Goal: Communication & Community: Answer question/provide support

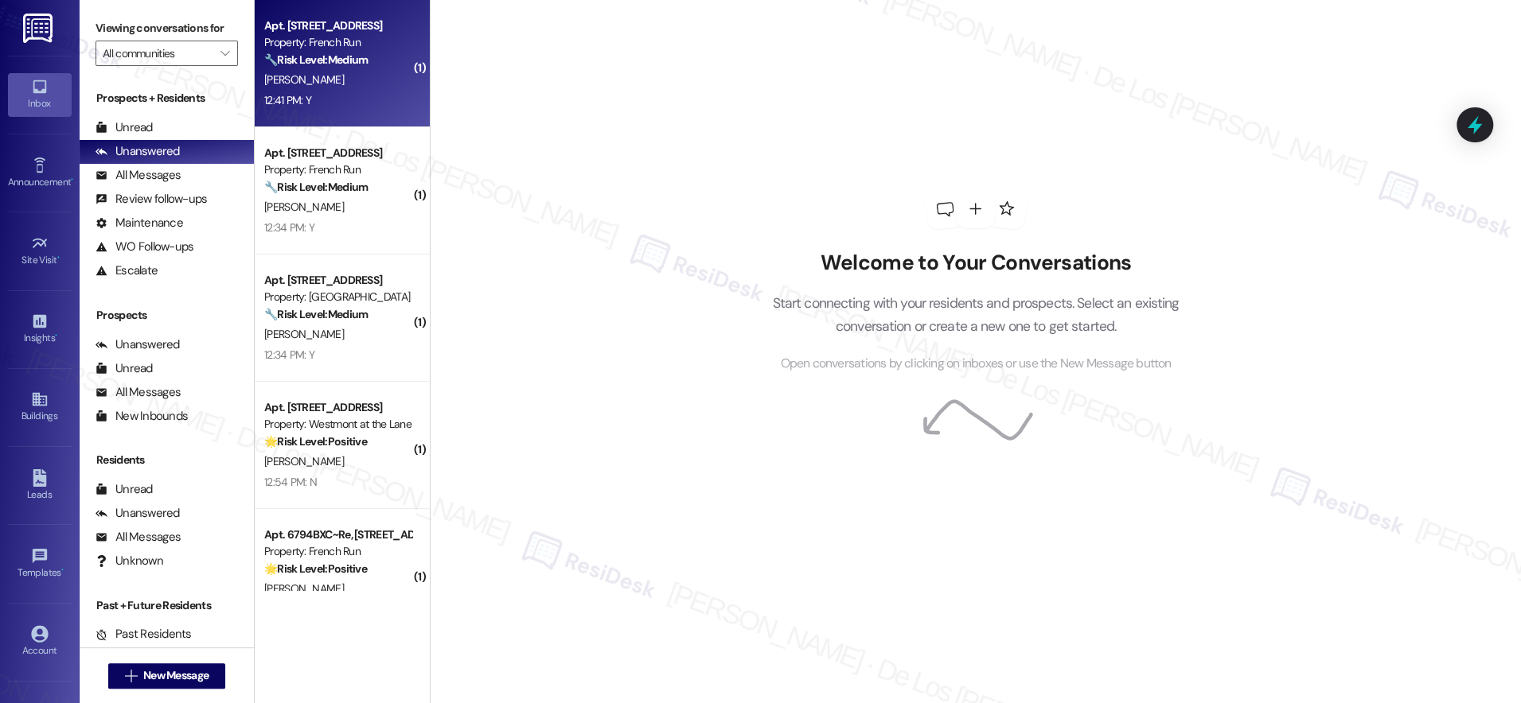
click at [353, 95] on div "12:41 PM: Y 12:41 PM: Y" at bounding box center [338, 101] width 150 height 20
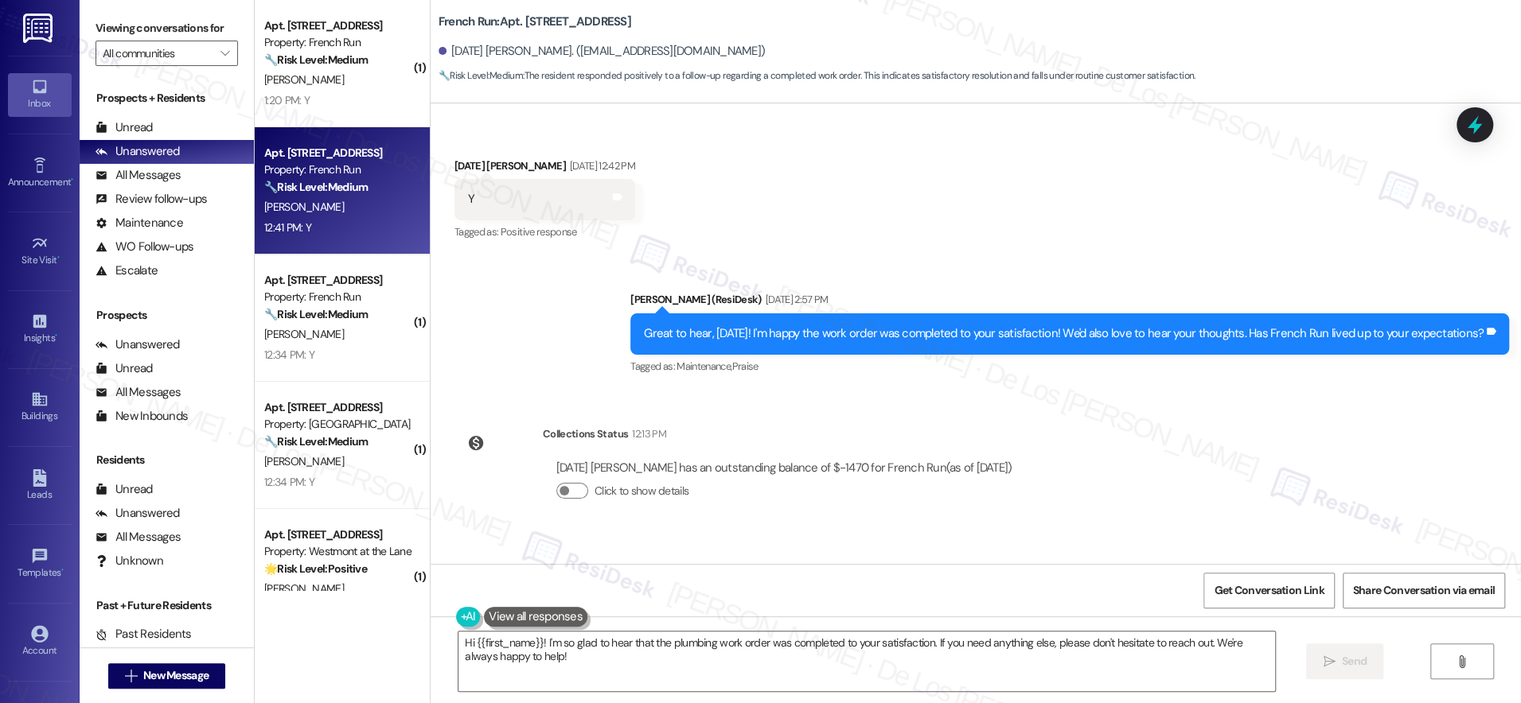
scroll to position [9629, 0]
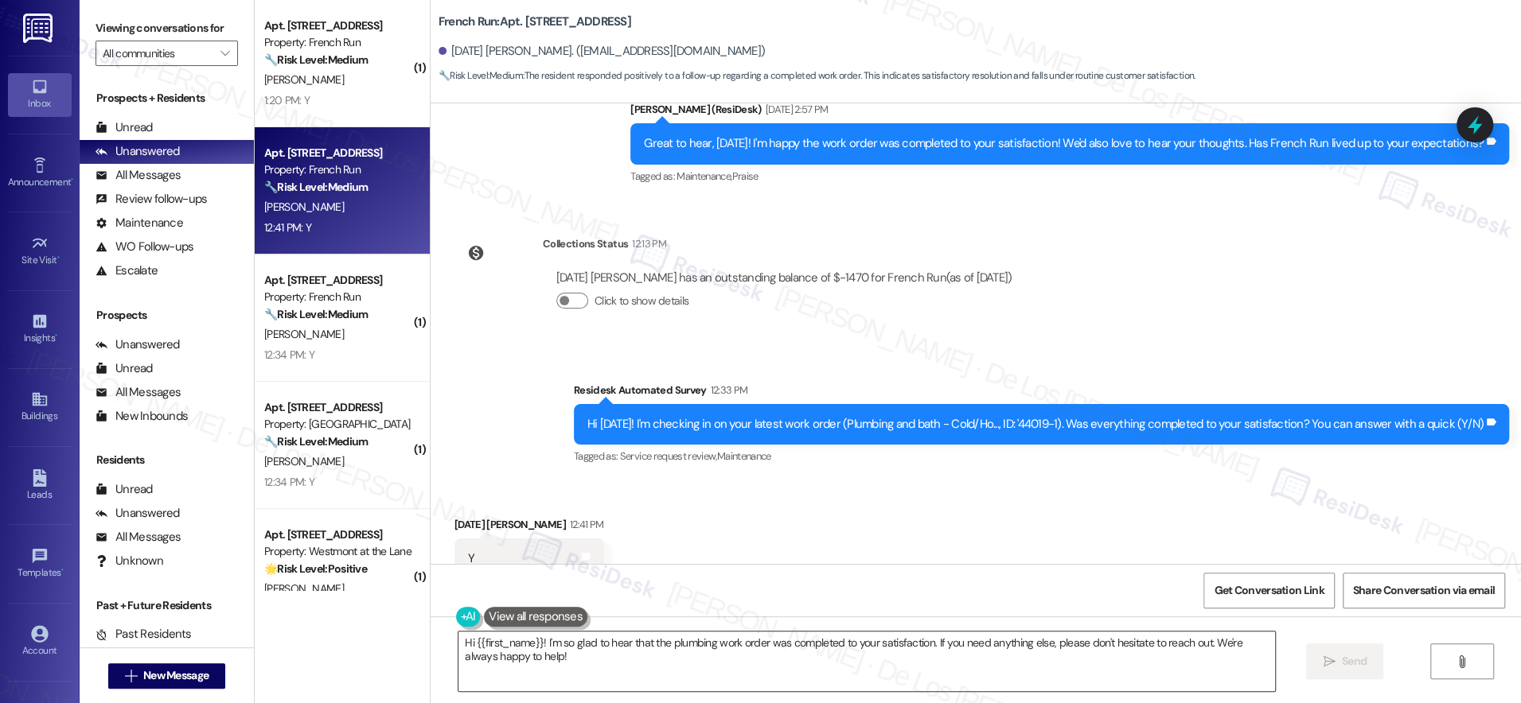
click at [528, 640] on textarea "Hi {{first_name}}! I'm so glad to hear that the plumbing work order was complet…" at bounding box center [866, 662] width 816 height 60
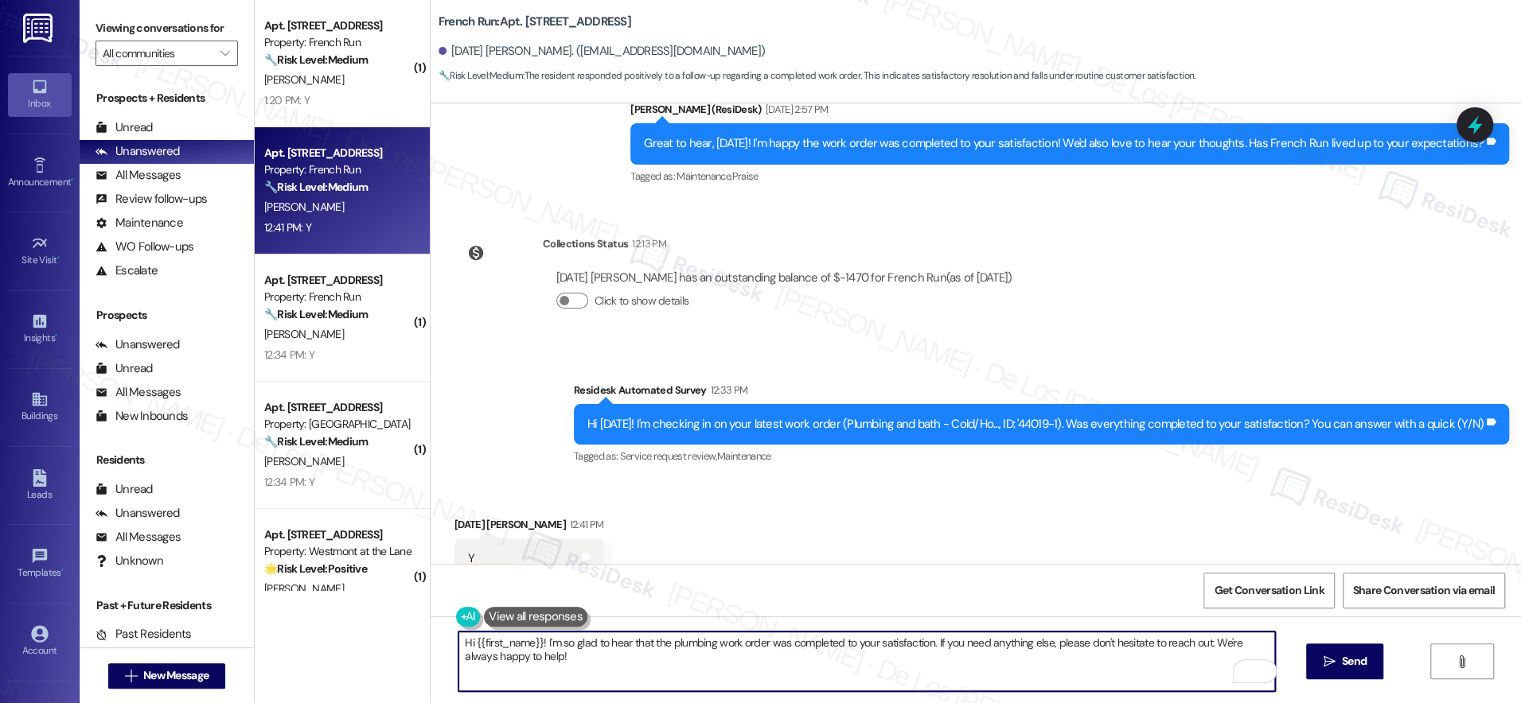
drag, startPoint x: 536, startPoint y: 647, endPoint x: 406, endPoint y: 637, distance: 130.9
click at [406, 637] on div "( 1 ) Apt. 6785BXC, 6801 Bordeaux Court Property: French Run 🔧 Risk Level: Medi…" at bounding box center [888, 351] width 1266 height 703
click at [1150, 671] on textarea "I'm so glad to hear that the plumbing work order was completed to your satisfac…" at bounding box center [866, 662] width 816 height 60
type textarea "I'm so glad to hear that the plumbing work order was completed to your satisfac…"
click at [1326, 665] on icon "" at bounding box center [1329, 662] width 12 height 13
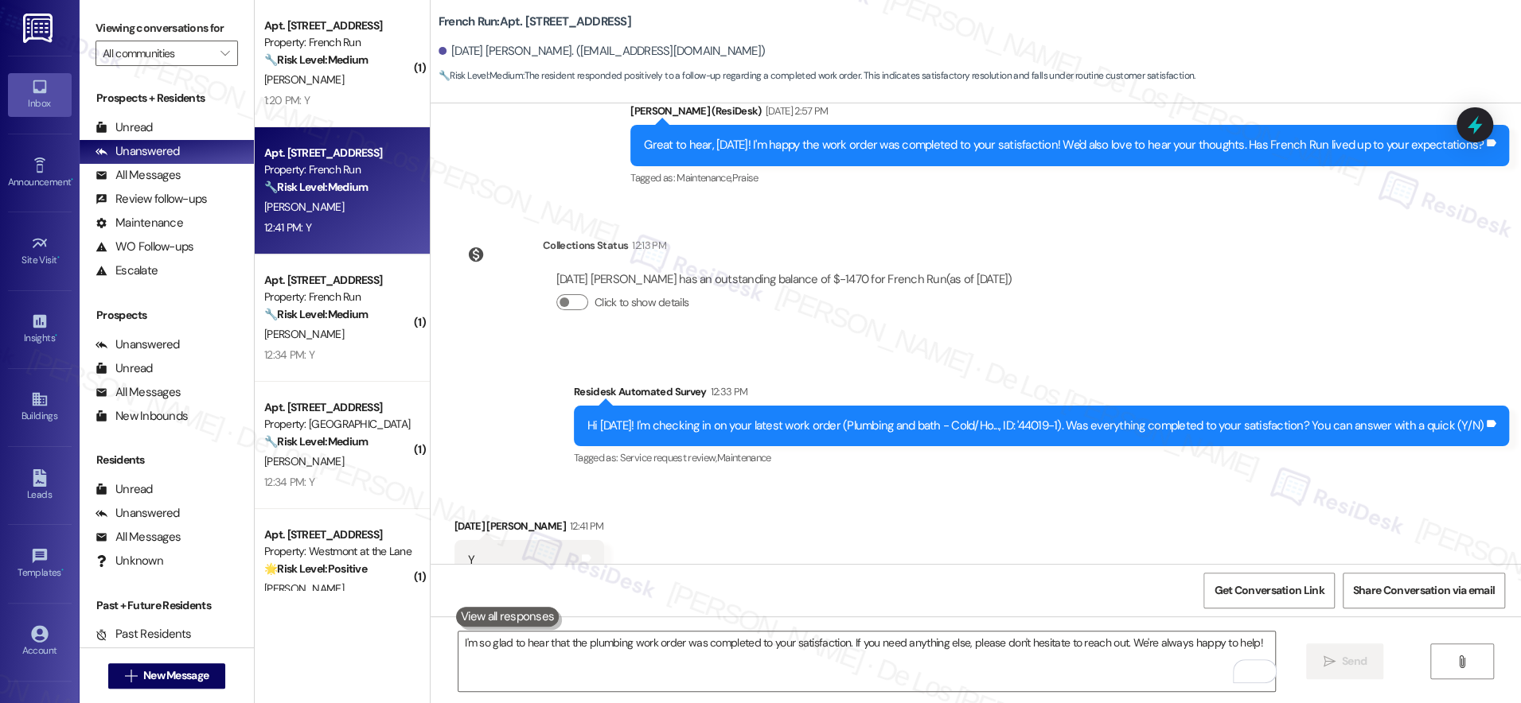
scroll to position [9628, 0]
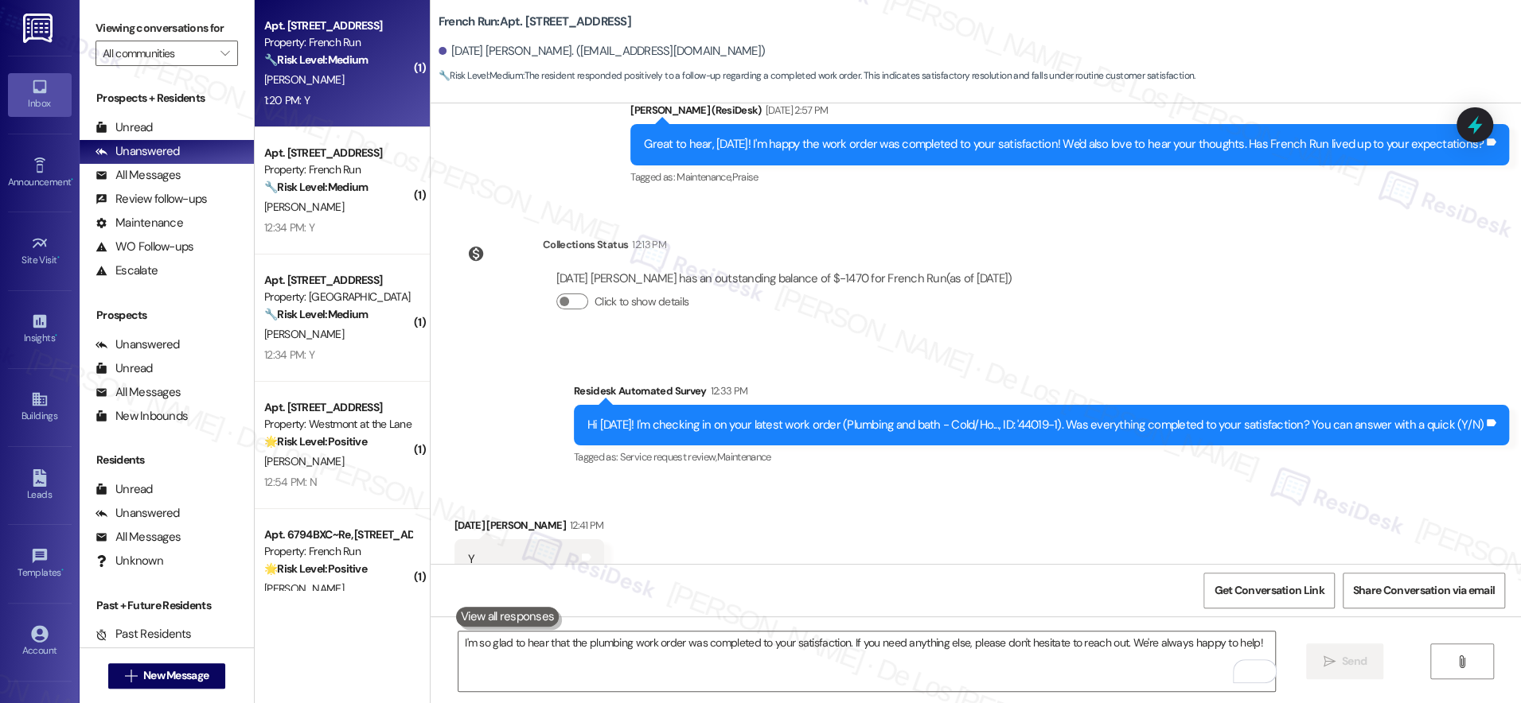
click at [313, 110] on div "1:20 PM: Y 1:20 PM: Y" at bounding box center [338, 101] width 150 height 20
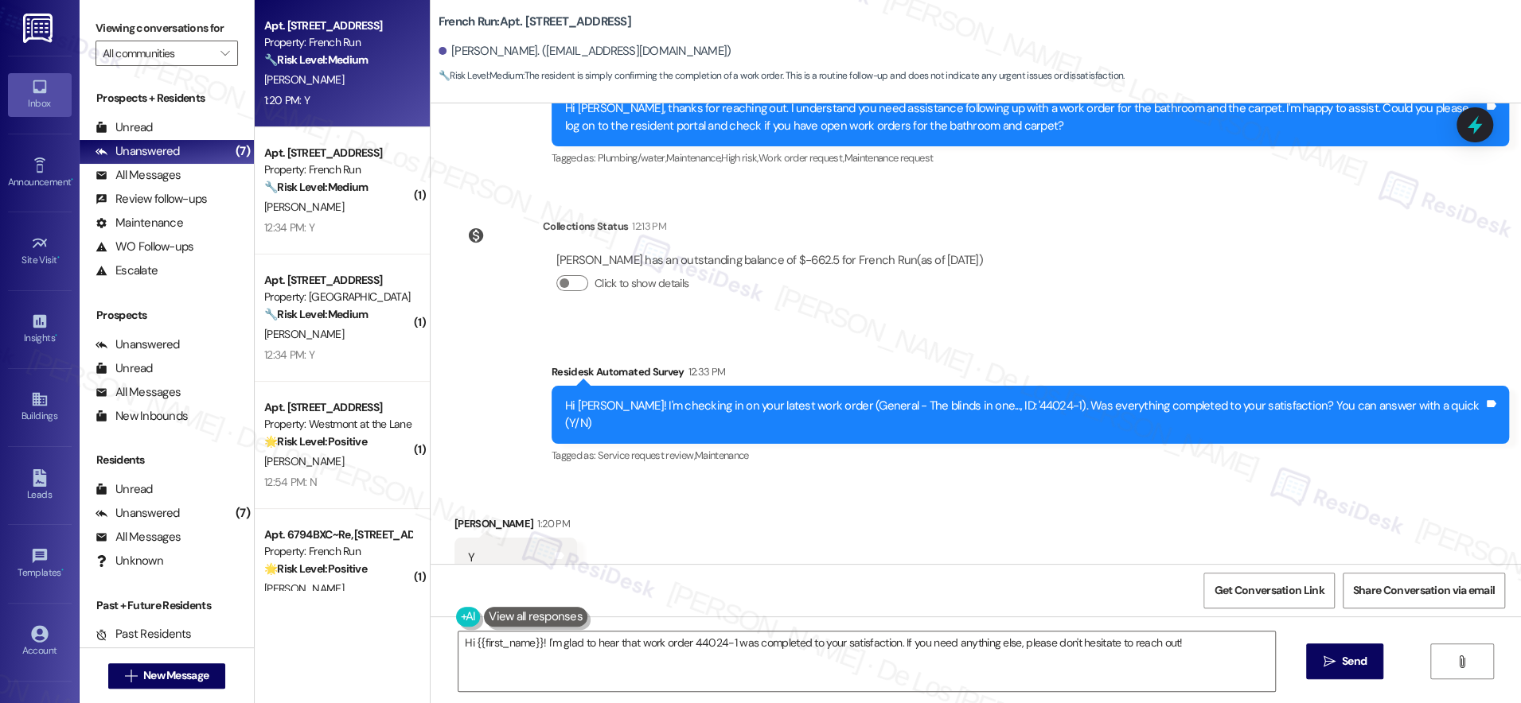
scroll to position [3078, 0]
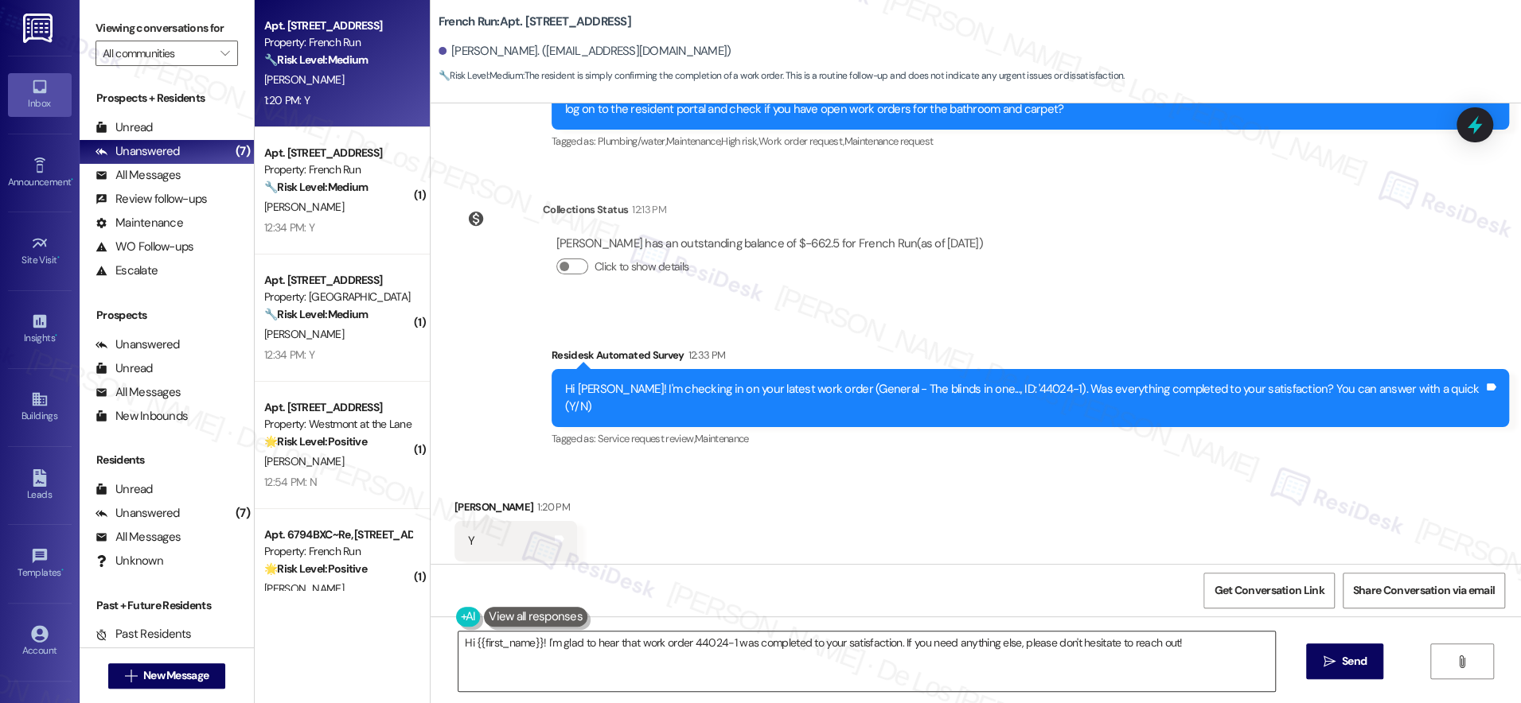
click at [579, 665] on textarea "Hi {{first_name}}! I'm glad to hear that work order 44024-1 was completed to yo…" at bounding box center [866, 662] width 816 height 60
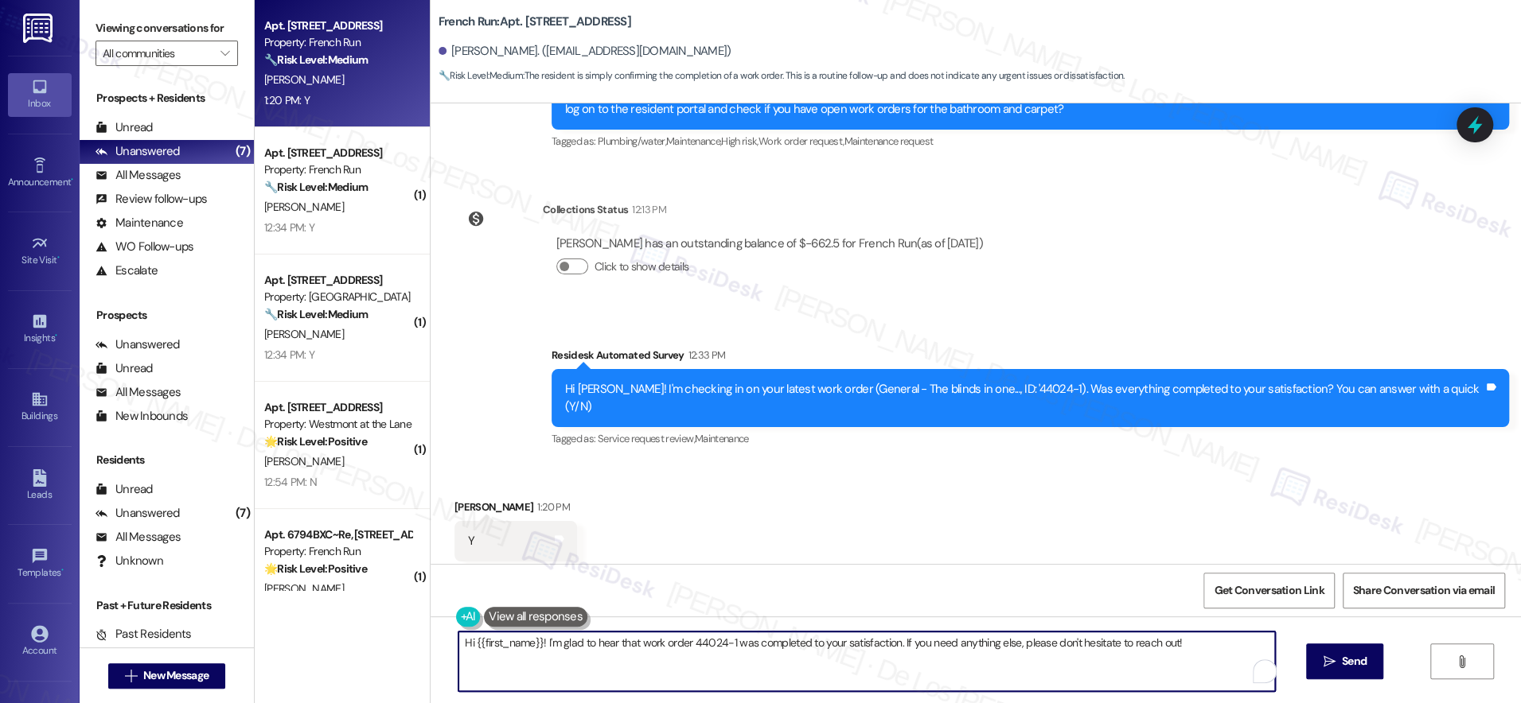
click at [580, 665] on textarea "Hi {{first_name}}! I'm glad to hear that work order 44024-1 was completed to yo…" at bounding box center [866, 662] width 816 height 60
paste textarea "I'm glad to know you're satisfied with your recent work order. If I may ask..ov…"
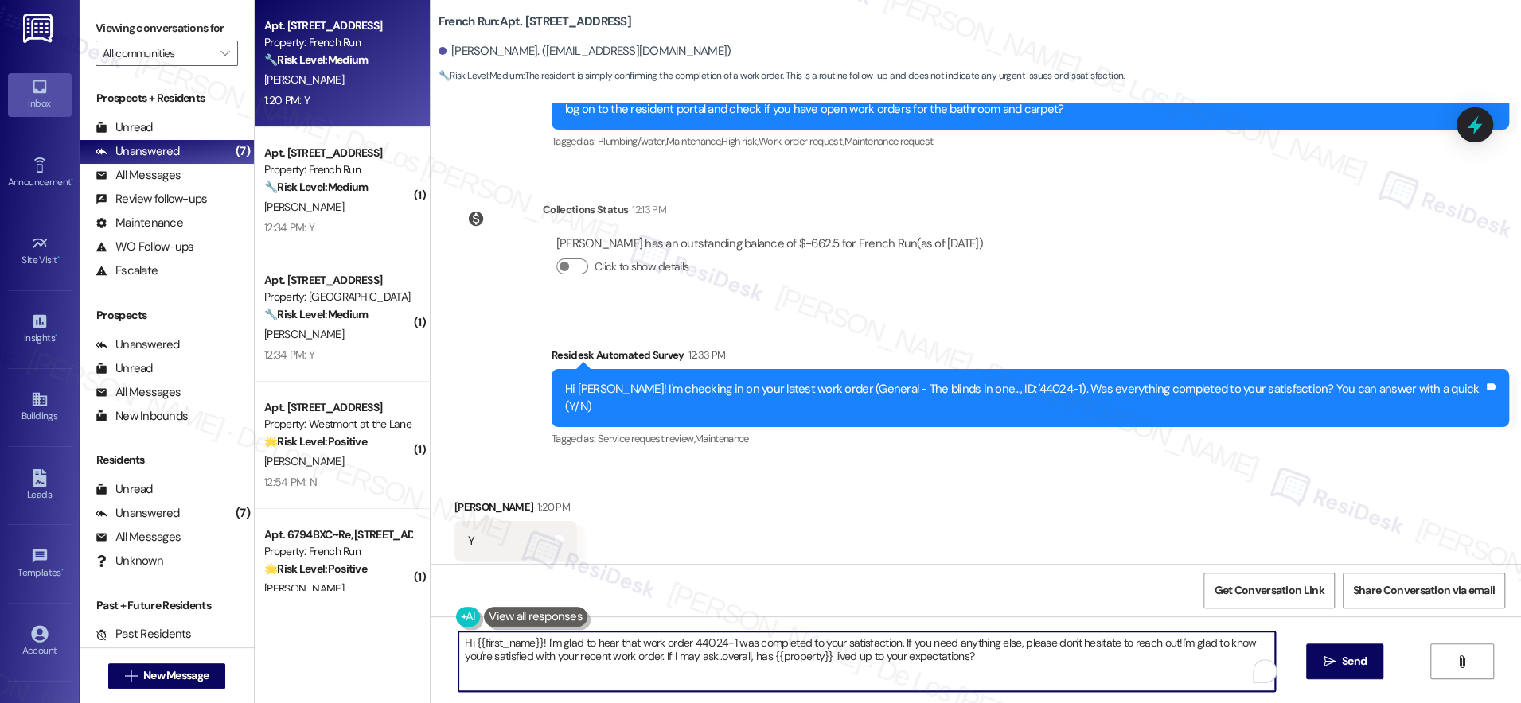
click at [592, 653] on textarea "Hi {{first_name}}! I'm glad to hear that work order 44024-1 was completed to yo…" at bounding box center [866, 662] width 816 height 60
paste textarea "To enrich screen reader interactions, please activate Accessibility in Grammarl…"
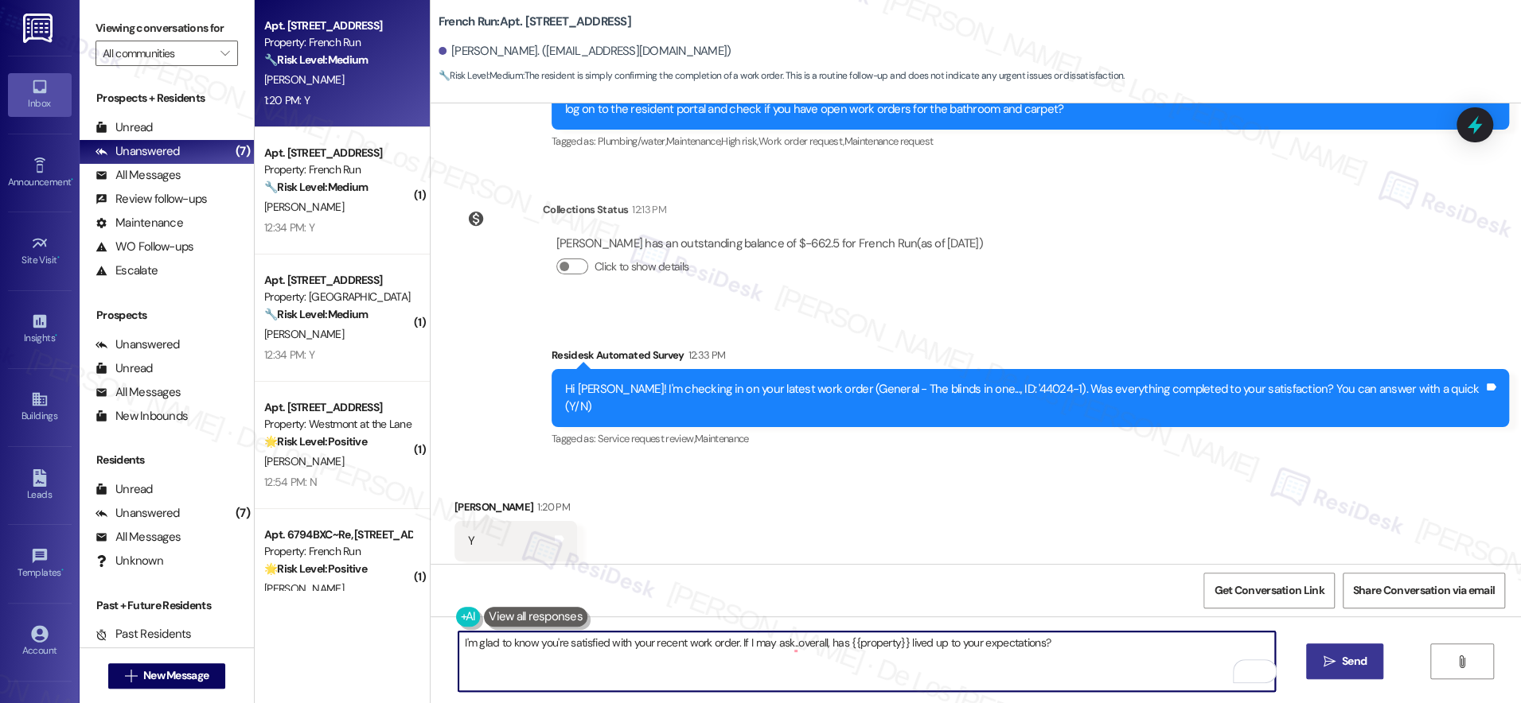
type textarea "I'm glad to know you're satisfied with your recent work order. If I may ask..ov…"
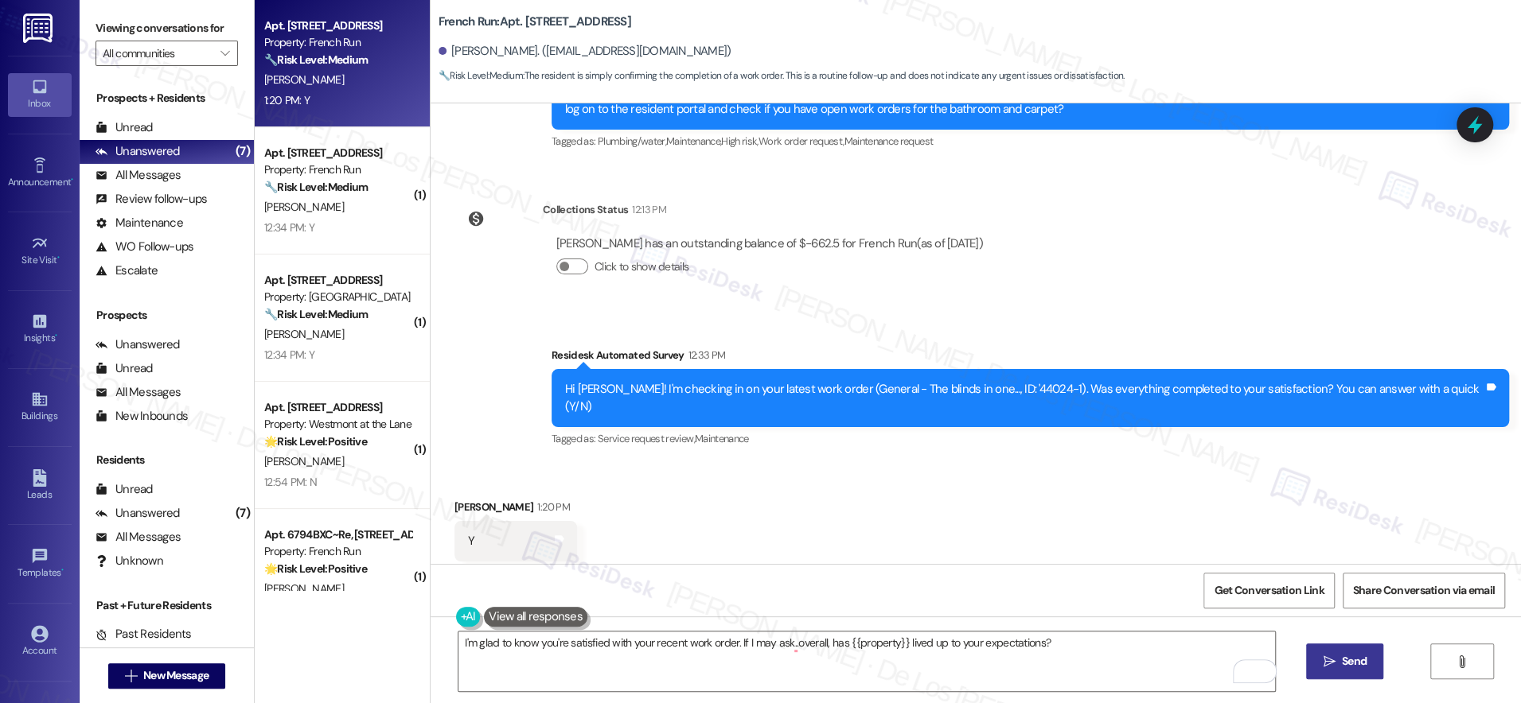
click at [1335, 659] on span " Send" at bounding box center [1344, 661] width 50 height 17
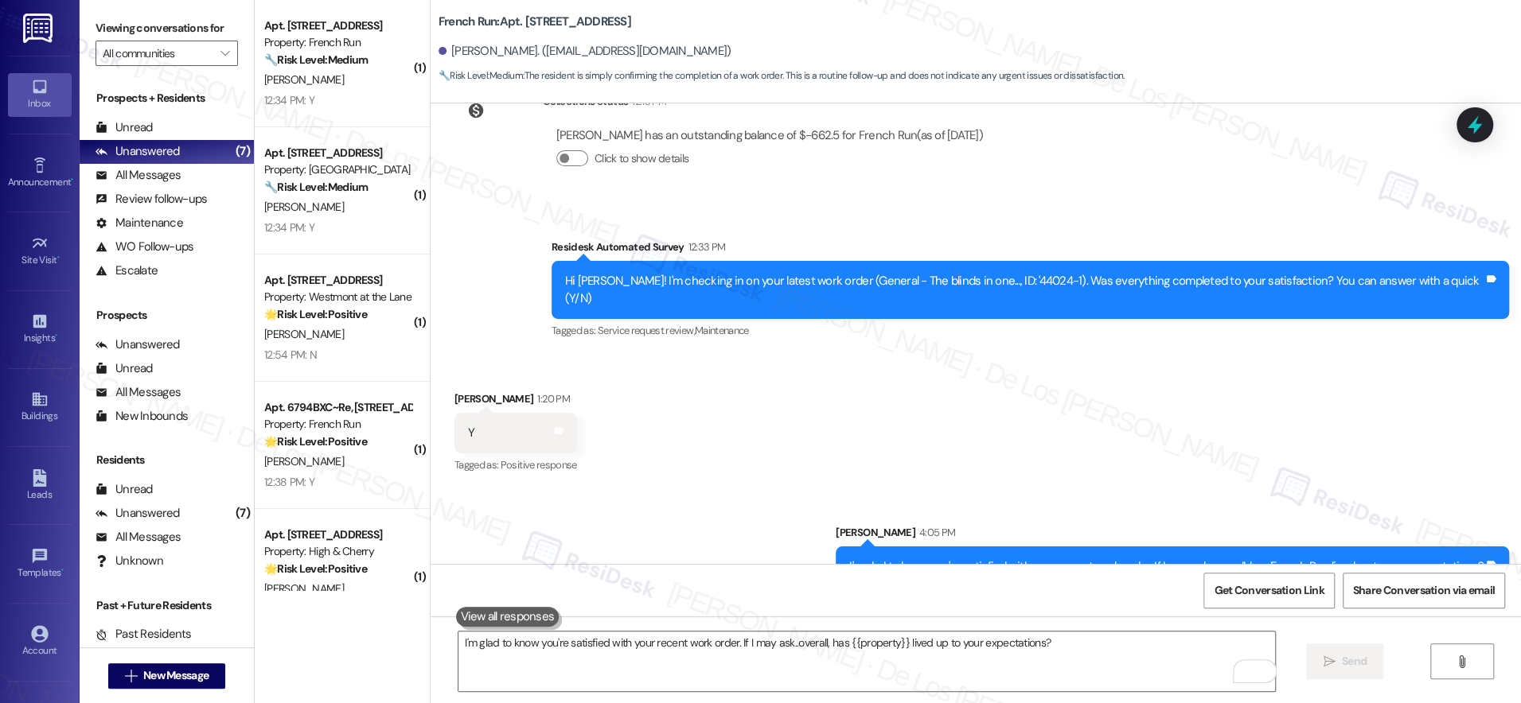
scroll to position [3189, 0]
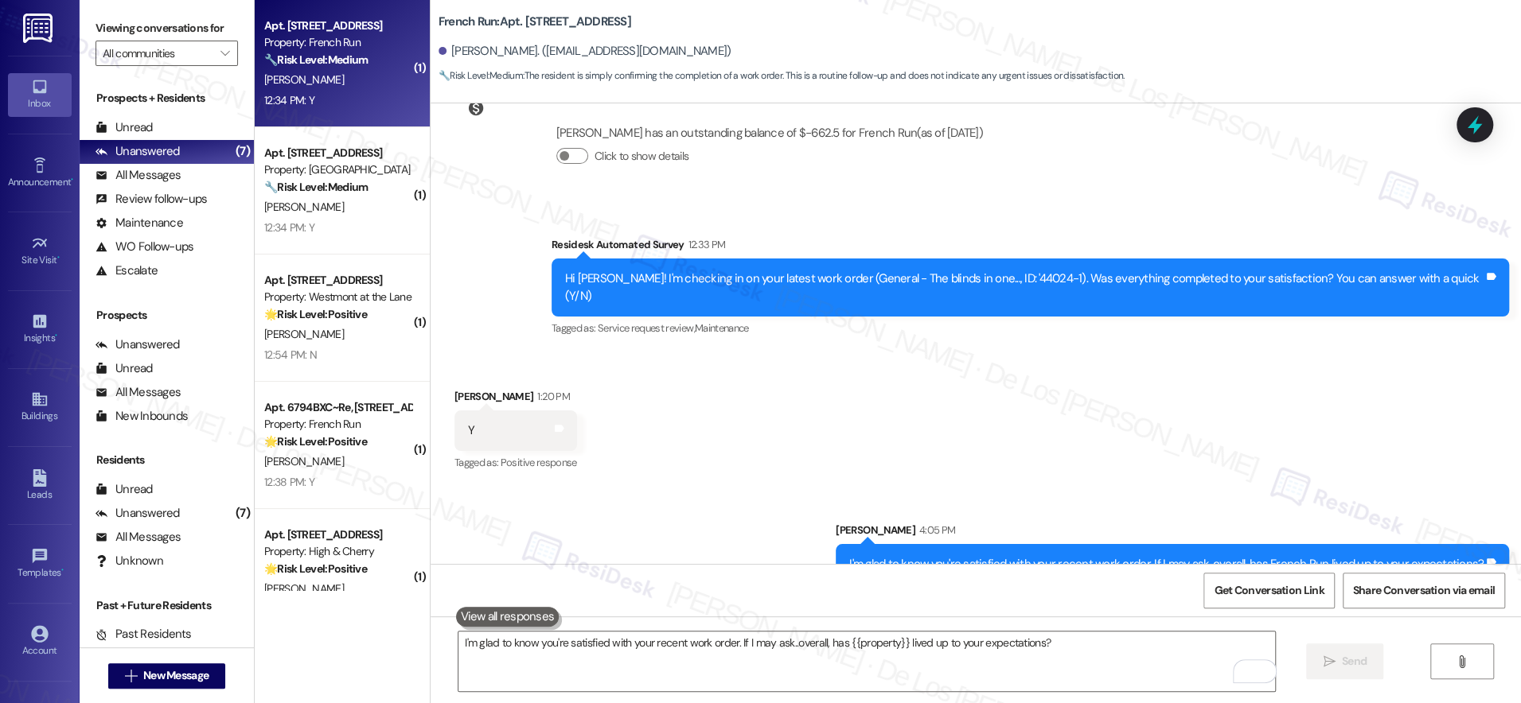
click at [340, 112] on div "Apt. 6772LYC, 6801 Bordeaux Court Property: French Run 🔧 Risk Level: Medium The…" at bounding box center [342, 63] width 175 height 127
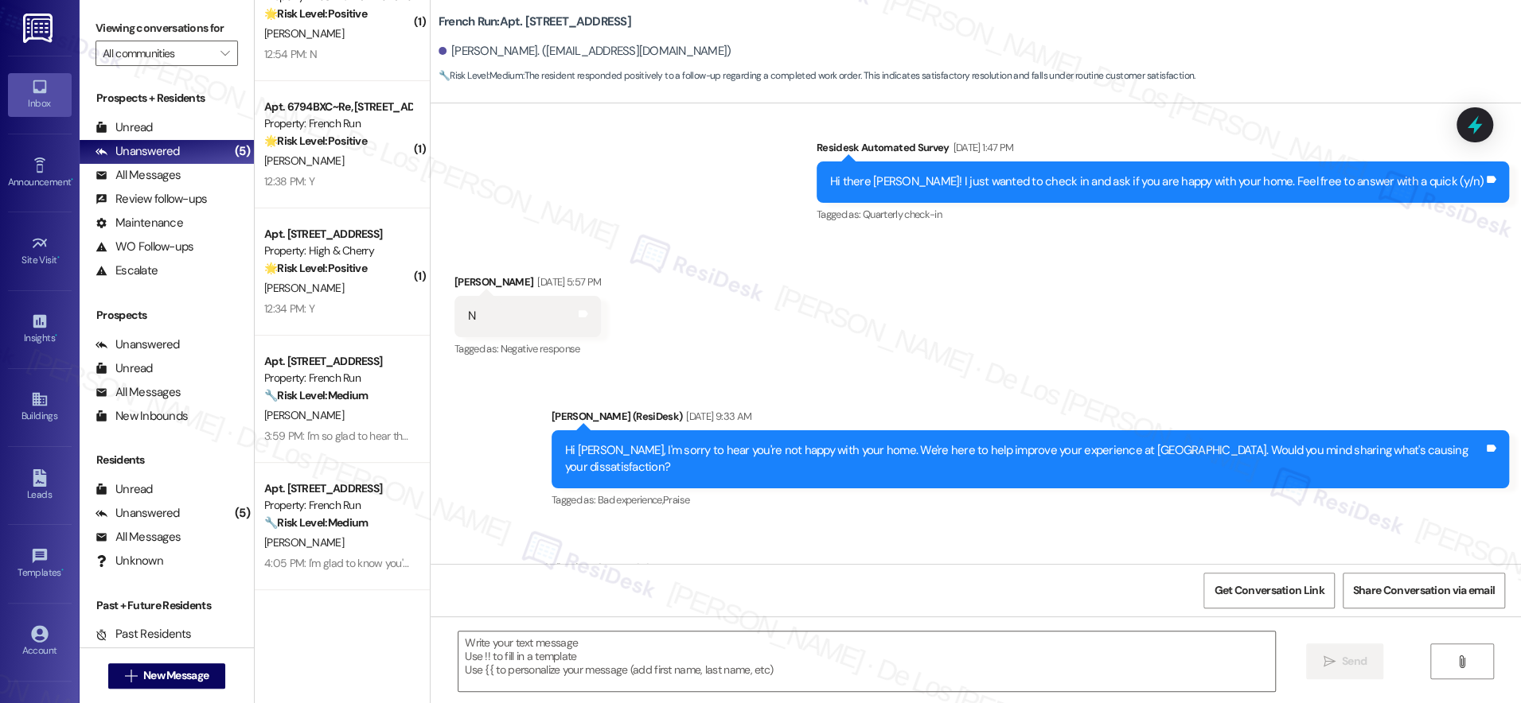
scroll to position [27085, 0]
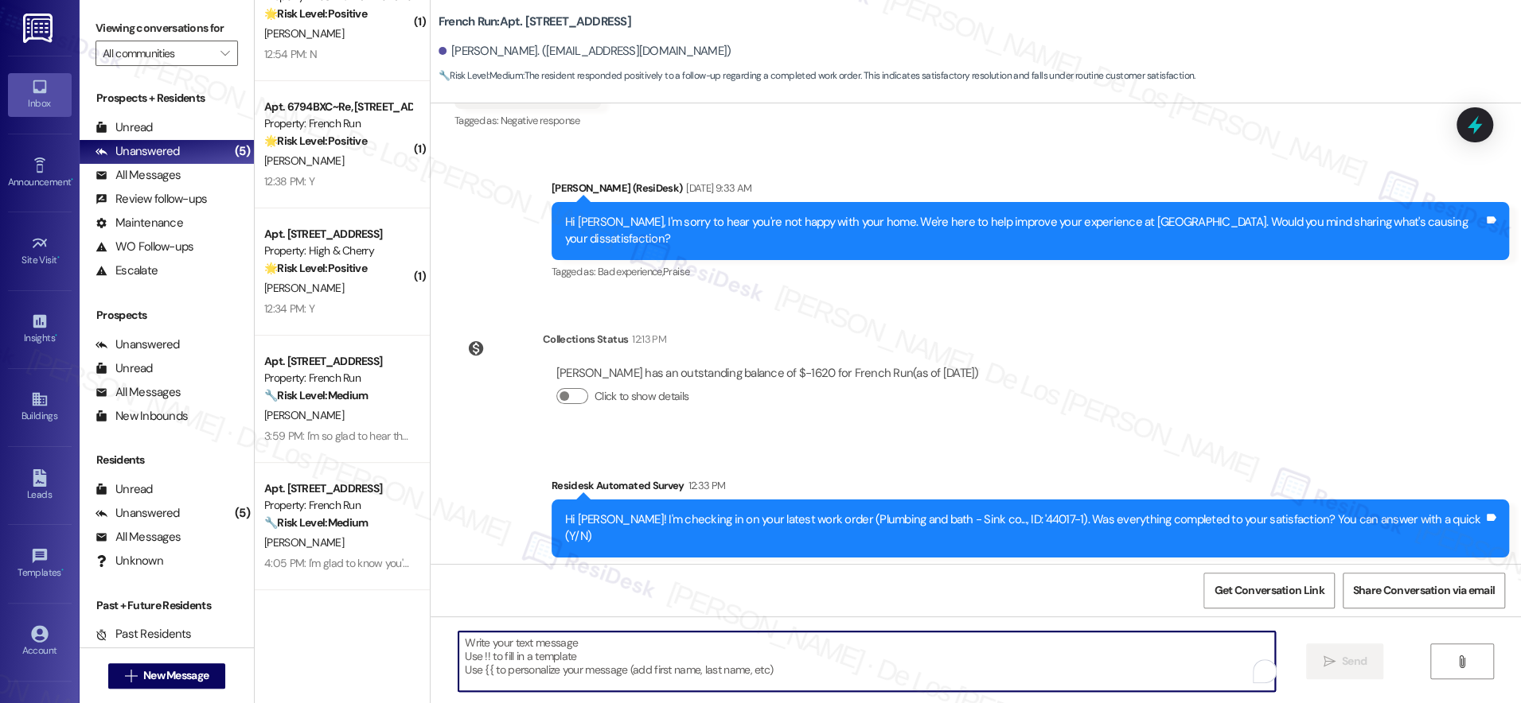
click at [846, 670] on textarea "To enrich screen reader interactions, please activate Accessibility in Grammarl…" at bounding box center [866, 662] width 816 height 60
click at [846, 656] on textarea "To enrich screen reader interactions, please activate Accessibility in Grammarl…" at bounding box center [866, 662] width 816 height 60
paste textarea "I'm glad to know you're satisfied with your recent work order. If I may ask..ov…"
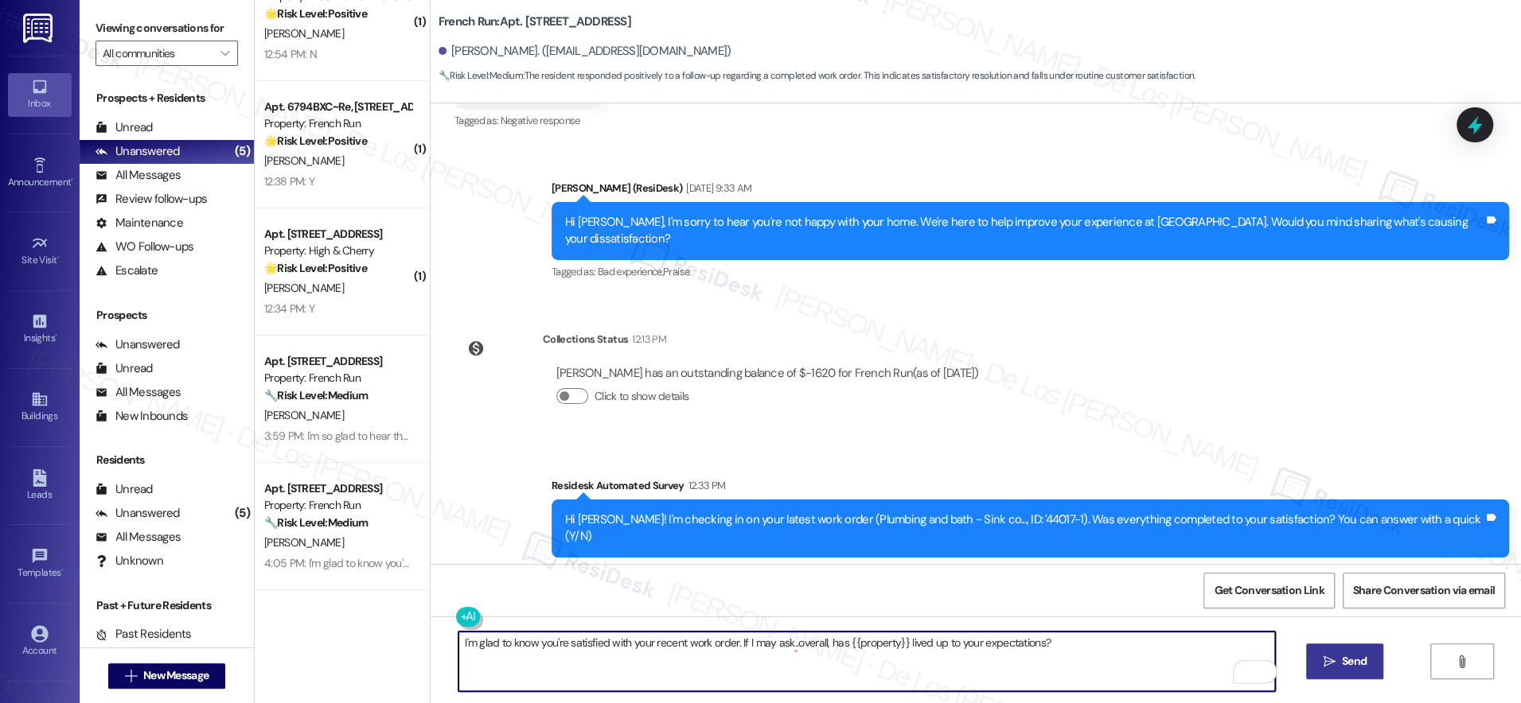
type textarea "I'm glad to know you're satisfied with your recent work order. If I may ask..ov…"
click at [1362, 666] on span "Send" at bounding box center [1354, 661] width 25 height 17
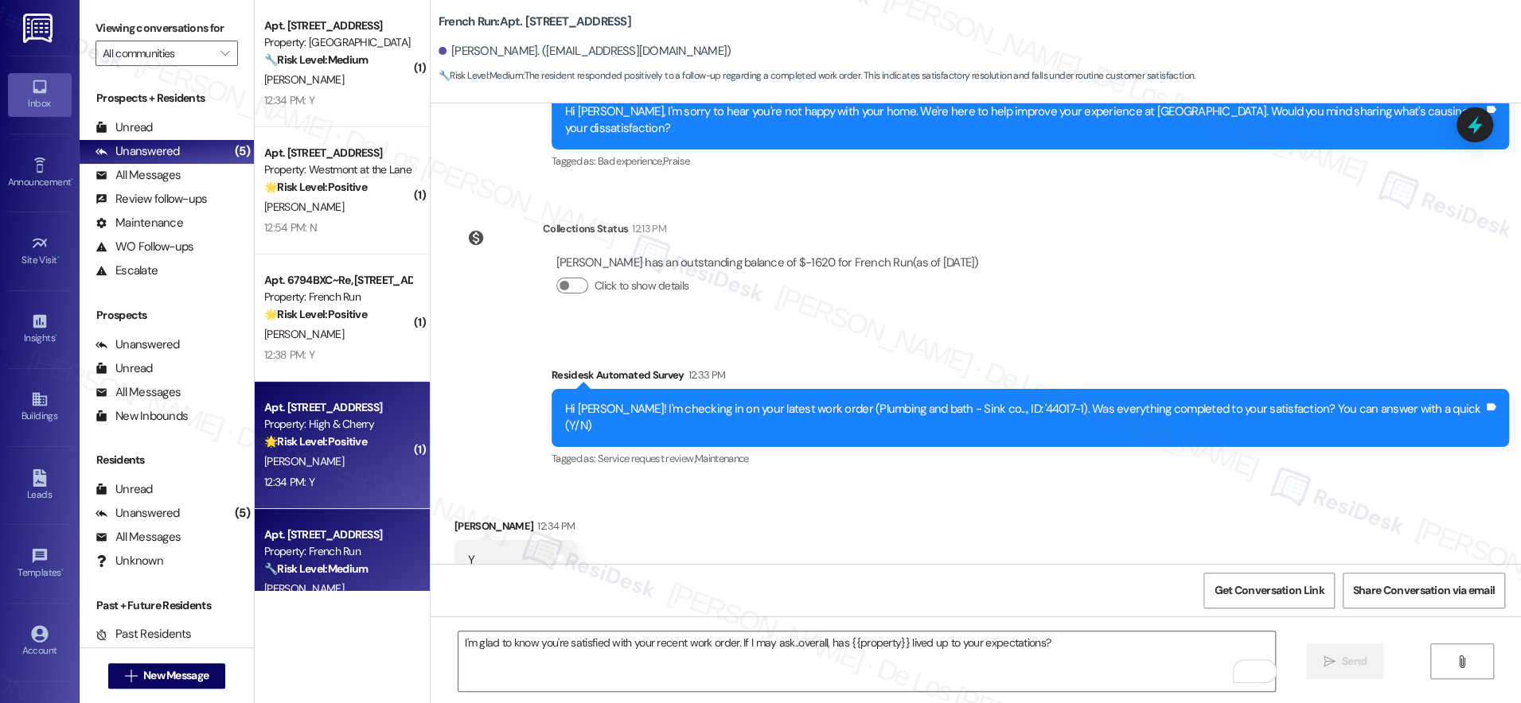
scroll to position [46, 0]
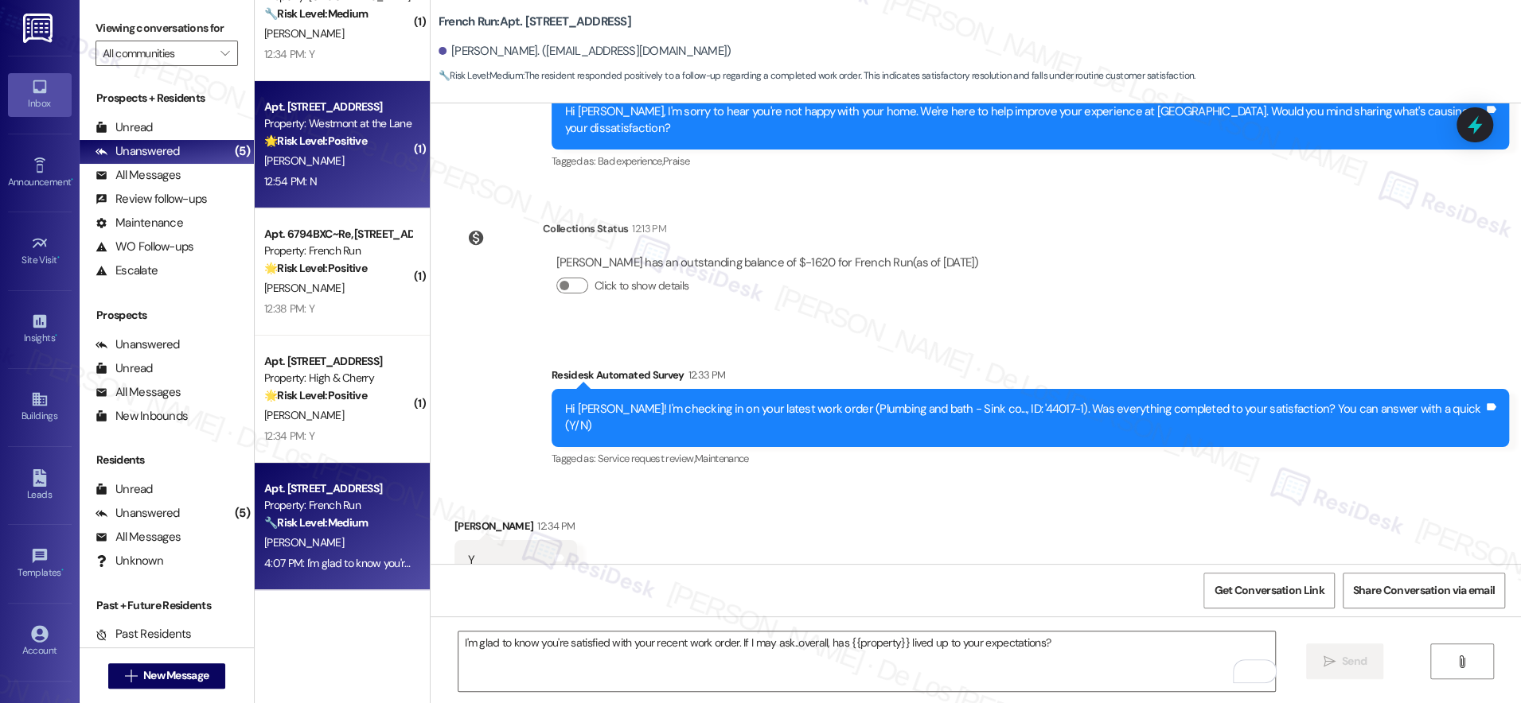
click at [368, 162] on div "[PERSON_NAME]" at bounding box center [338, 161] width 150 height 20
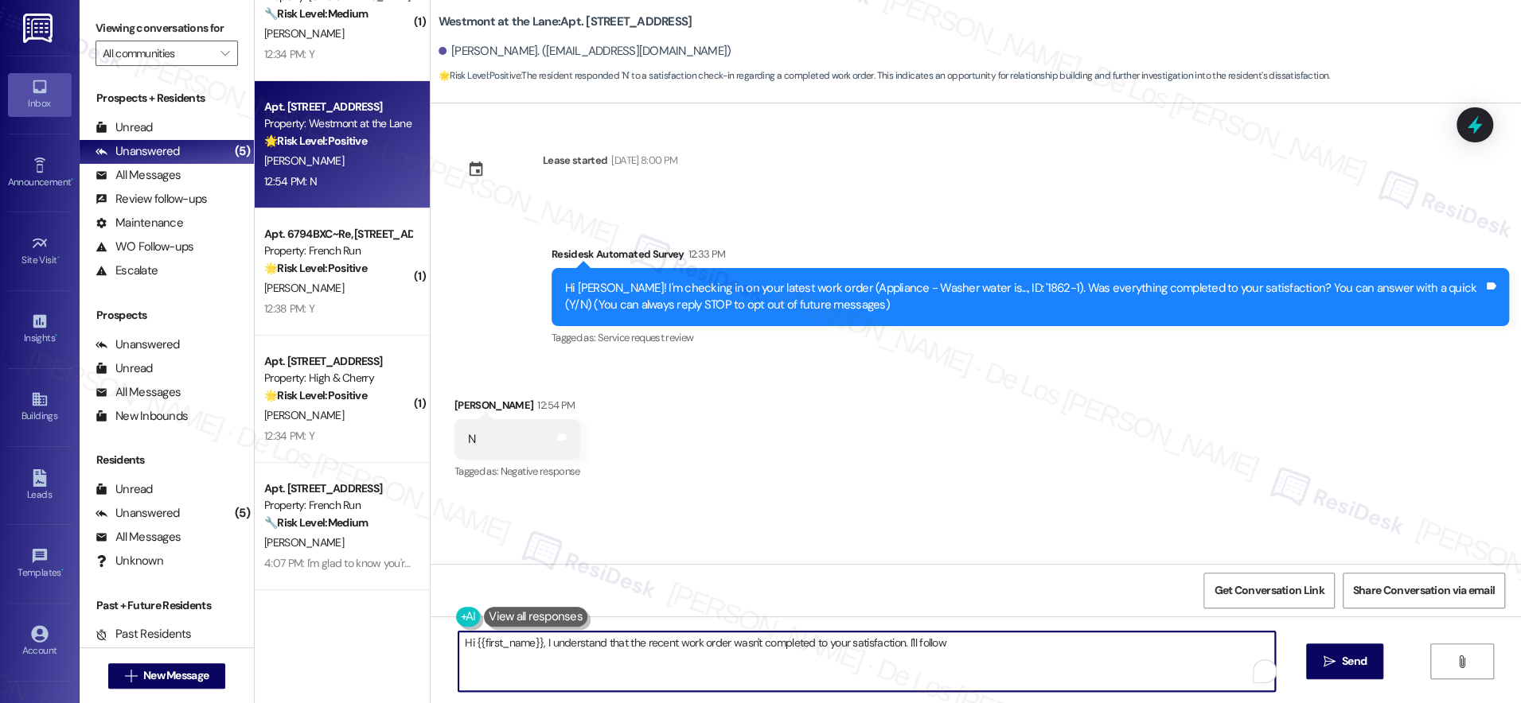
drag, startPoint x: 899, startPoint y: 645, endPoint x: 1011, endPoint y: 687, distance: 119.6
click at [1011, 687] on textarea "Hi {{first_name}}, I understand that the recent work order wasn't completed to …" at bounding box center [866, 662] width 816 height 60
click at [855, 662] on textarea "Hi {{first_name}}, I understand that the recent work order wasn't completed to …" at bounding box center [866, 662] width 816 height 60
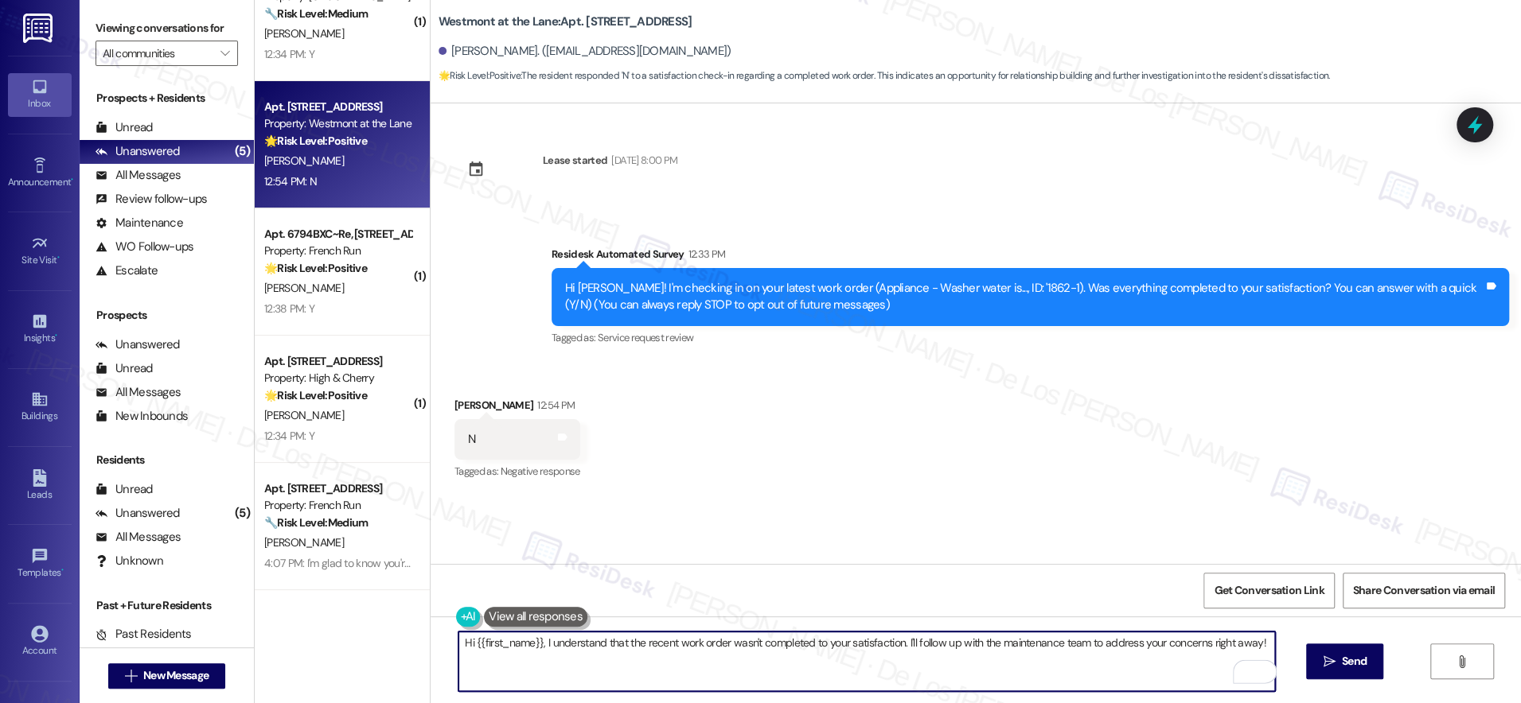
paste textarea "I'm sorry to hear that your work order wasn't completed to your satisfaction. C…"
type textarea "I'm sorry to hear that your work order wasn't completed to your satisfaction. C…"
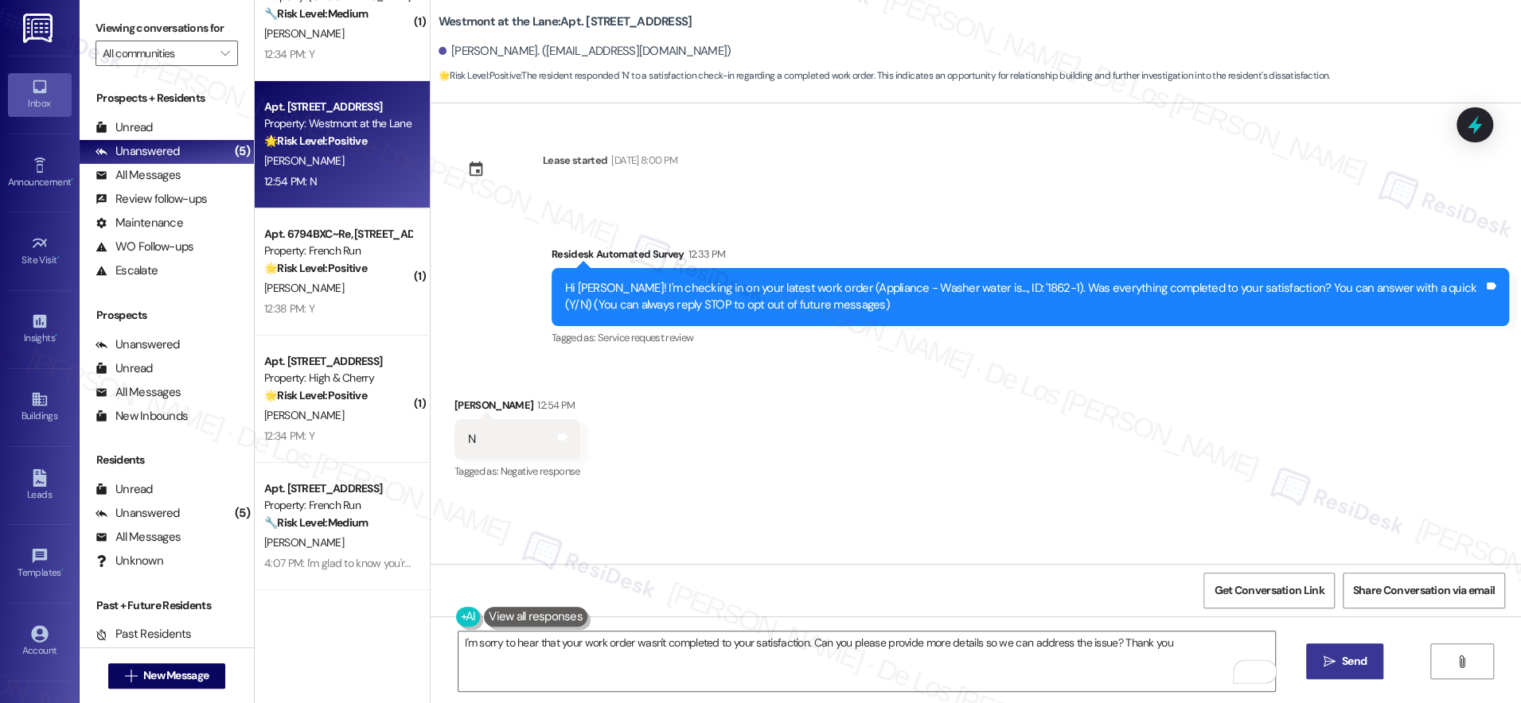
click at [1350, 665] on span "Send" at bounding box center [1354, 661] width 25 height 17
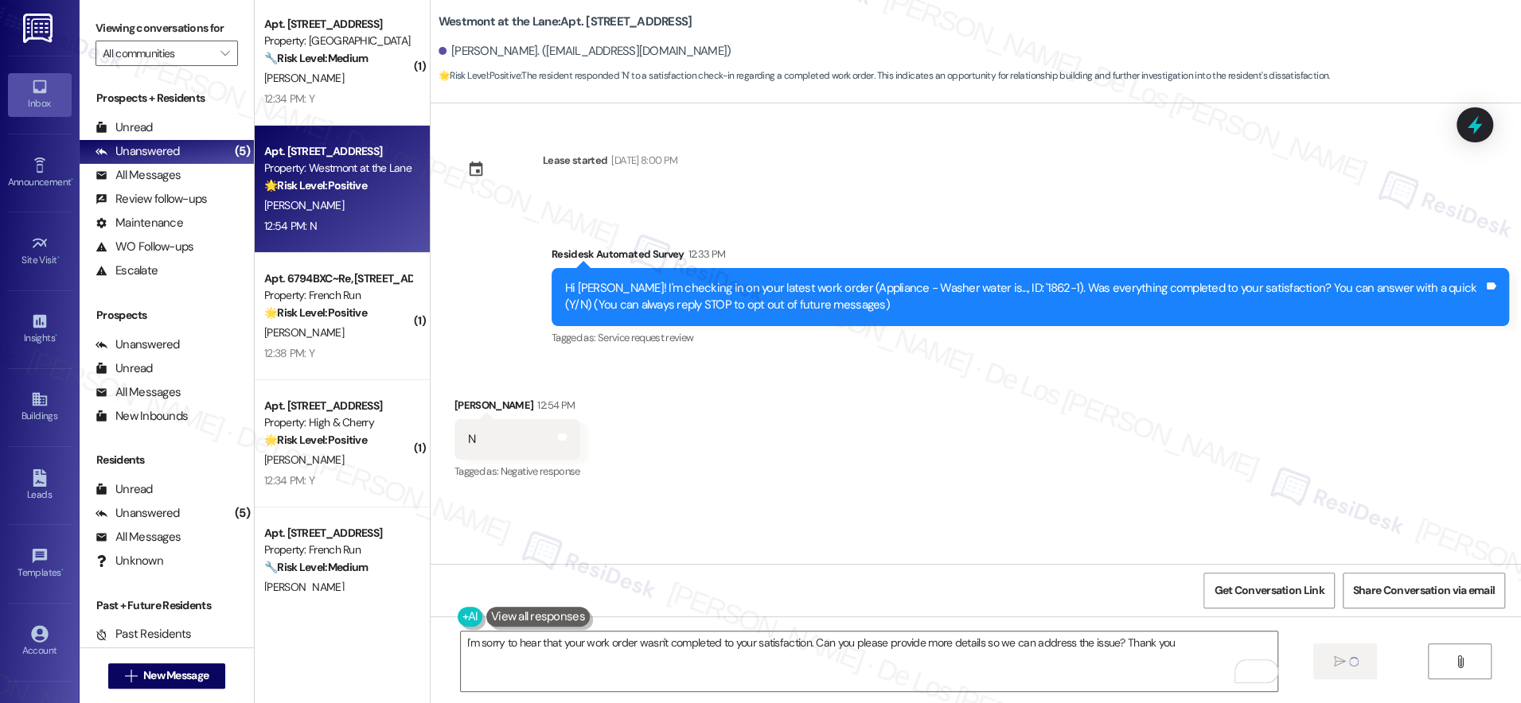
scroll to position [0, 0]
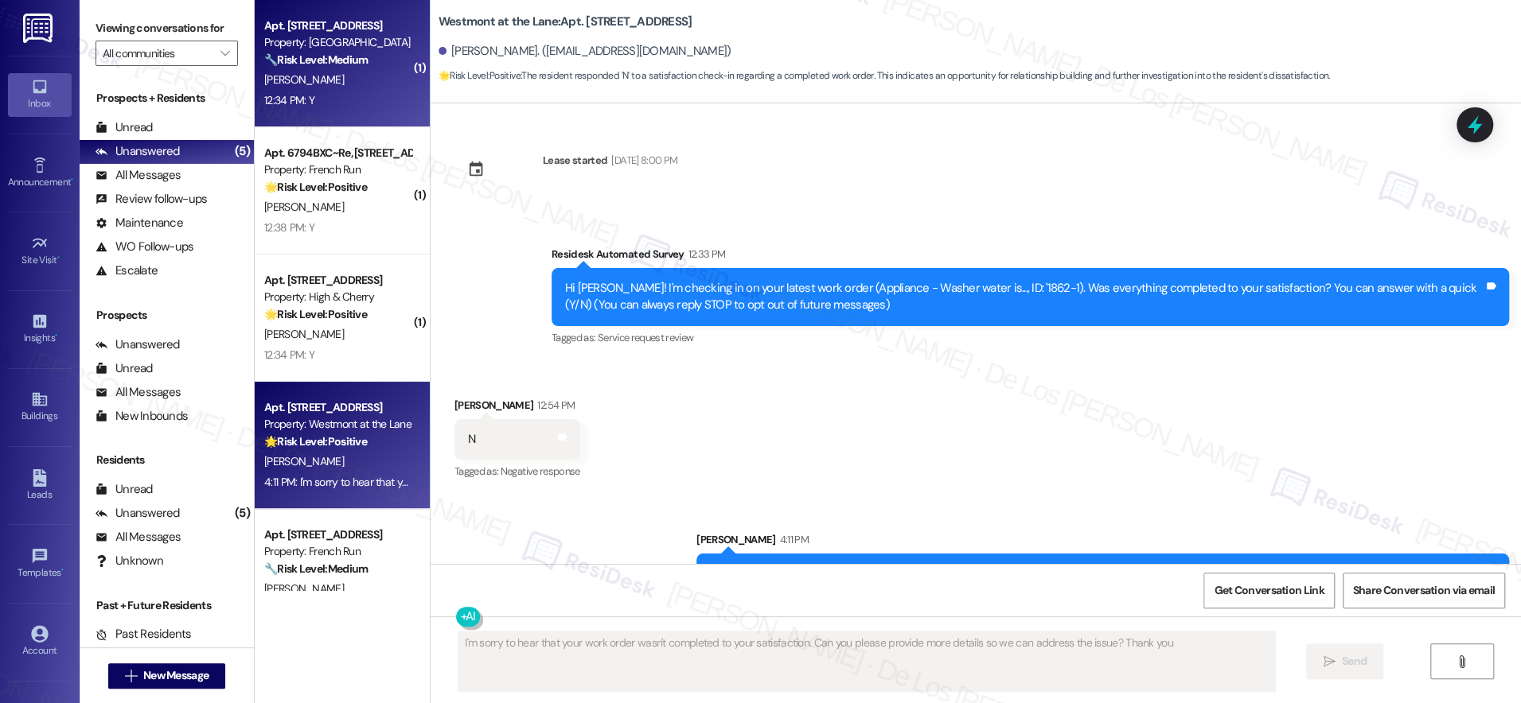
click at [342, 73] on div "[PERSON_NAME]" at bounding box center [338, 80] width 150 height 20
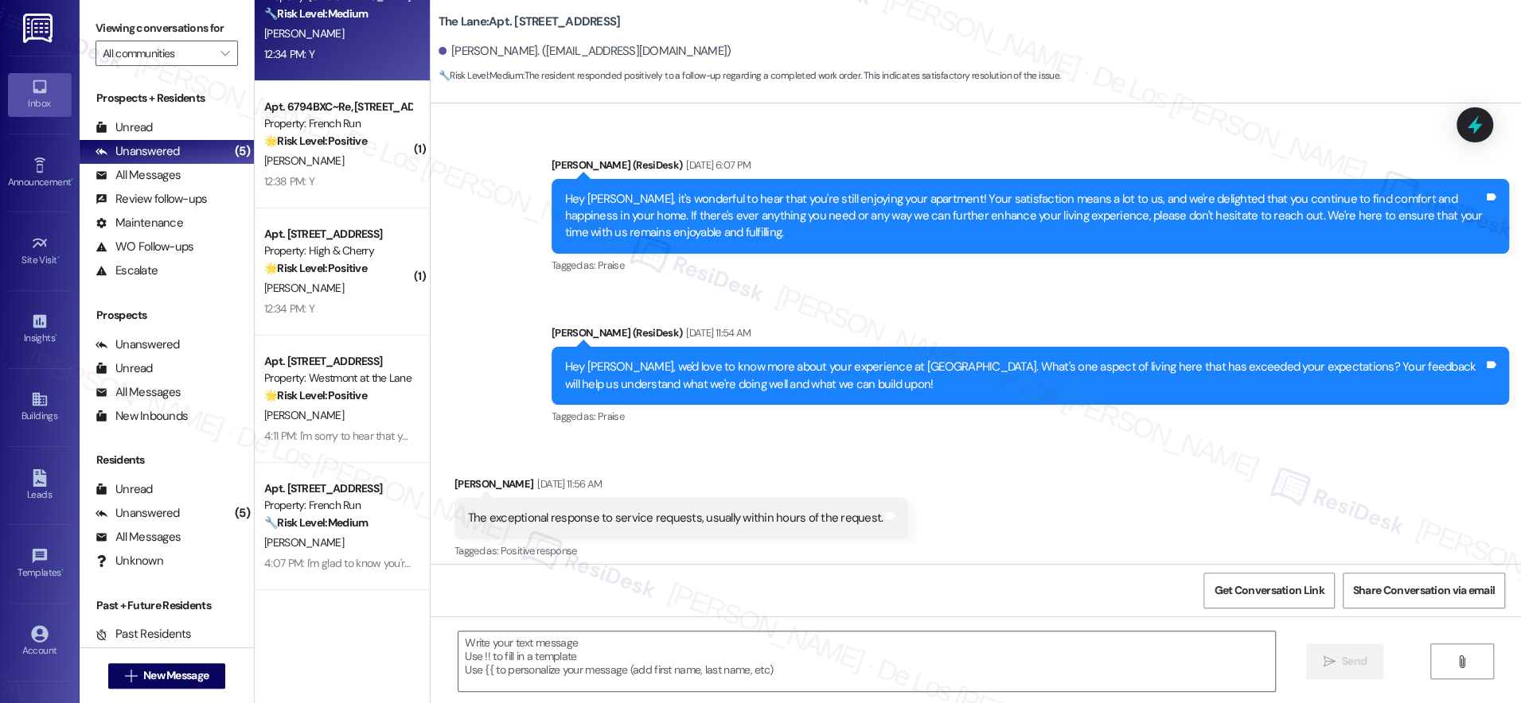
scroll to position [7599, 0]
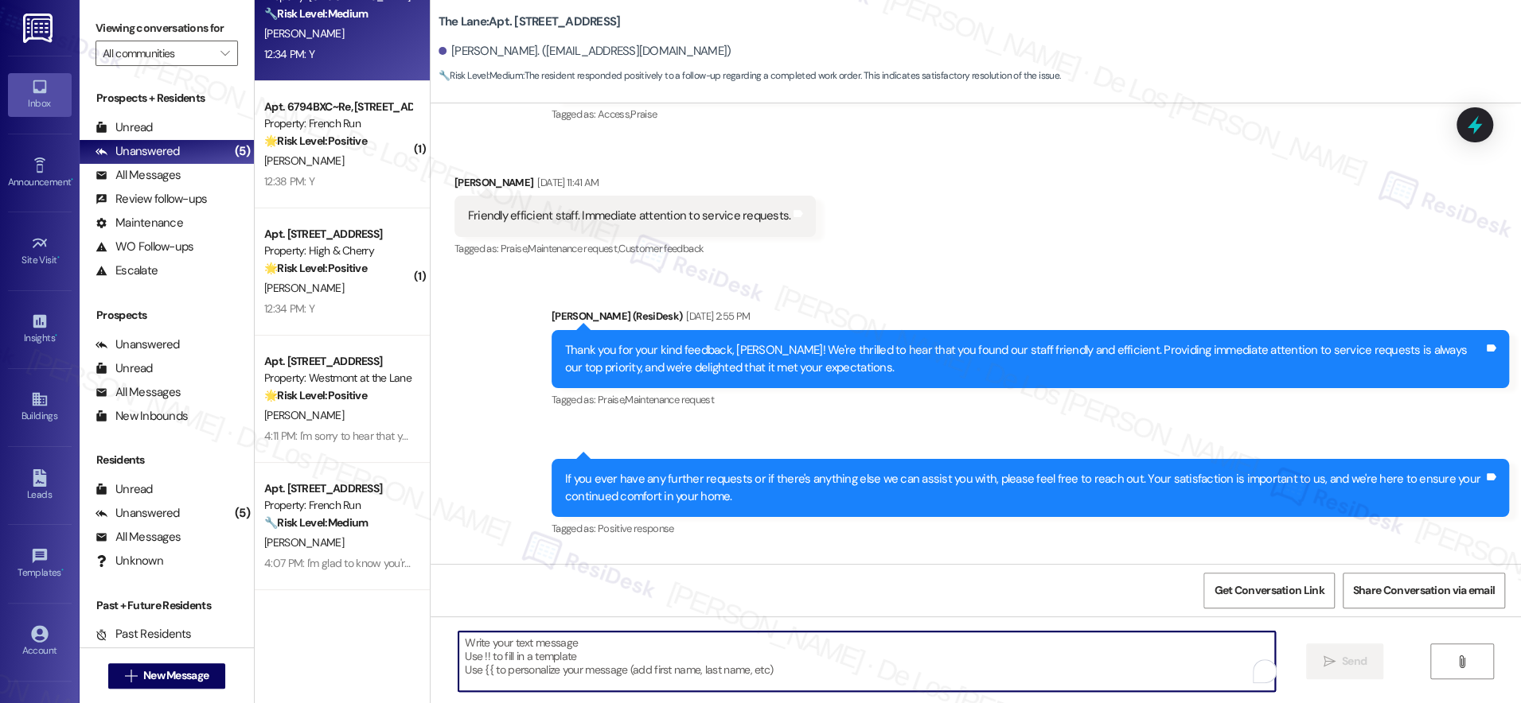
click at [598, 649] on textarea "To enrich screen reader interactions, please activate Accessibility in Grammarl…" at bounding box center [866, 662] width 816 height 60
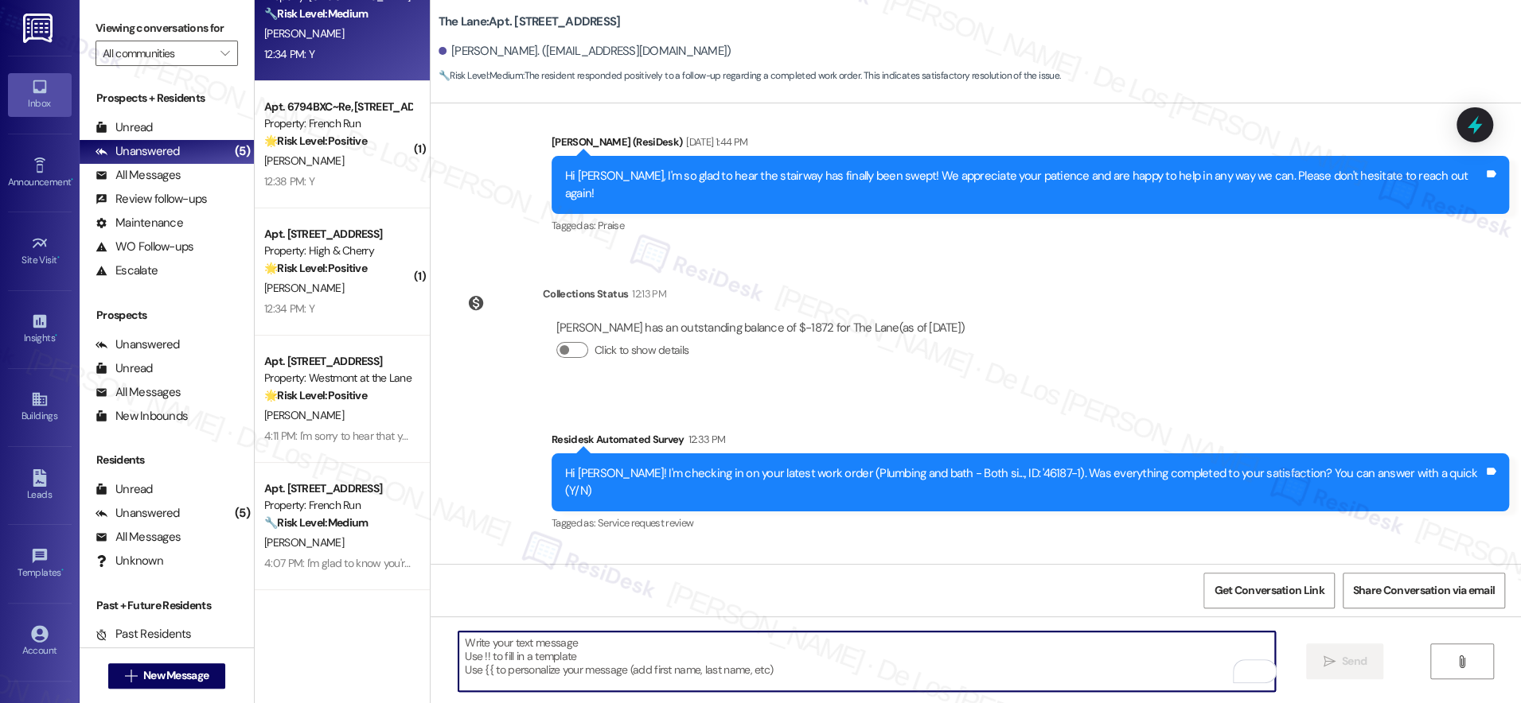
scroll to position [17426, 0]
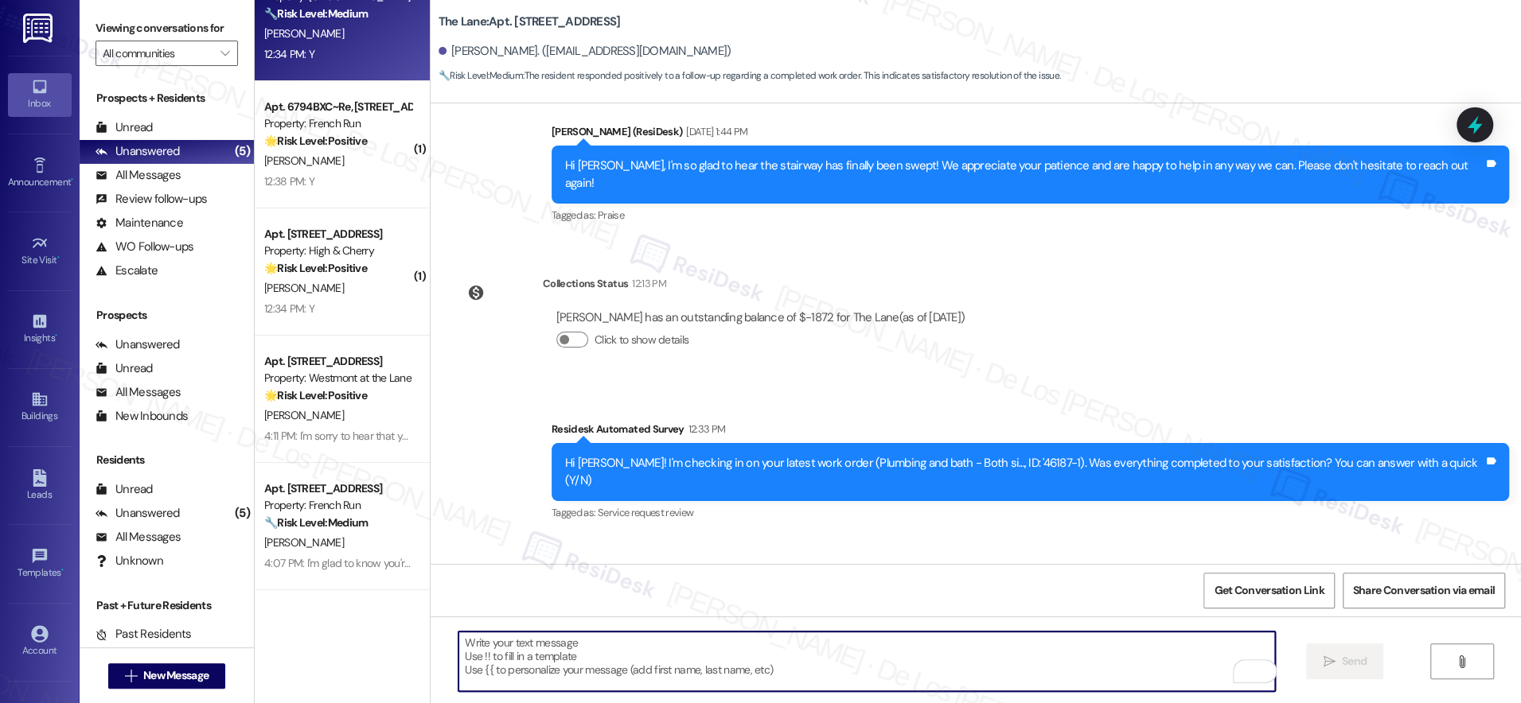
click at [553, 663] on textarea "To enrich screen reader interactions, please activate Accessibility in Grammarl…" at bounding box center [866, 662] width 816 height 60
paste textarea "I'm glad to know you're satisfied with your recent work order. If I may ask..ov…"
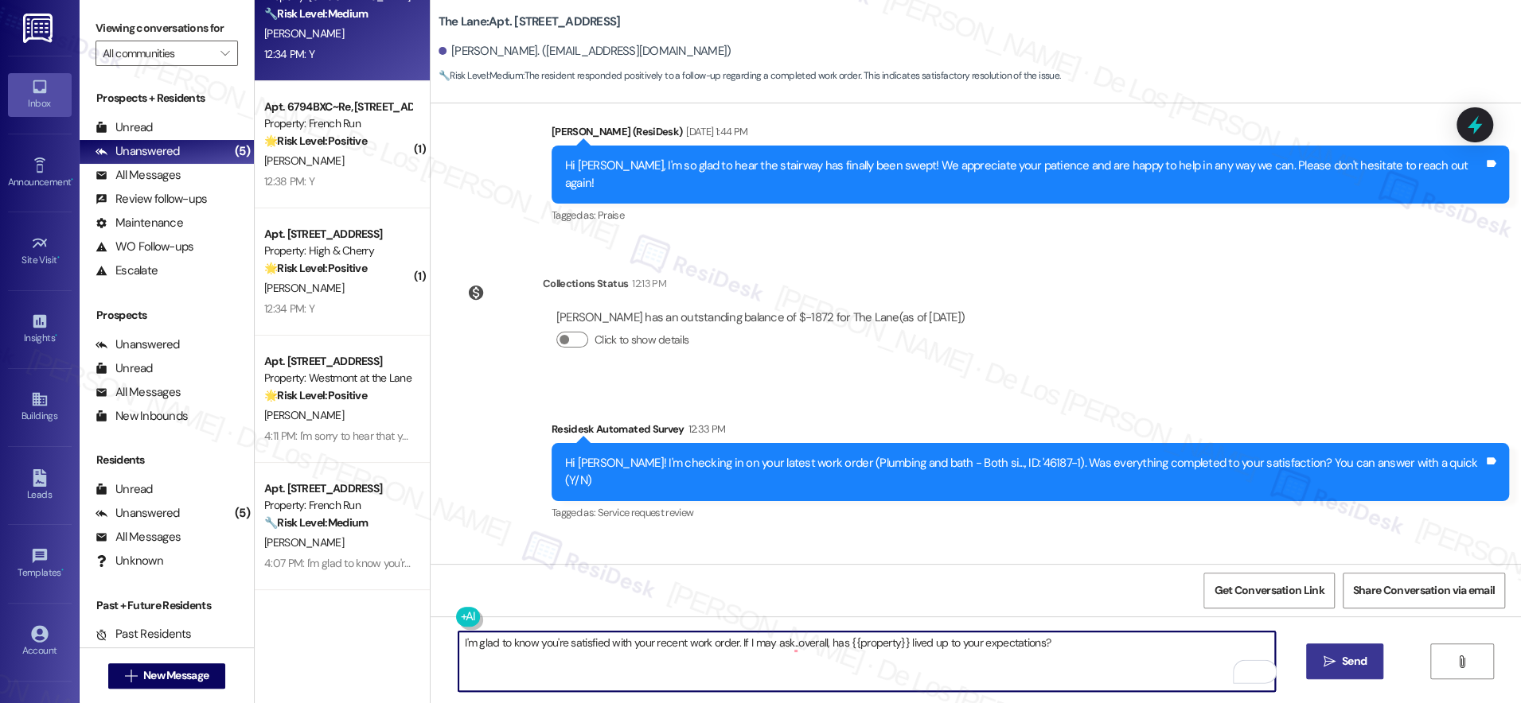
type textarea "I'm glad to know you're satisfied with your recent work order. If I may ask..ov…"
click at [1338, 653] on button " Send" at bounding box center [1344, 662] width 77 height 36
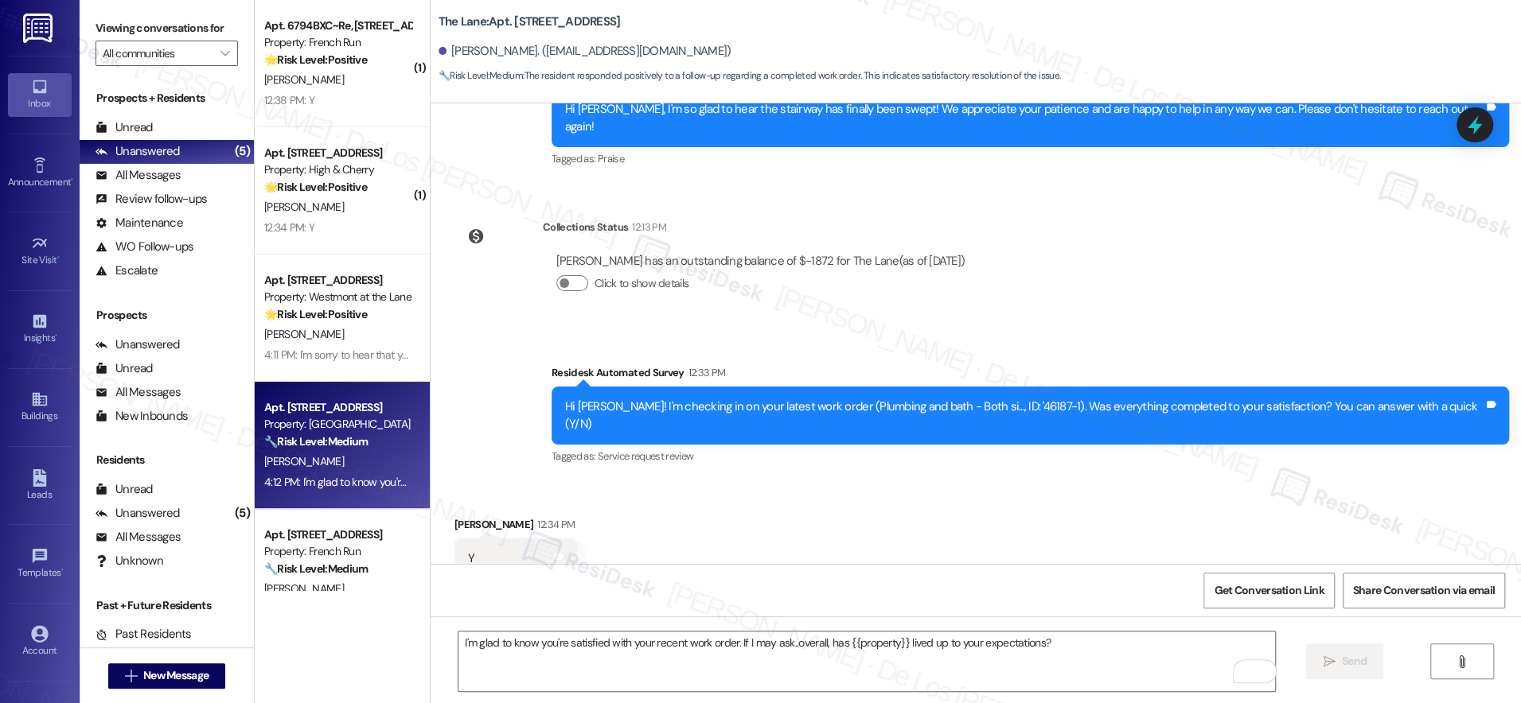
scroll to position [17536, 0]
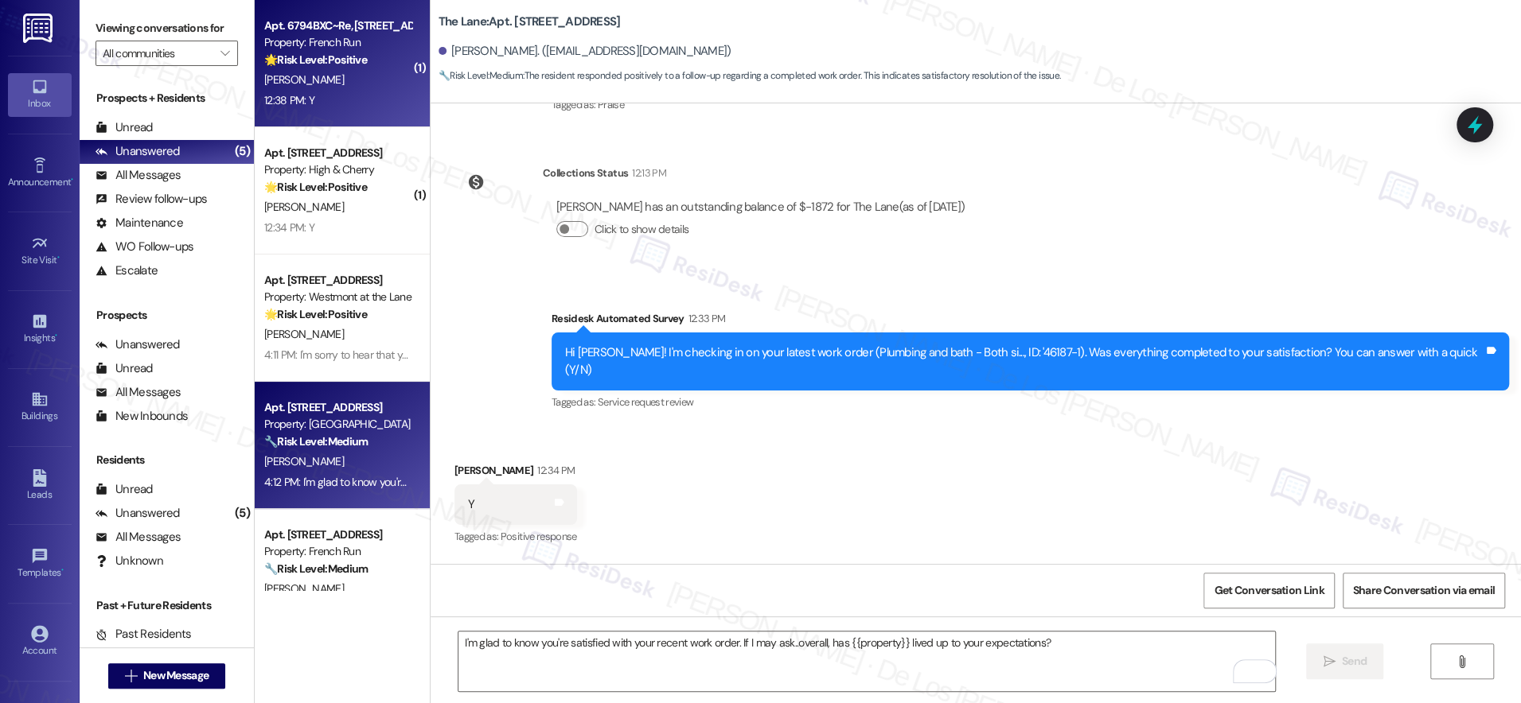
click at [355, 88] on div "[PERSON_NAME]" at bounding box center [338, 80] width 150 height 20
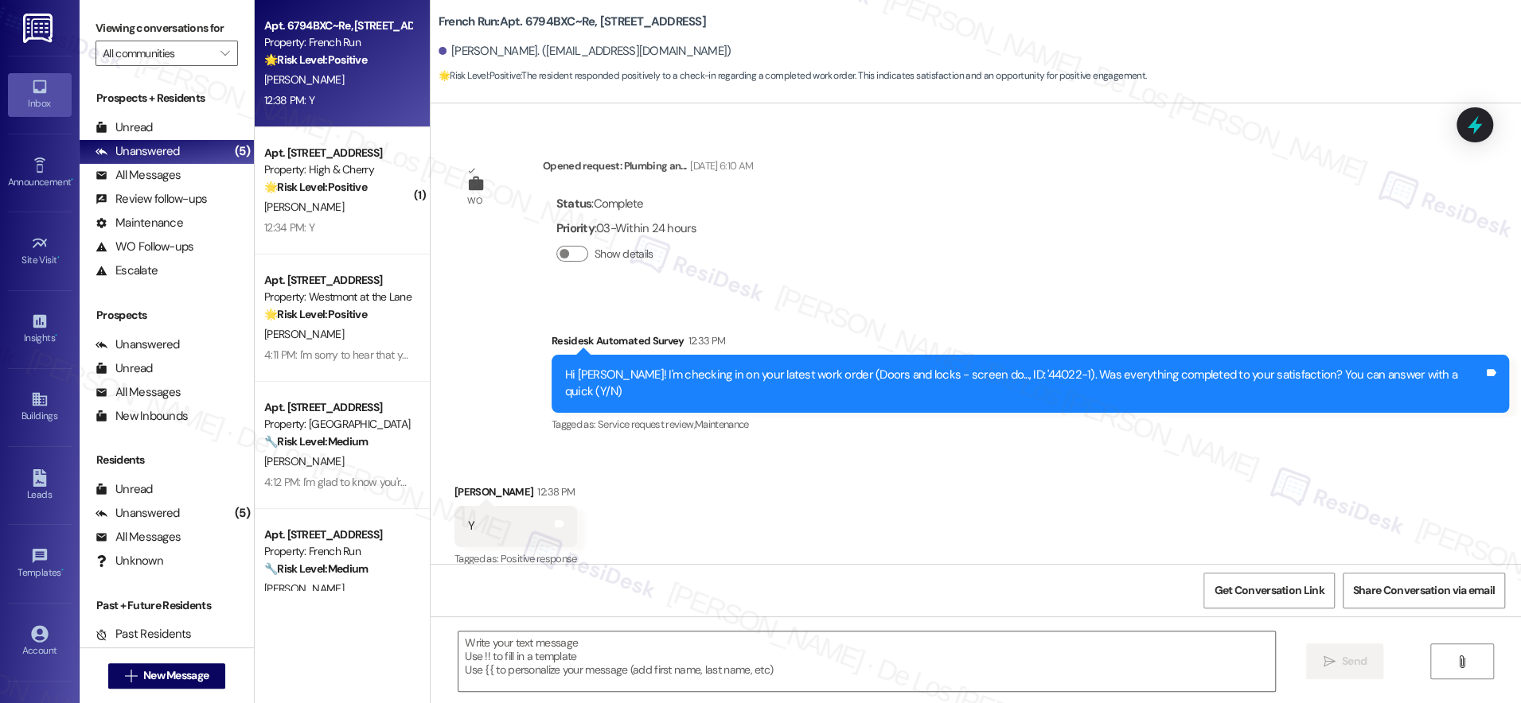
scroll to position [995, 0]
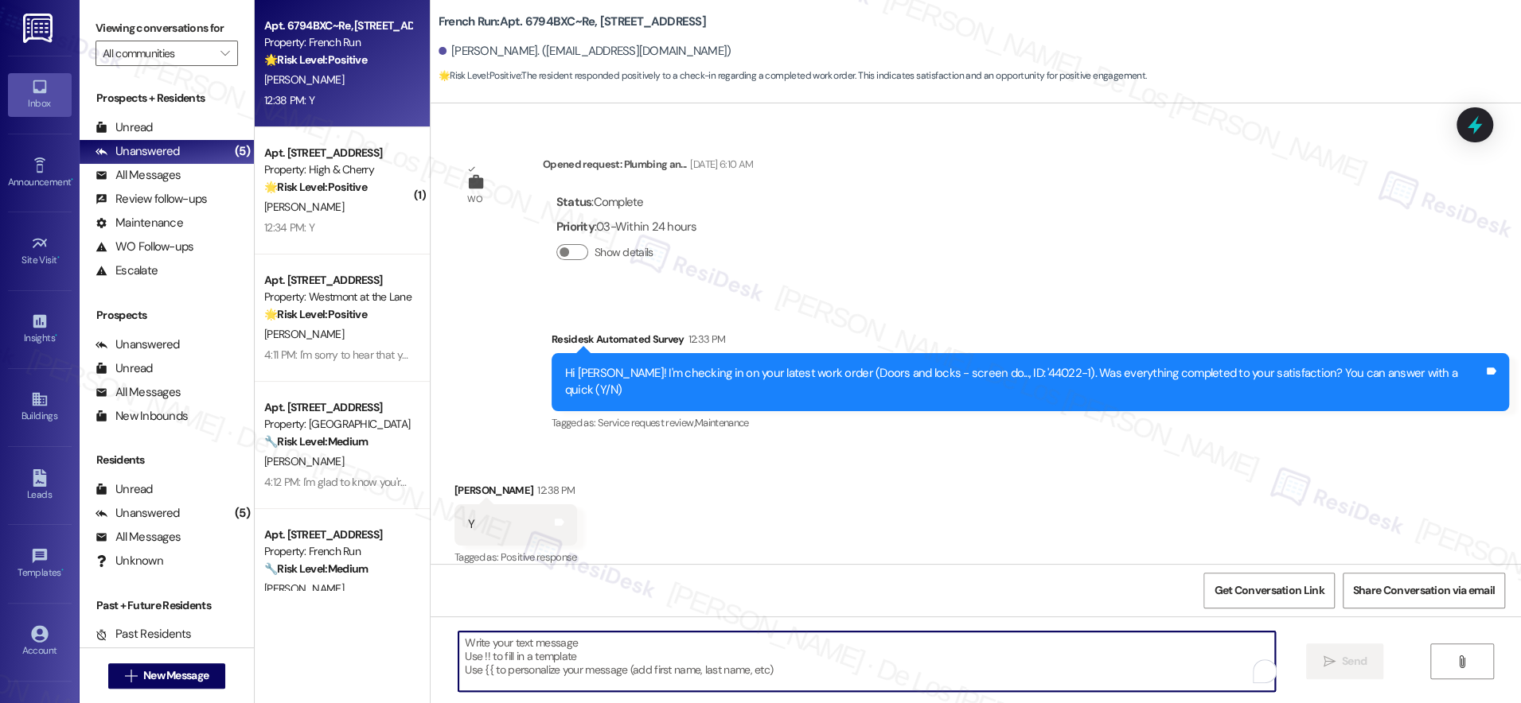
click at [725, 659] on textarea "To enrich screen reader interactions, please activate Accessibility in Grammarl…" at bounding box center [866, 662] width 816 height 60
paste textarea "I'm glad to know you're satisfied with your recent work order. If I may ask..ov…"
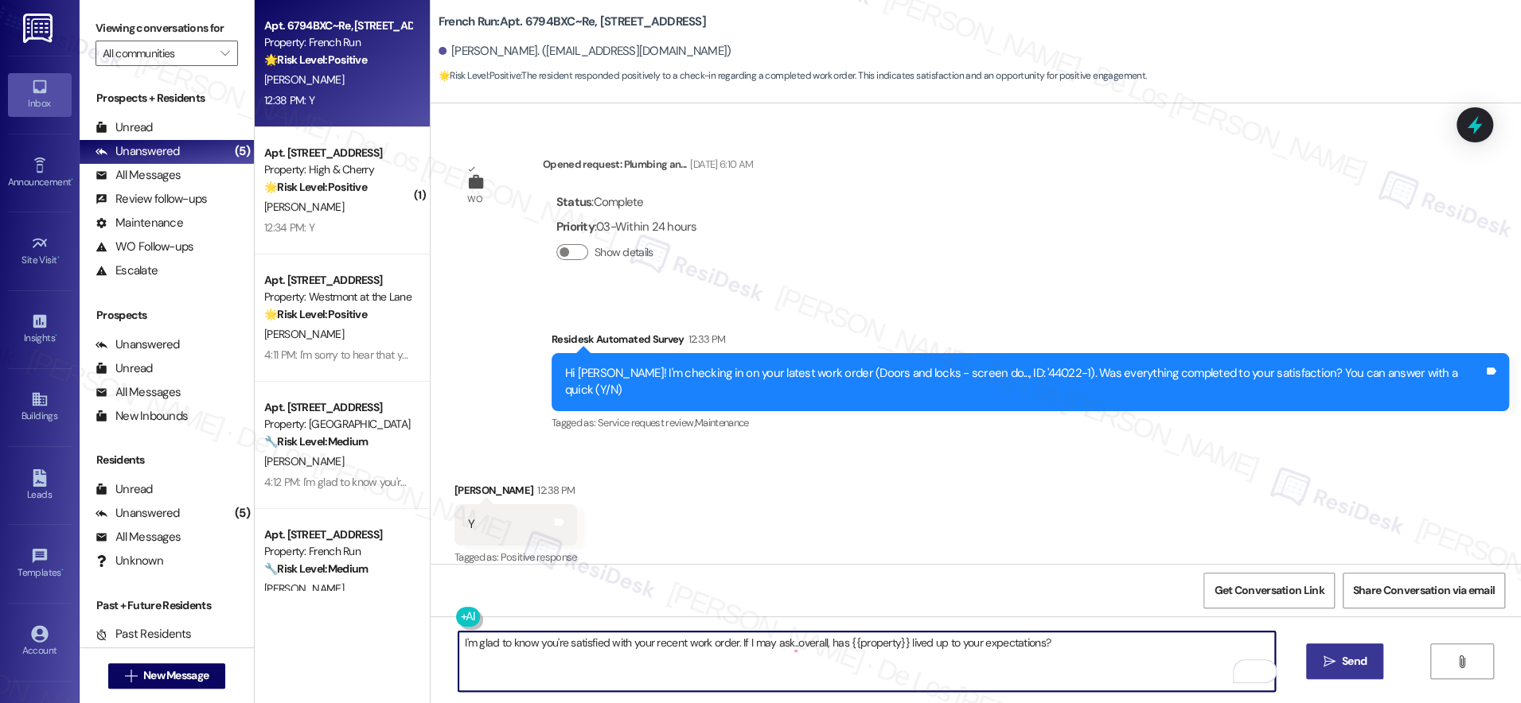
type textarea "I'm glad to know you're satisfied with your recent work order. If I may ask..ov…"
click at [1335, 648] on button " Send" at bounding box center [1344, 662] width 77 height 36
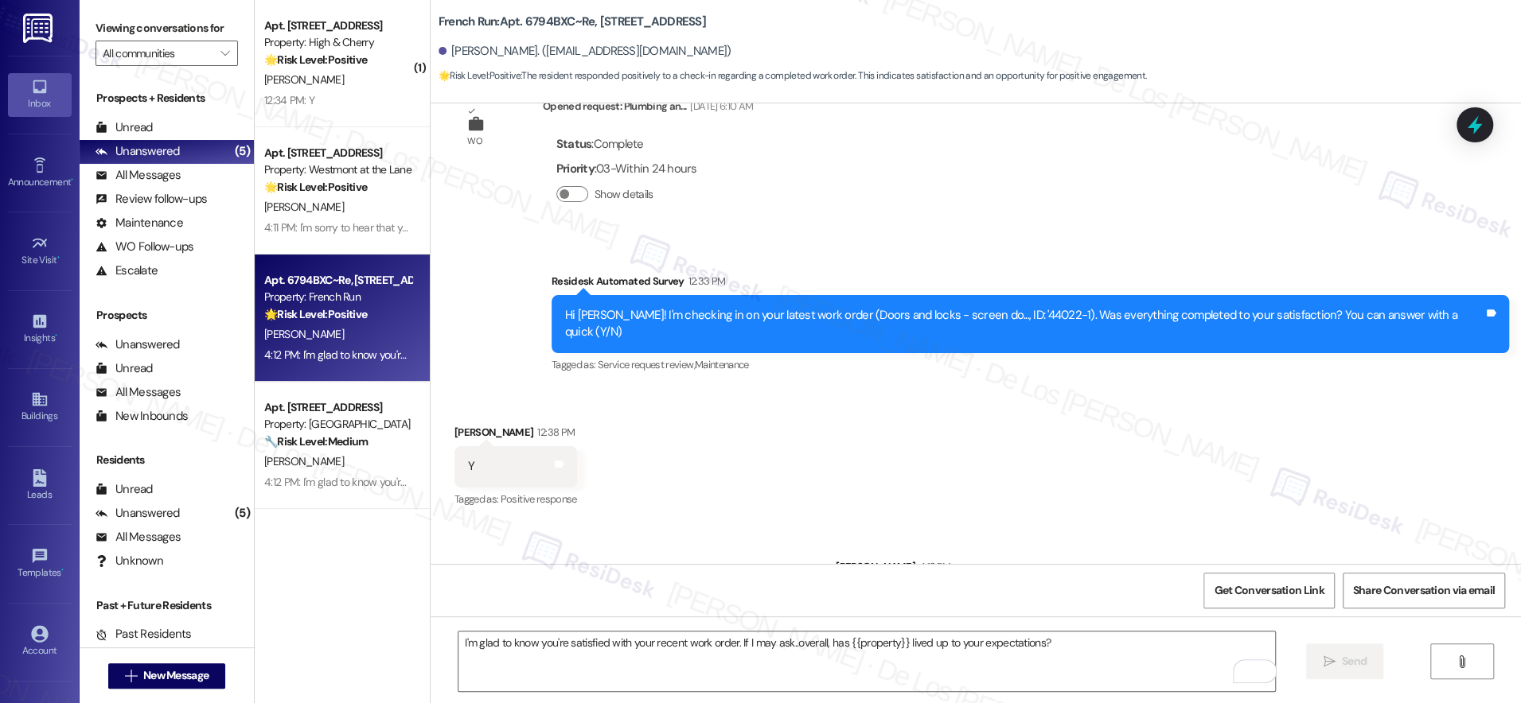
scroll to position [1106, 0]
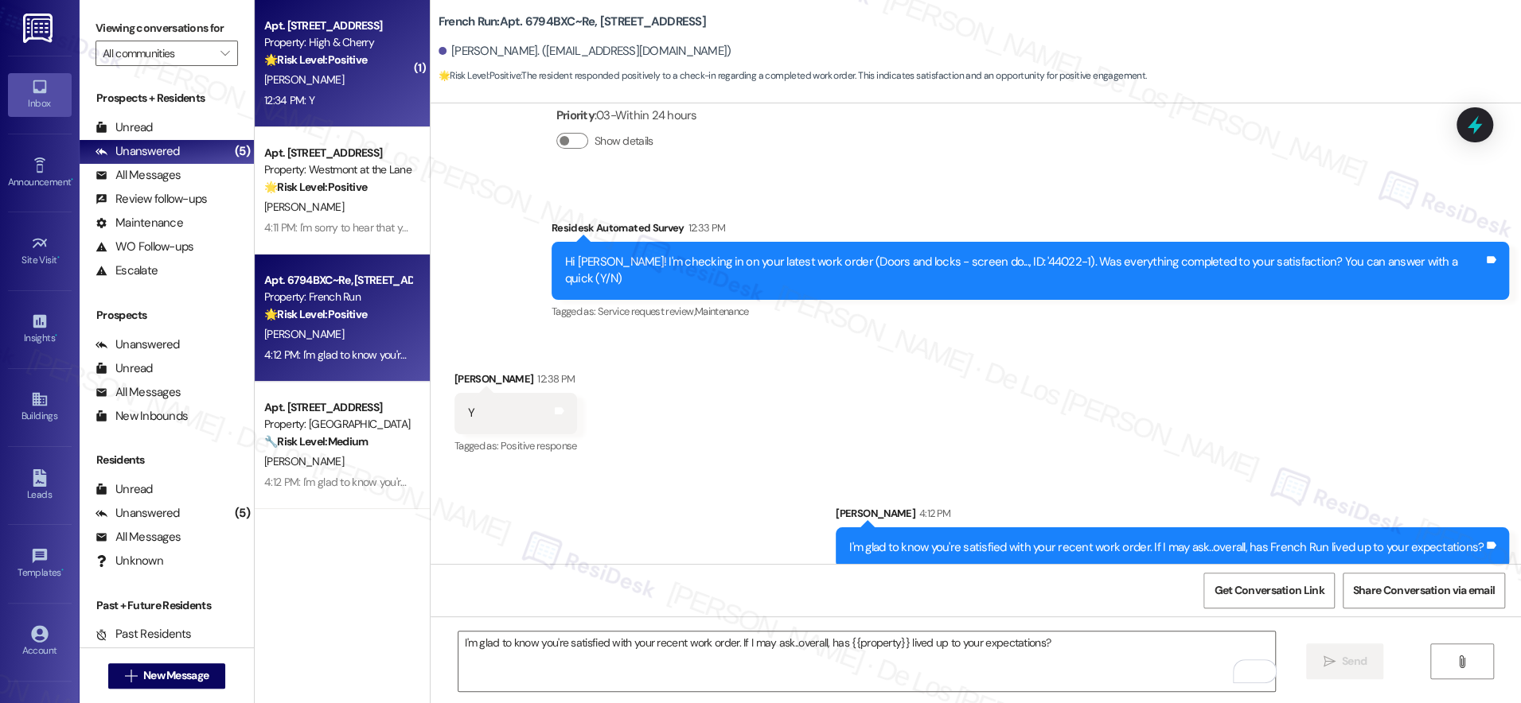
click at [360, 110] on div "12:34 PM: Y 12:34 PM: Y" at bounding box center [338, 101] width 150 height 20
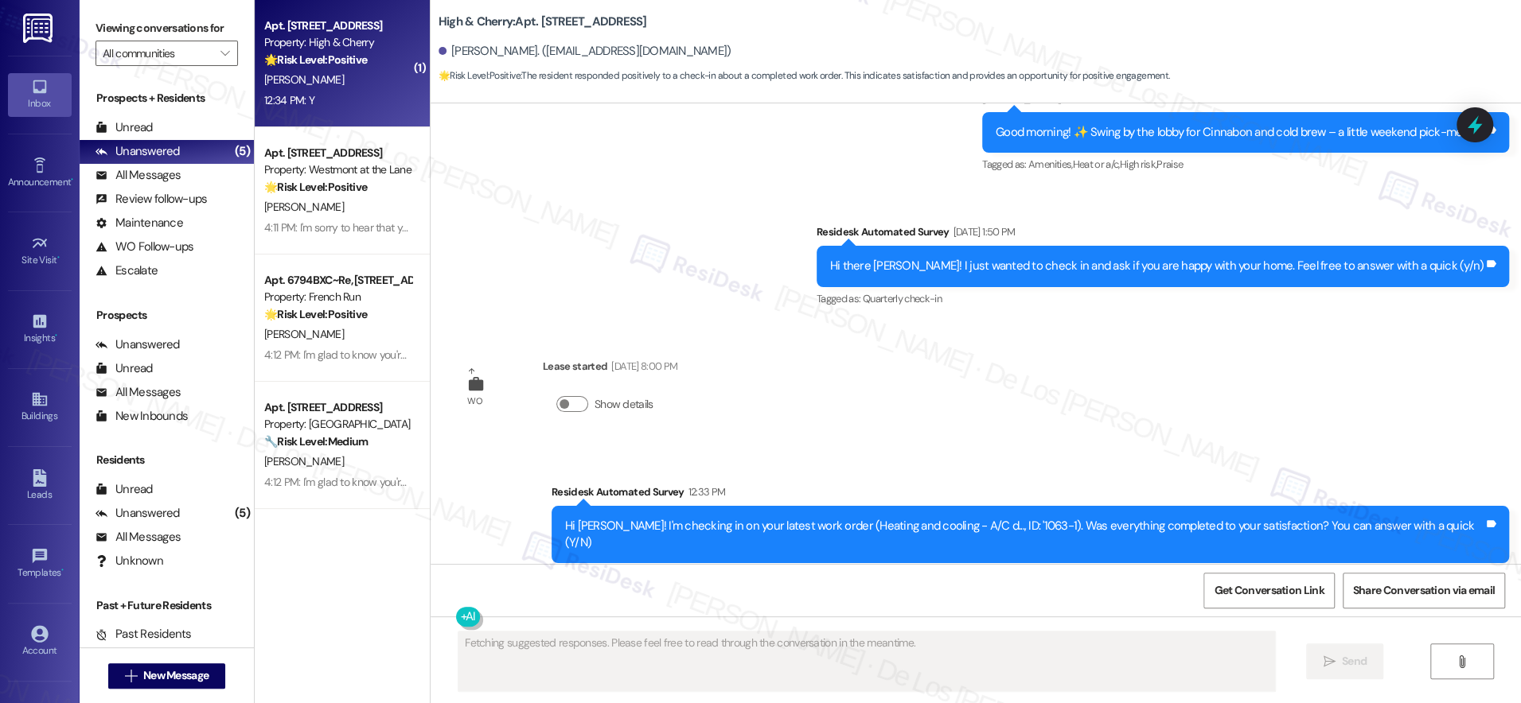
scroll to position [11938, 0]
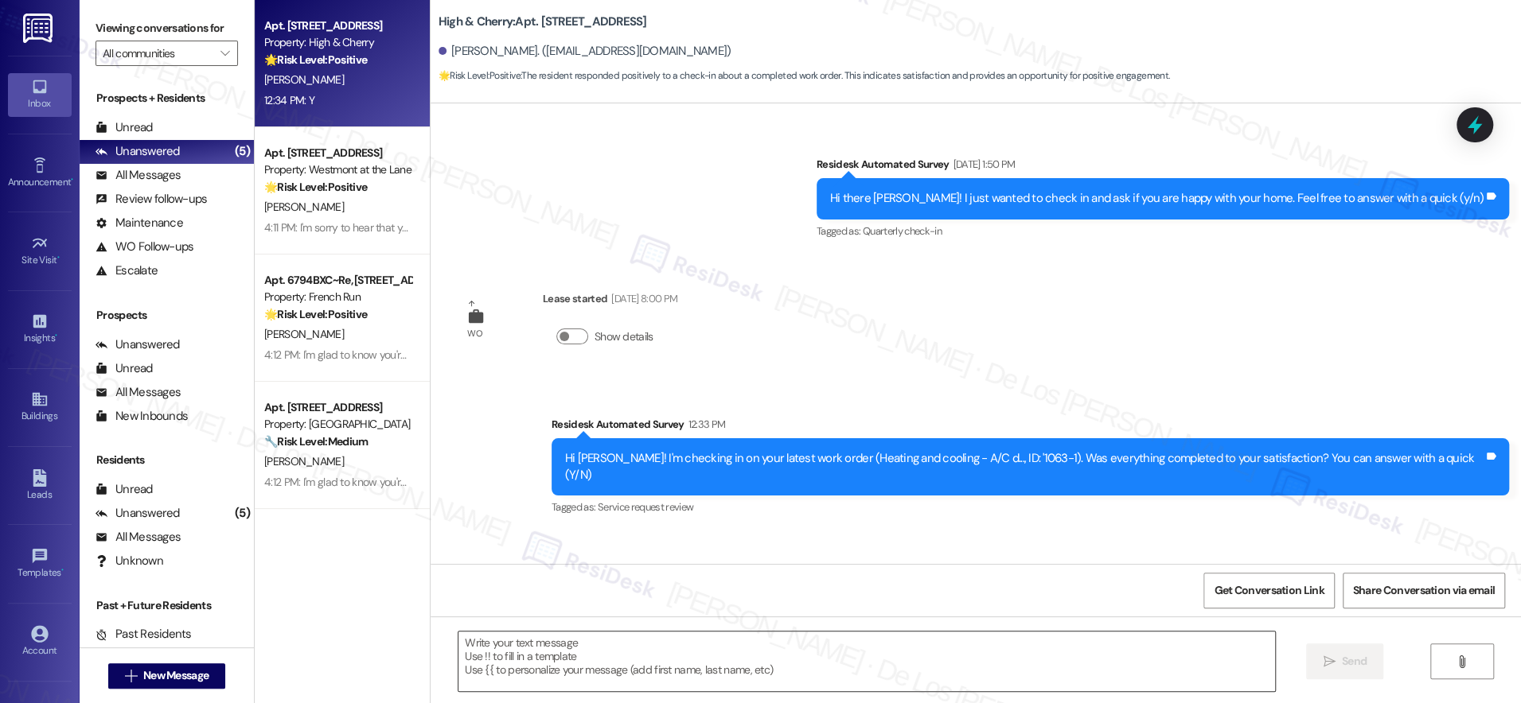
click at [657, 647] on textarea at bounding box center [866, 662] width 816 height 60
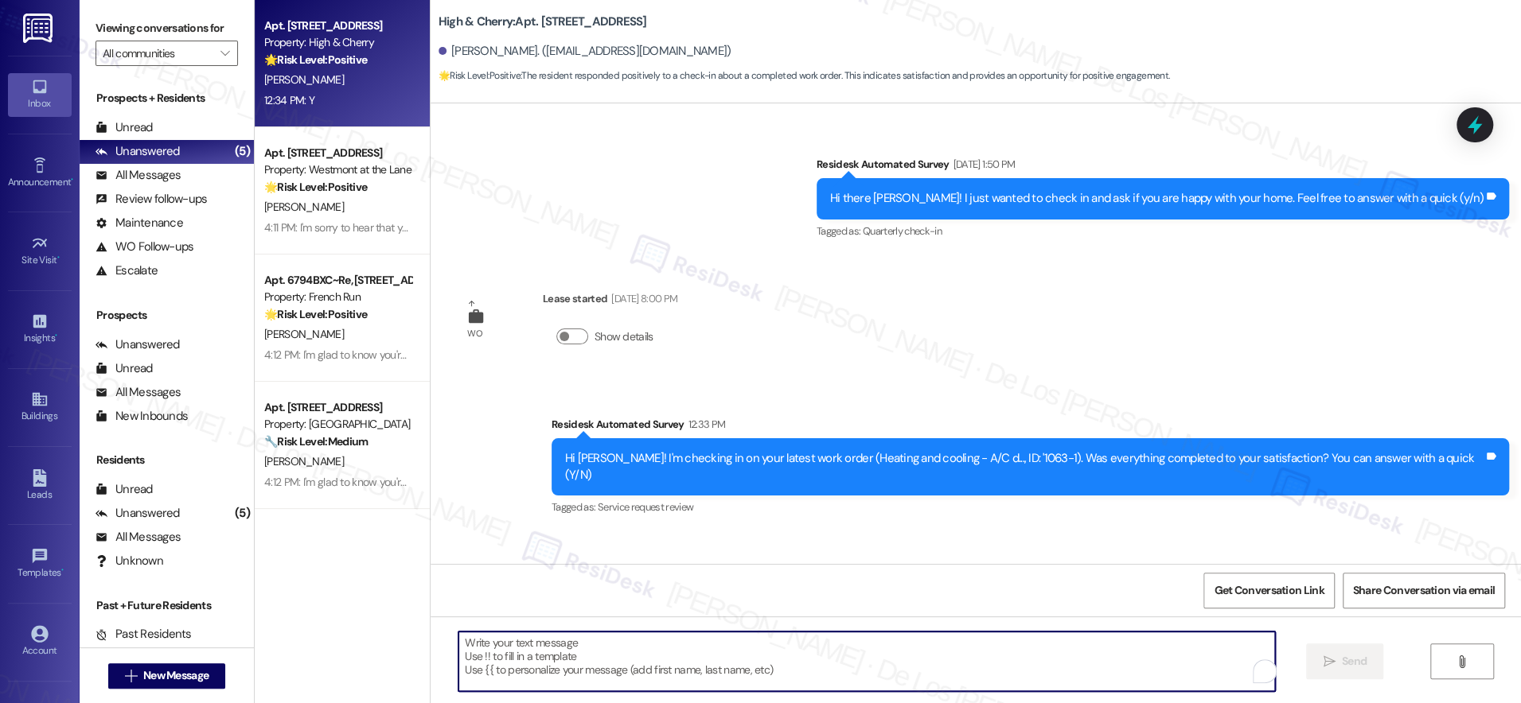
paste textarea "I'm glad to know you're satisfied with your recent work order. If I may ask..ov…"
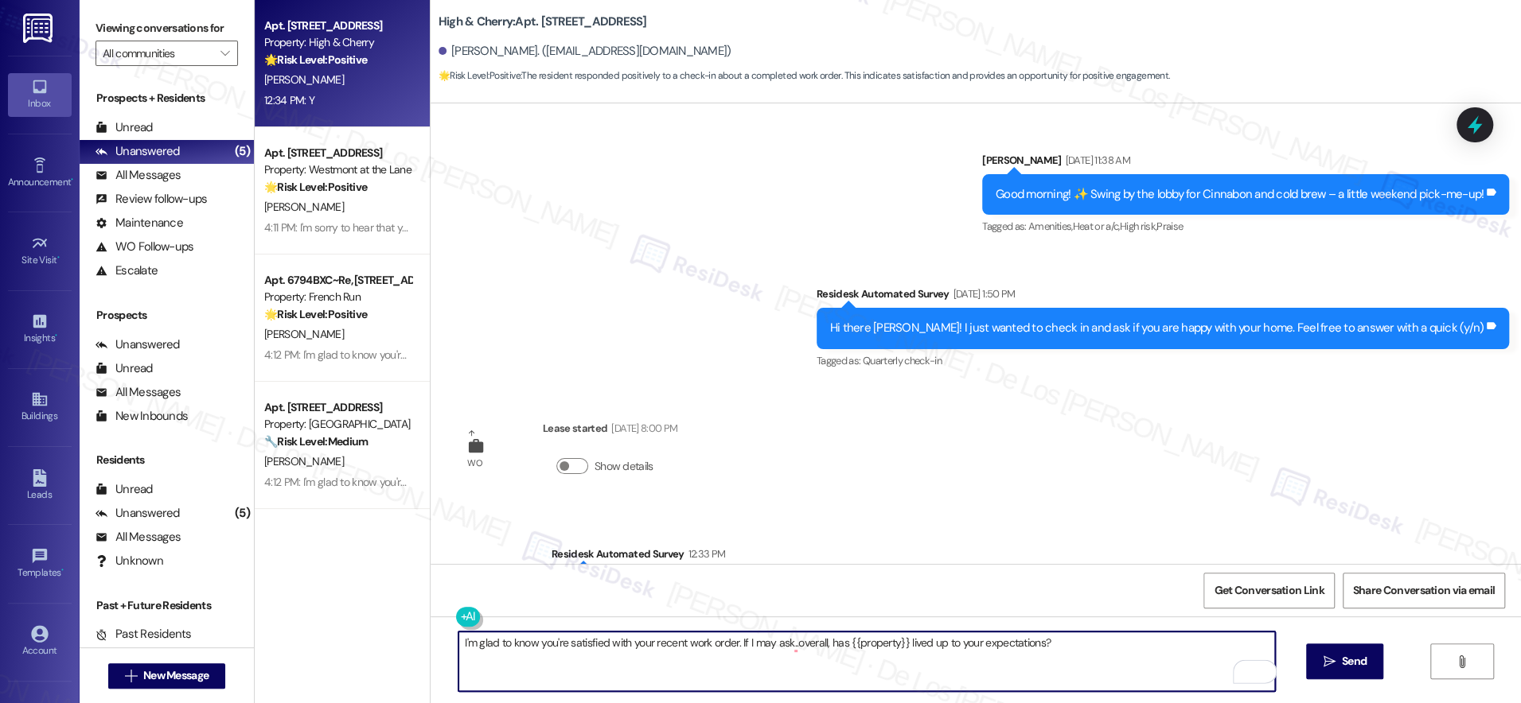
scroll to position [11803, 0]
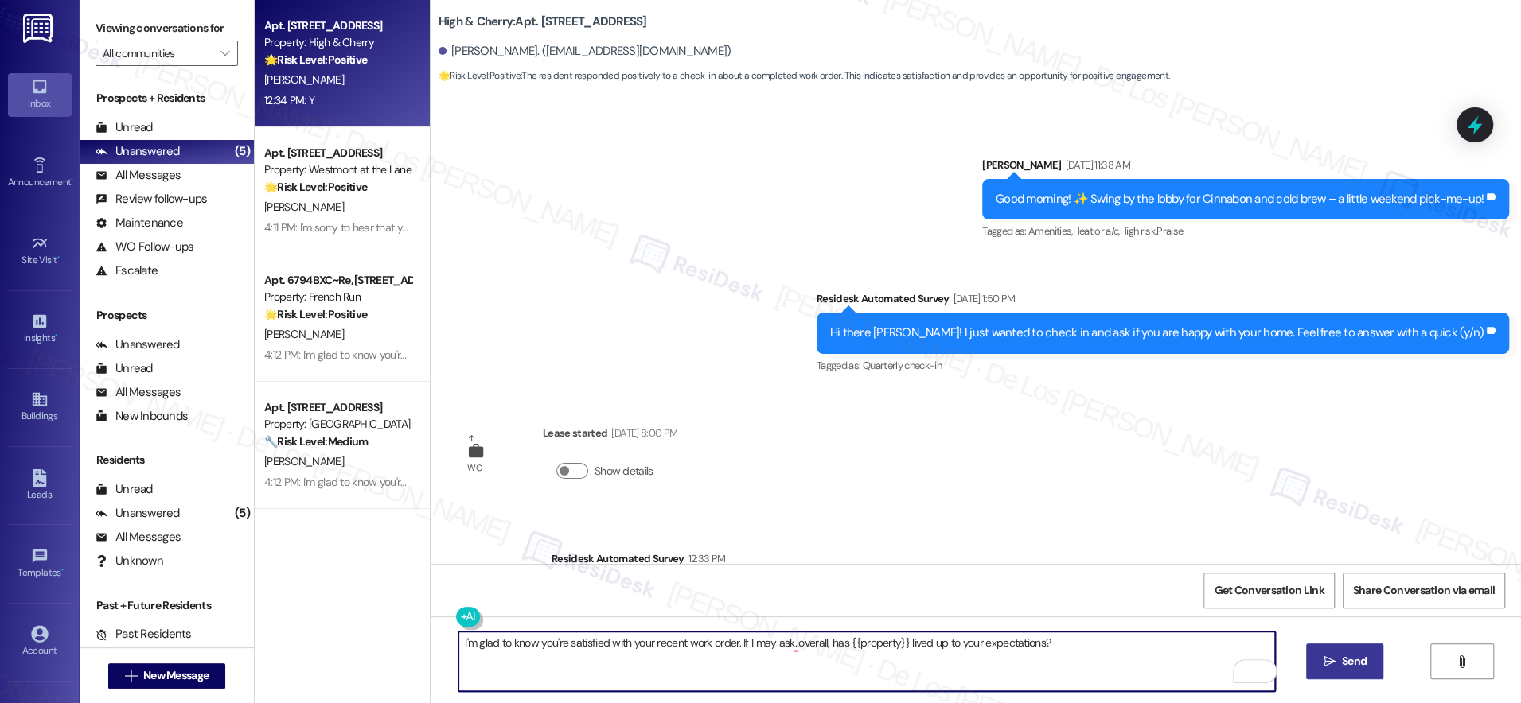
type textarea "I'm glad to know you're satisfied with your recent work order. If I may ask..ov…"
click at [1333, 661] on span " Send" at bounding box center [1344, 661] width 50 height 17
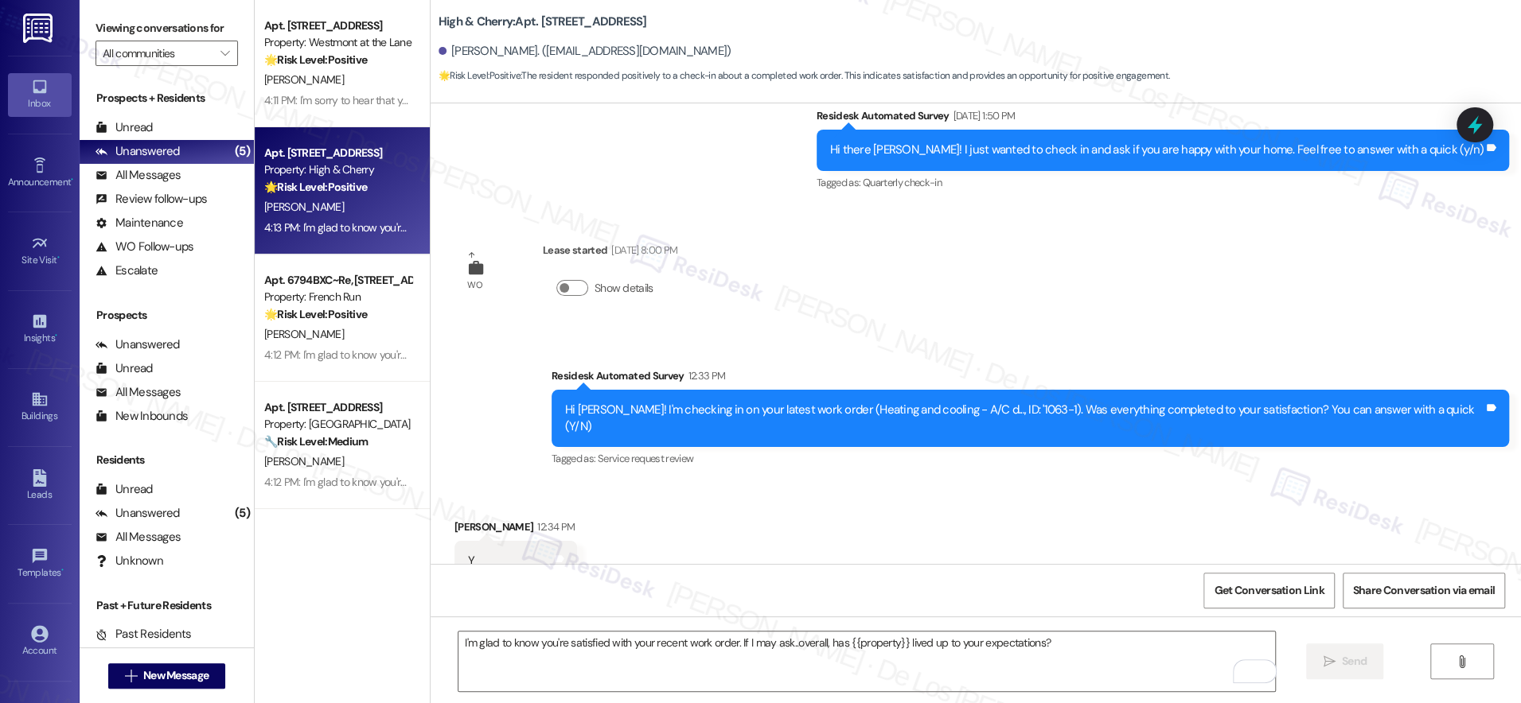
scroll to position [12048, 0]
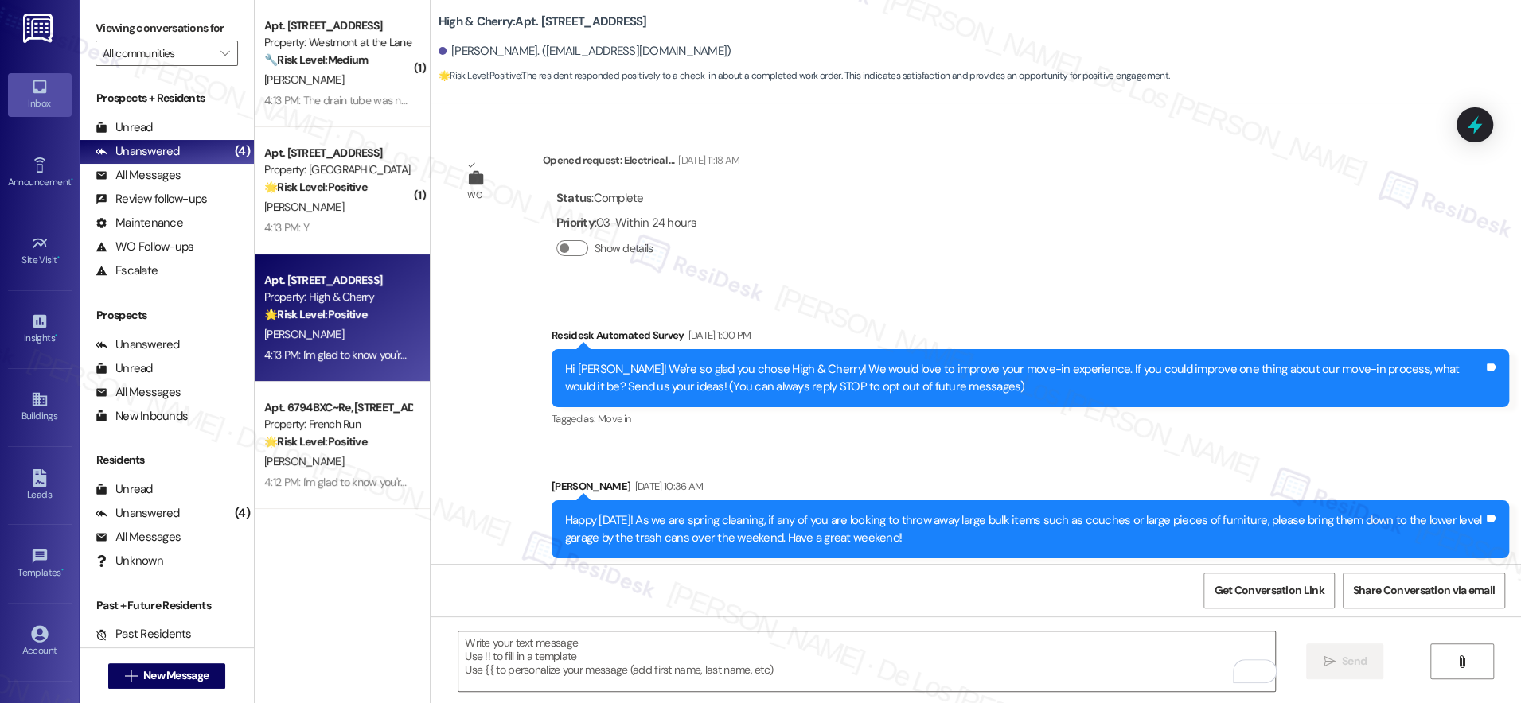
scroll to position [12048, 0]
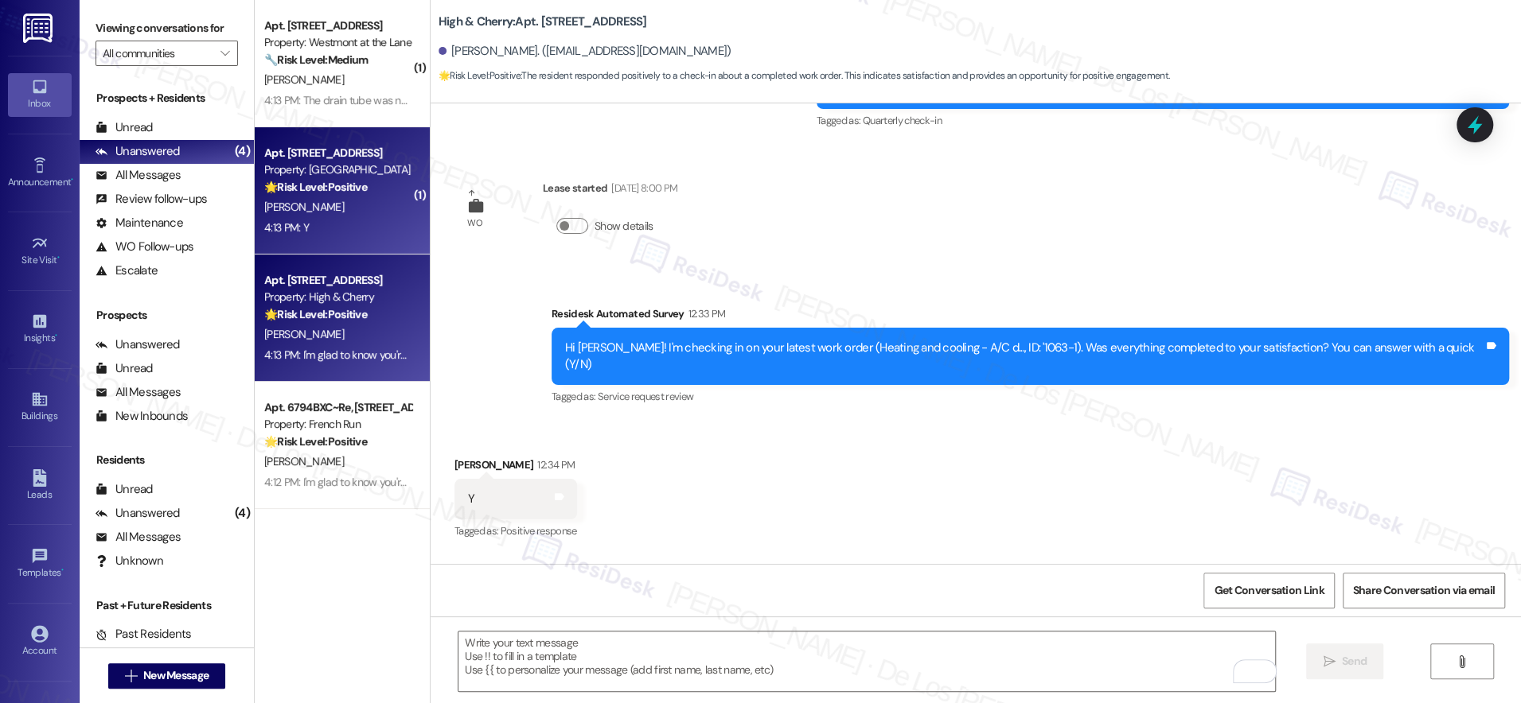
click at [314, 200] on div "[PERSON_NAME]" at bounding box center [338, 207] width 150 height 20
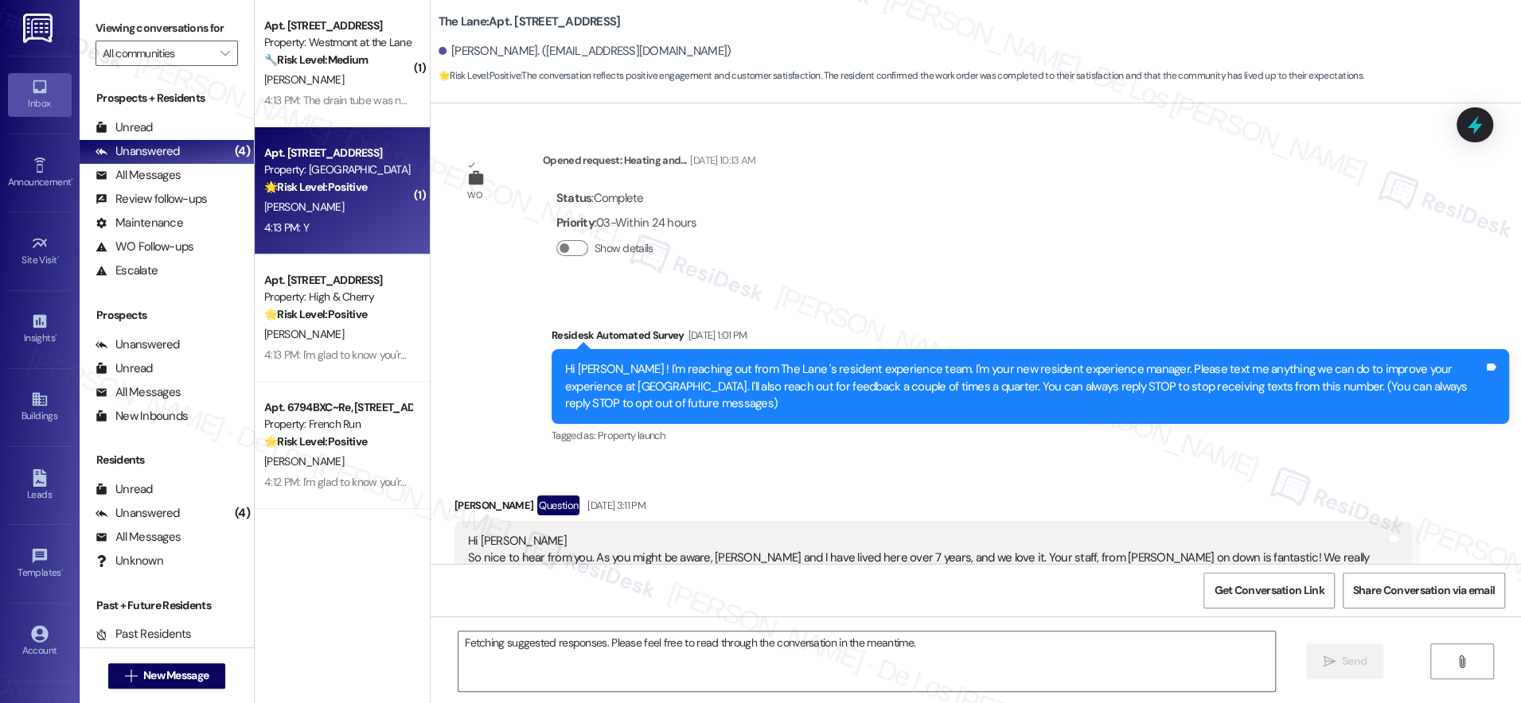
scroll to position [17694, 0]
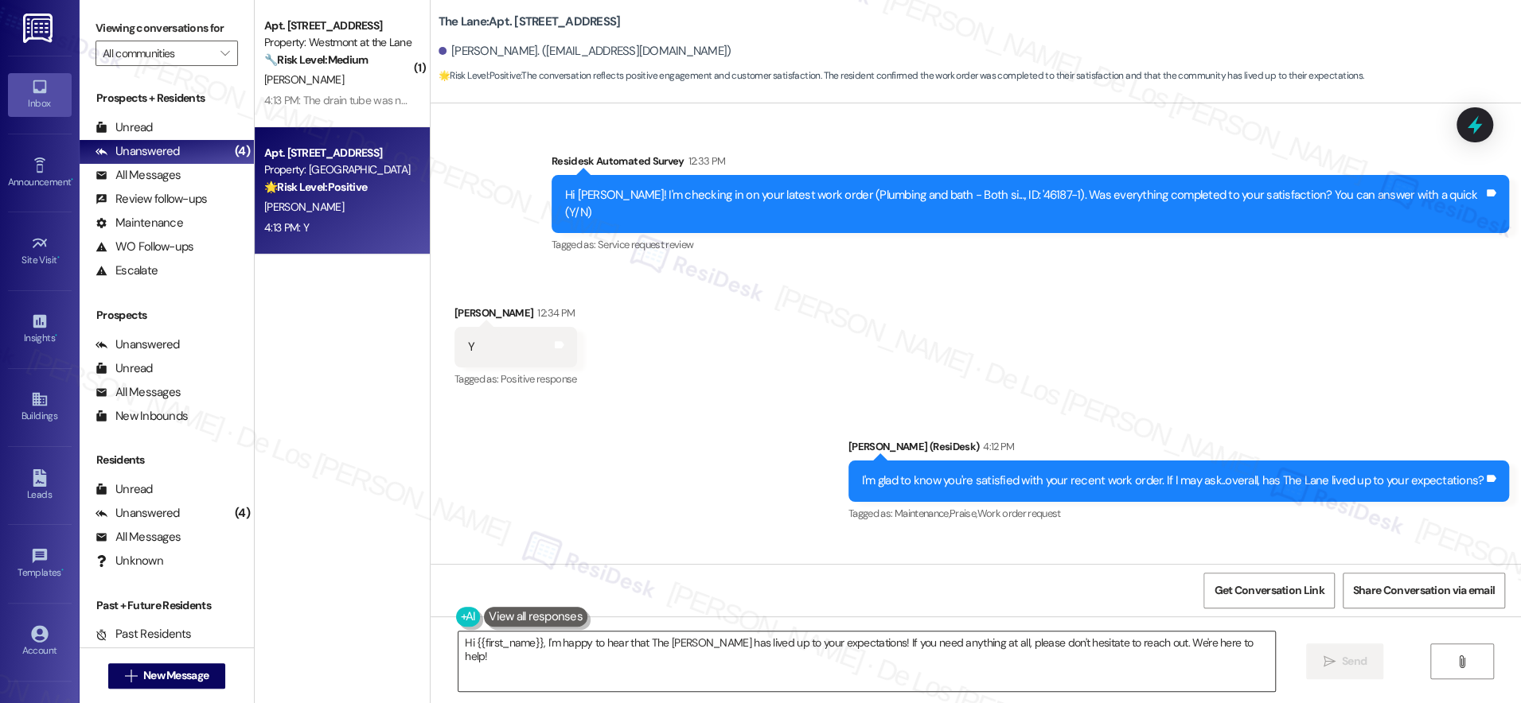
click at [663, 651] on textarea "Hi {{first_name}}, I'm happy to hear that The [PERSON_NAME] has lived up to you…" at bounding box center [866, 662] width 816 height 60
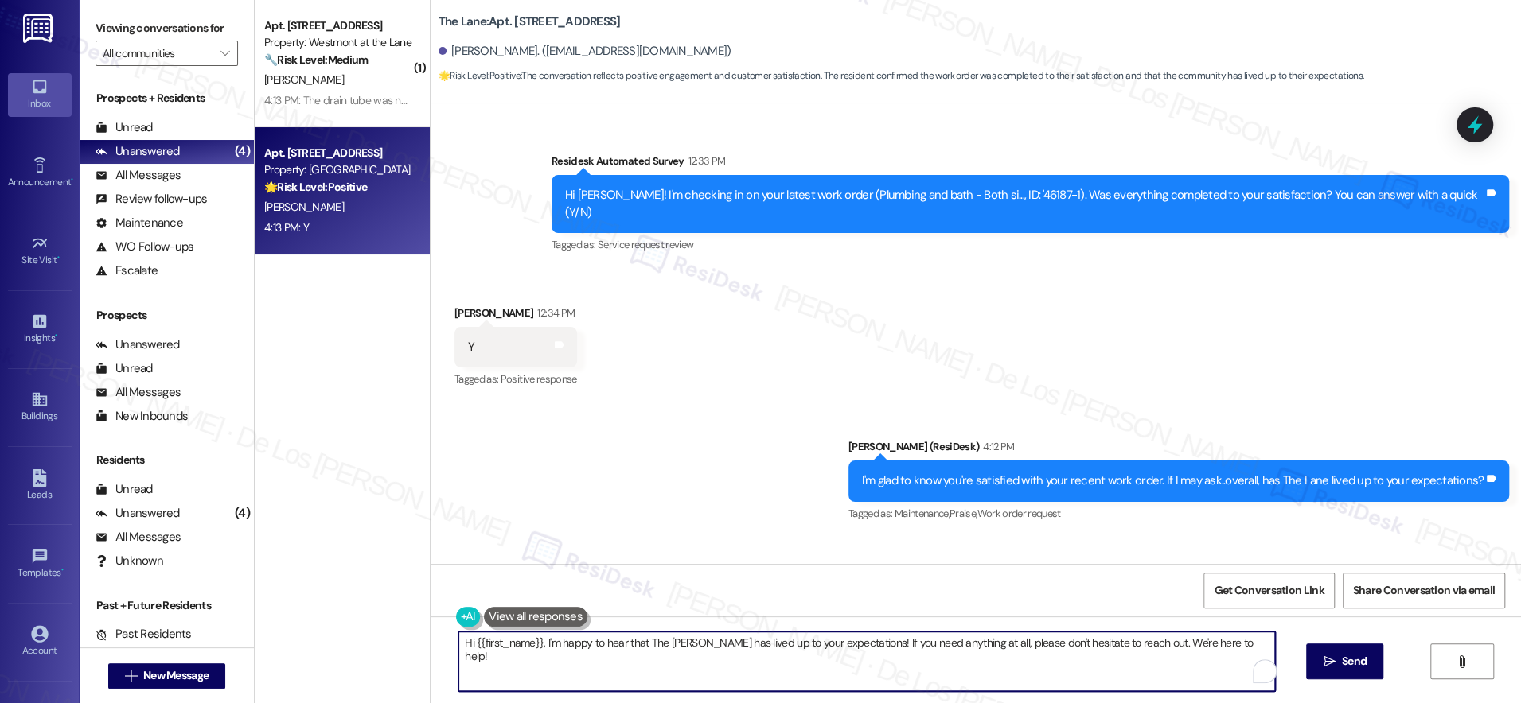
click at [663, 651] on textarea "Hi {{first_name}}, I'm happy to hear that The [PERSON_NAME] has lived up to you…" at bounding box center [866, 662] width 816 height 60
paste textarea "Wonderful! Can I ask a quick favor? Would you mind writing us a Google review? …"
type textarea "Wonderful! Can I ask a quick favor? Would you mind writing us a Google review? …"
click at [1362, 656] on span "Send" at bounding box center [1354, 661] width 25 height 17
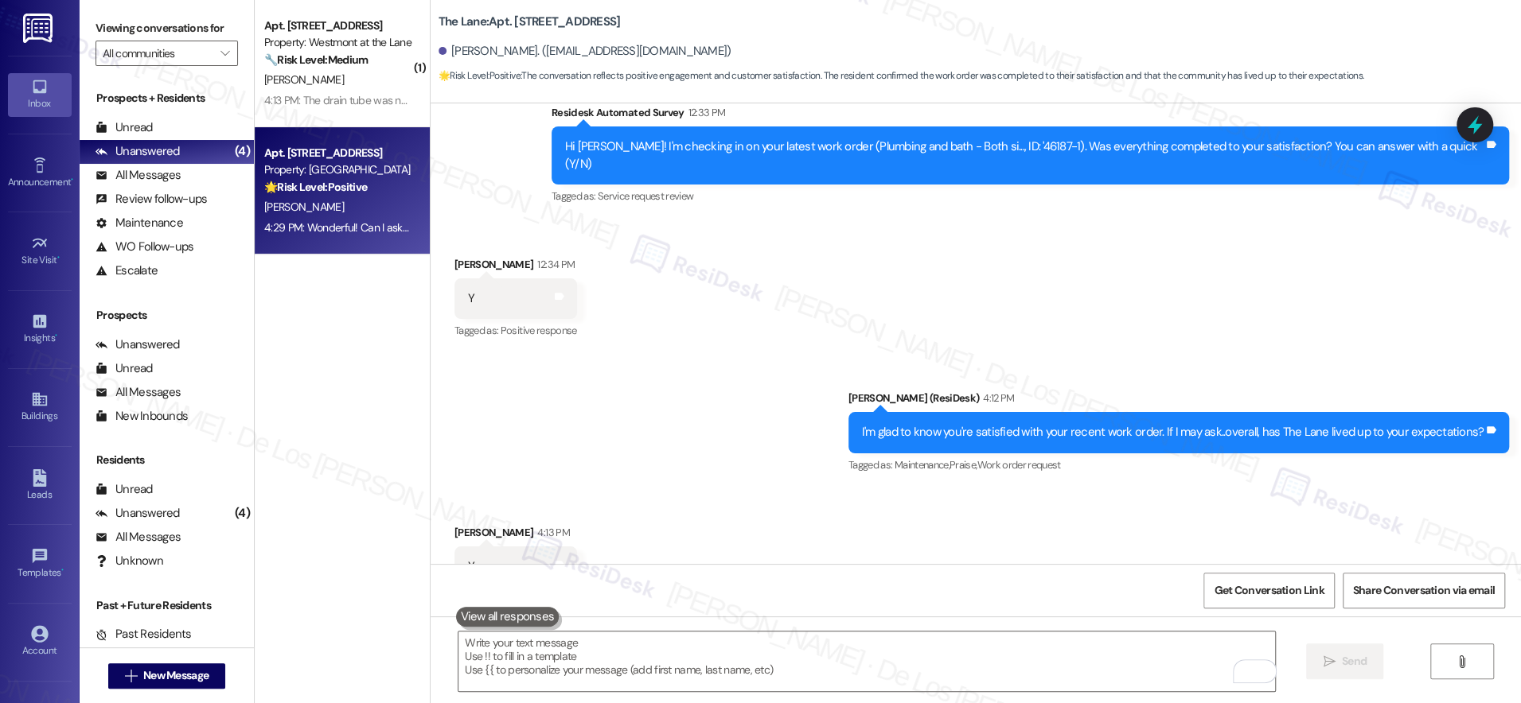
scroll to position [17823, 0]
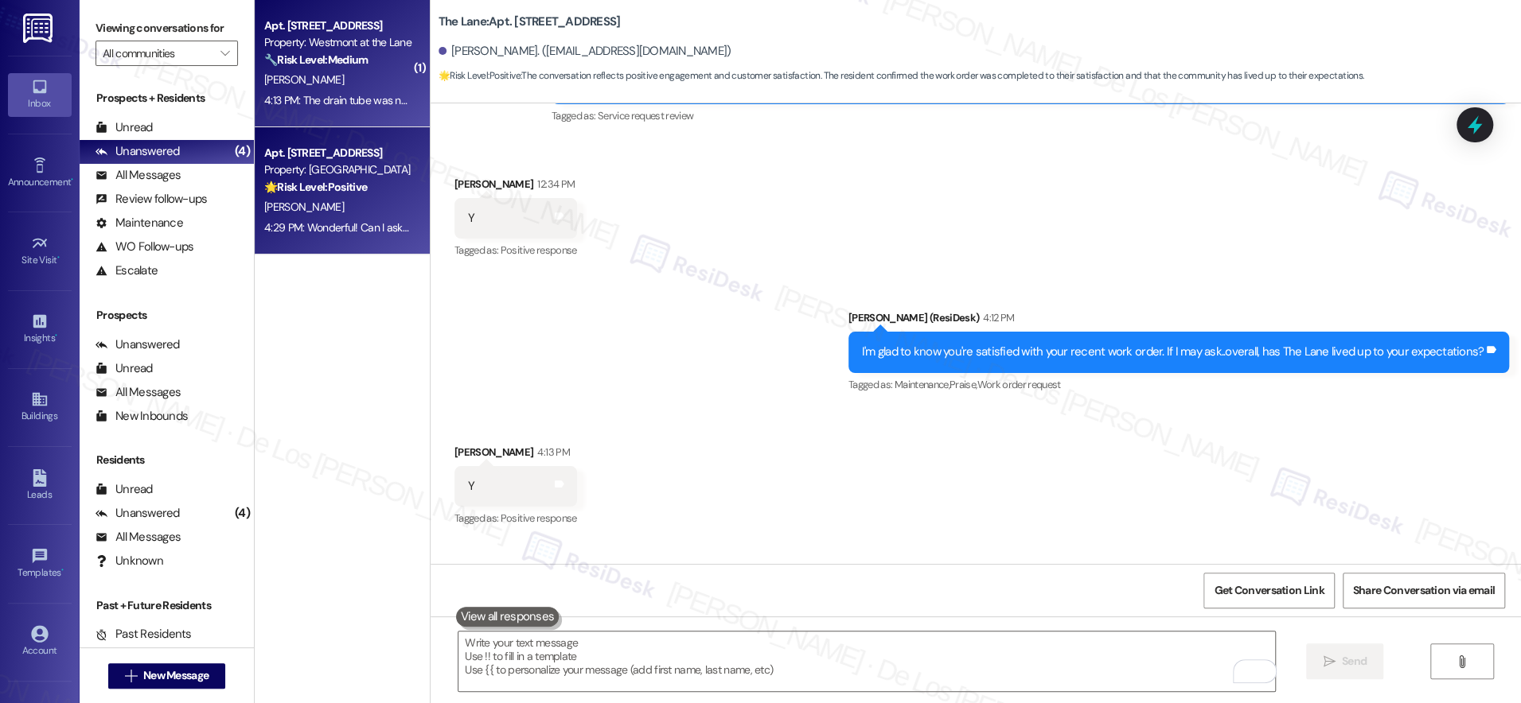
click at [312, 94] on div "4:13 PM: The drain tube was not put back in place so when the machine was runni…" at bounding box center [696, 100] width 864 height 14
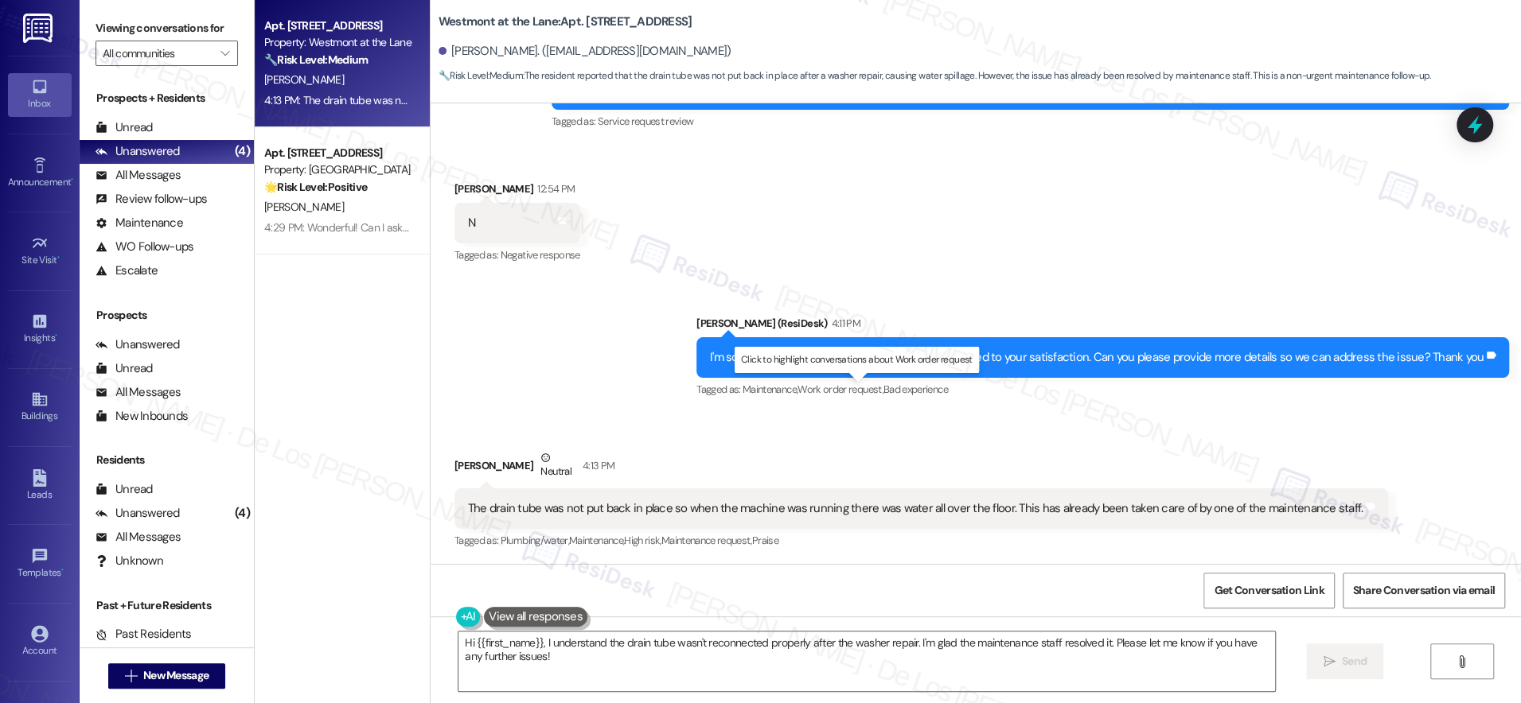
scroll to position [217, 0]
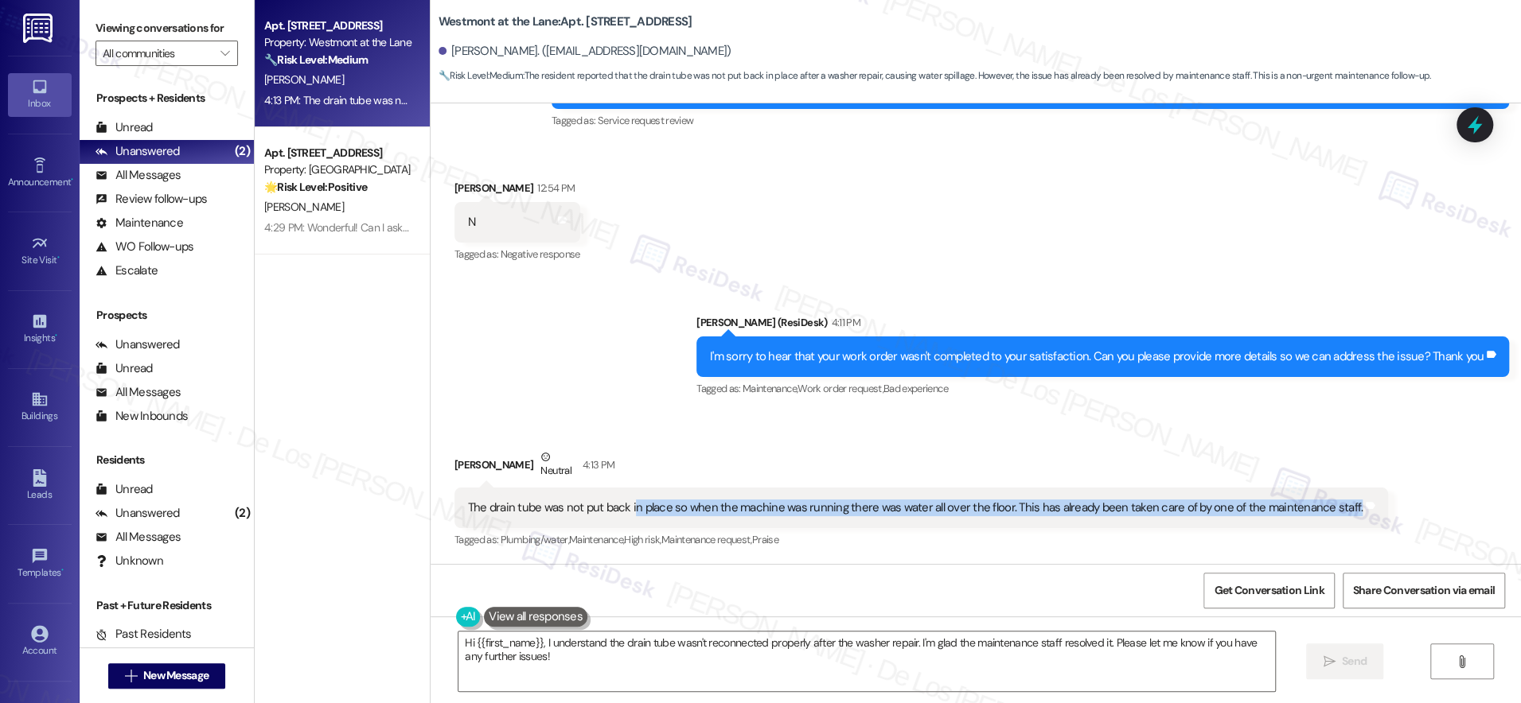
drag, startPoint x: 618, startPoint y: 503, endPoint x: 868, endPoint y: 522, distance: 250.6
click at [868, 522] on div "The drain tube was not put back in place so when the machine was running there …" at bounding box center [920, 508] width 933 height 41
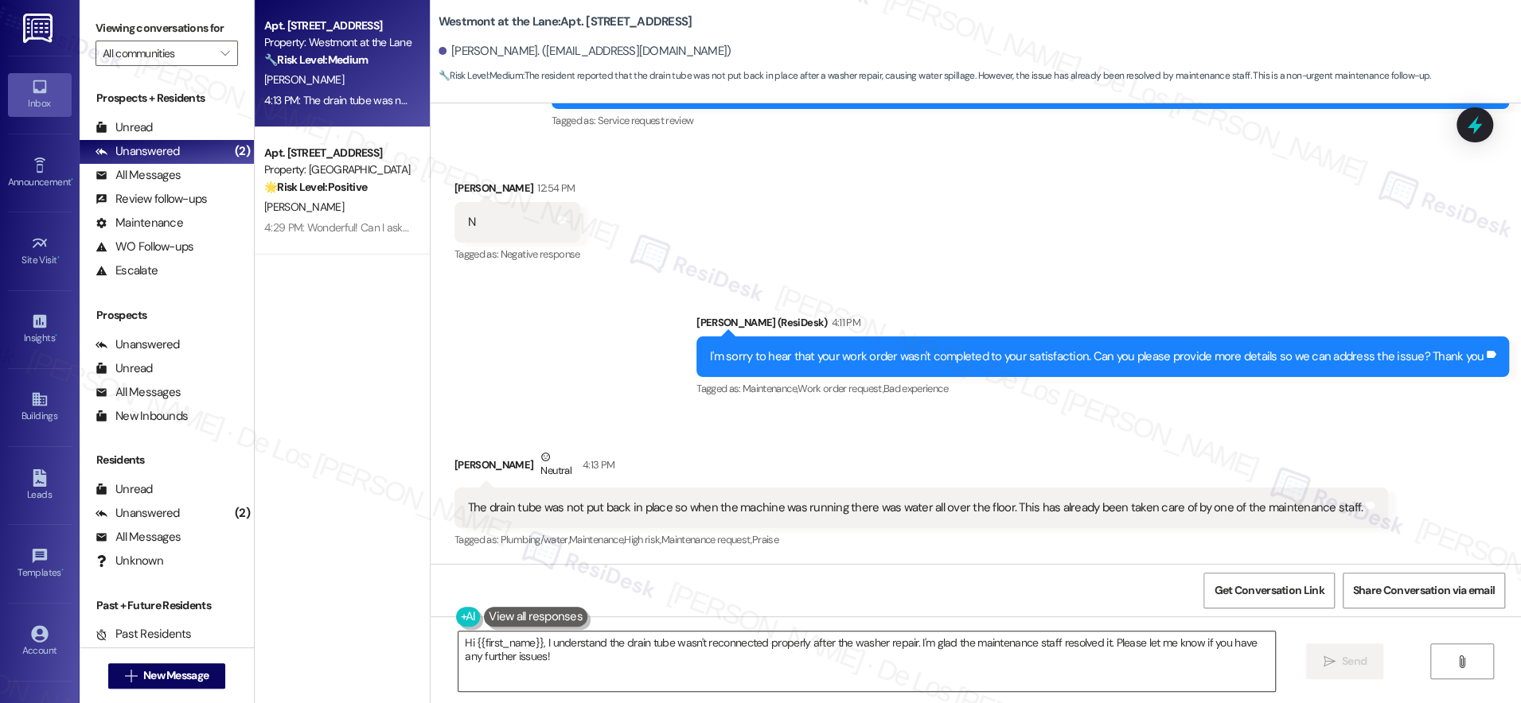
click at [709, 670] on textarea "Hi {{first_name}}, I understand the drain tube wasn't reconnected properly afte…" at bounding box center [866, 662] width 816 height 60
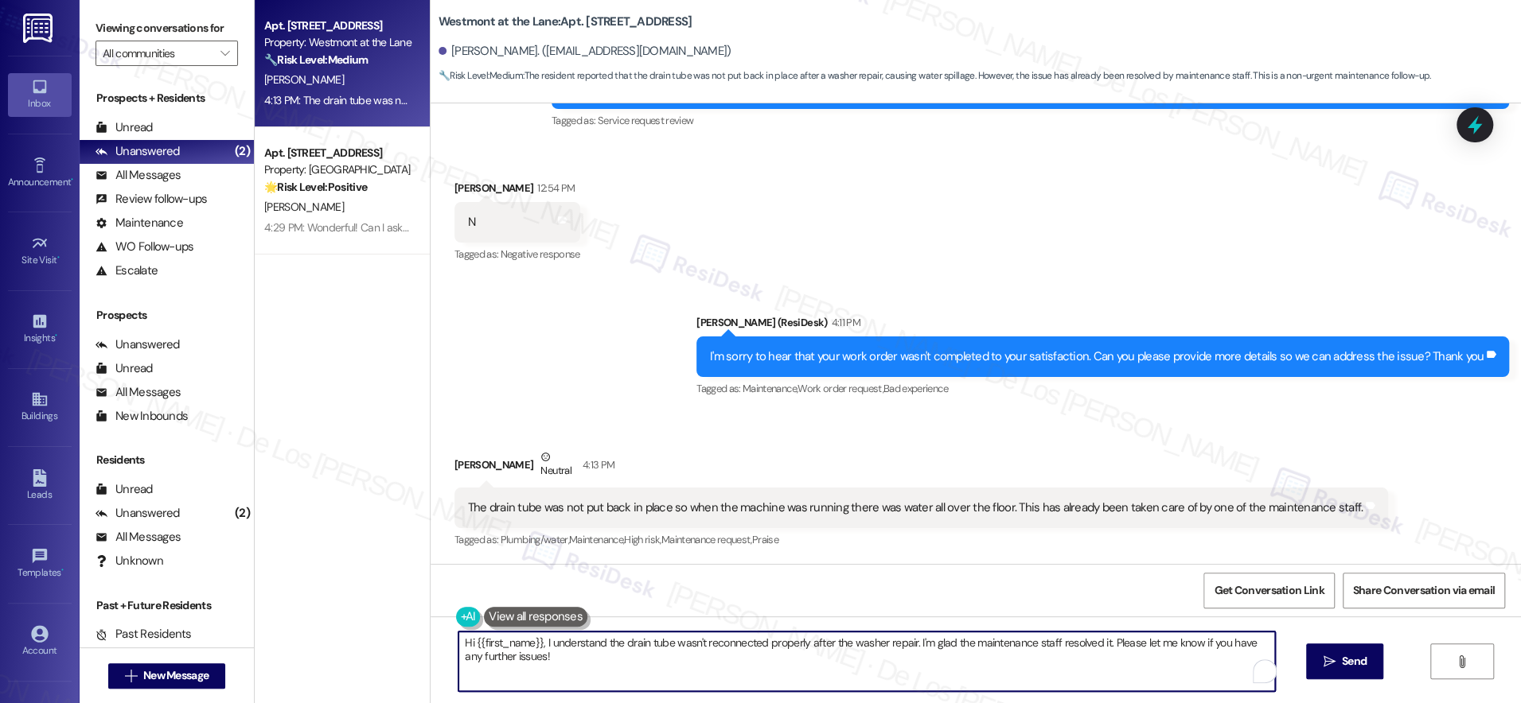
click at [709, 670] on textarea "Hi {{first_name}}, I understand the drain tube wasn't reconnected properly afte…" at bounding box center [866, 662] width 816 height 60
click at [716, 666] on textarea "Hi {{first_name}}, I understand the drain tube wasn't reconnected properly afte…" at bounding box center [866, 662] width 816 height 60
click at [530, 645] on textarea "Hi {{first_name}}, I understand the drain tube wasn't reconnected properly afte…" at bounding box center [866, 662] width 816 height 60
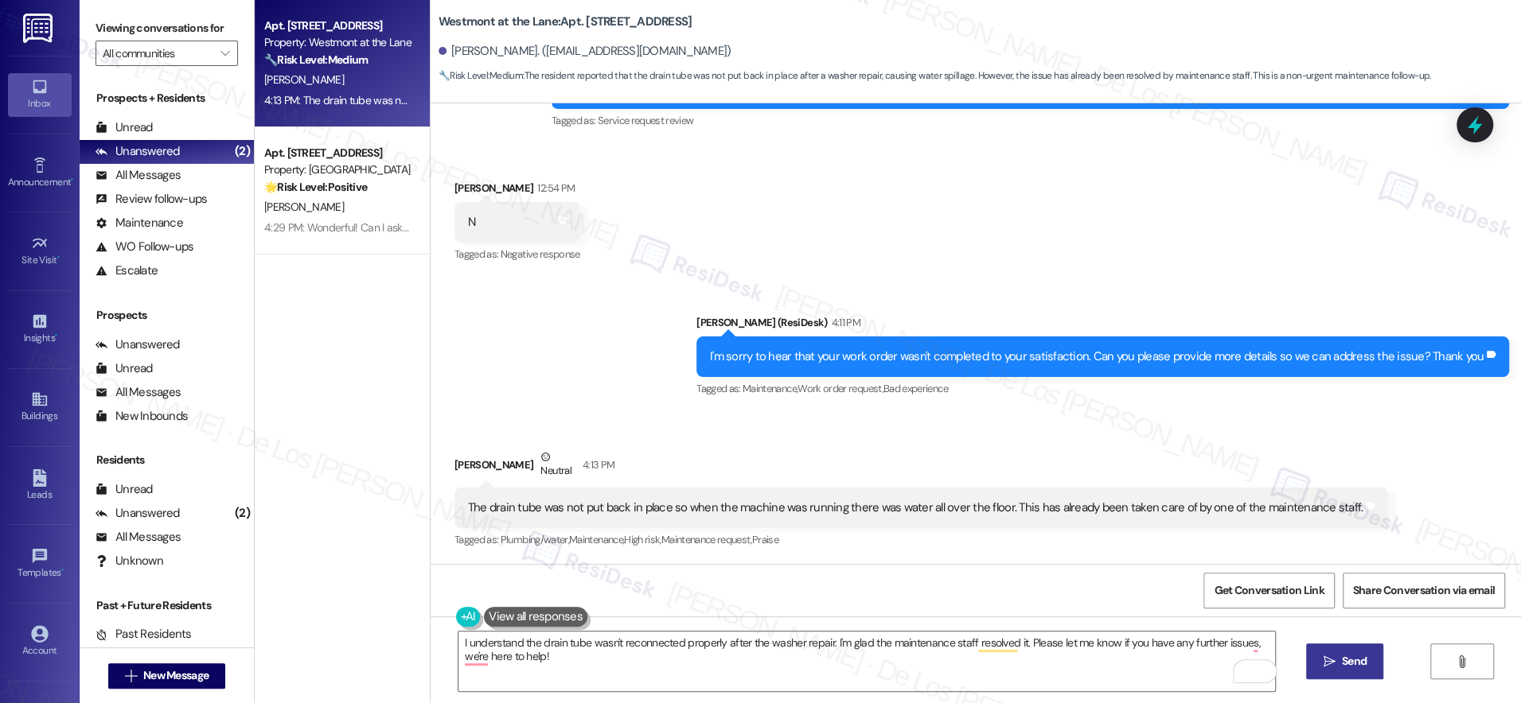
click at [1324, 659] on icon "" at bounding box center [1329, 662] width 12 height 13
type textarea "Fetching suggested responses. Please feel free to read through the conversation…"
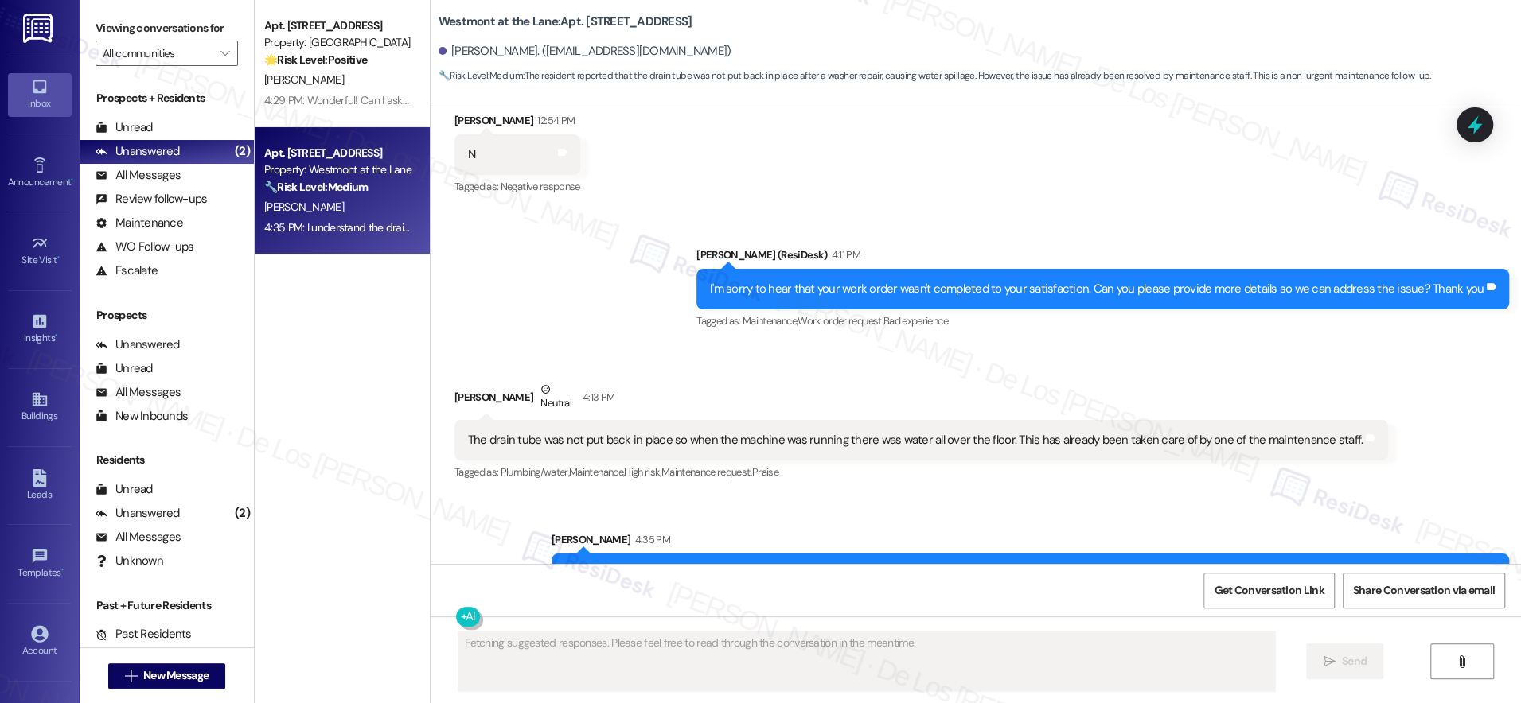
scroll to position [345, 0]
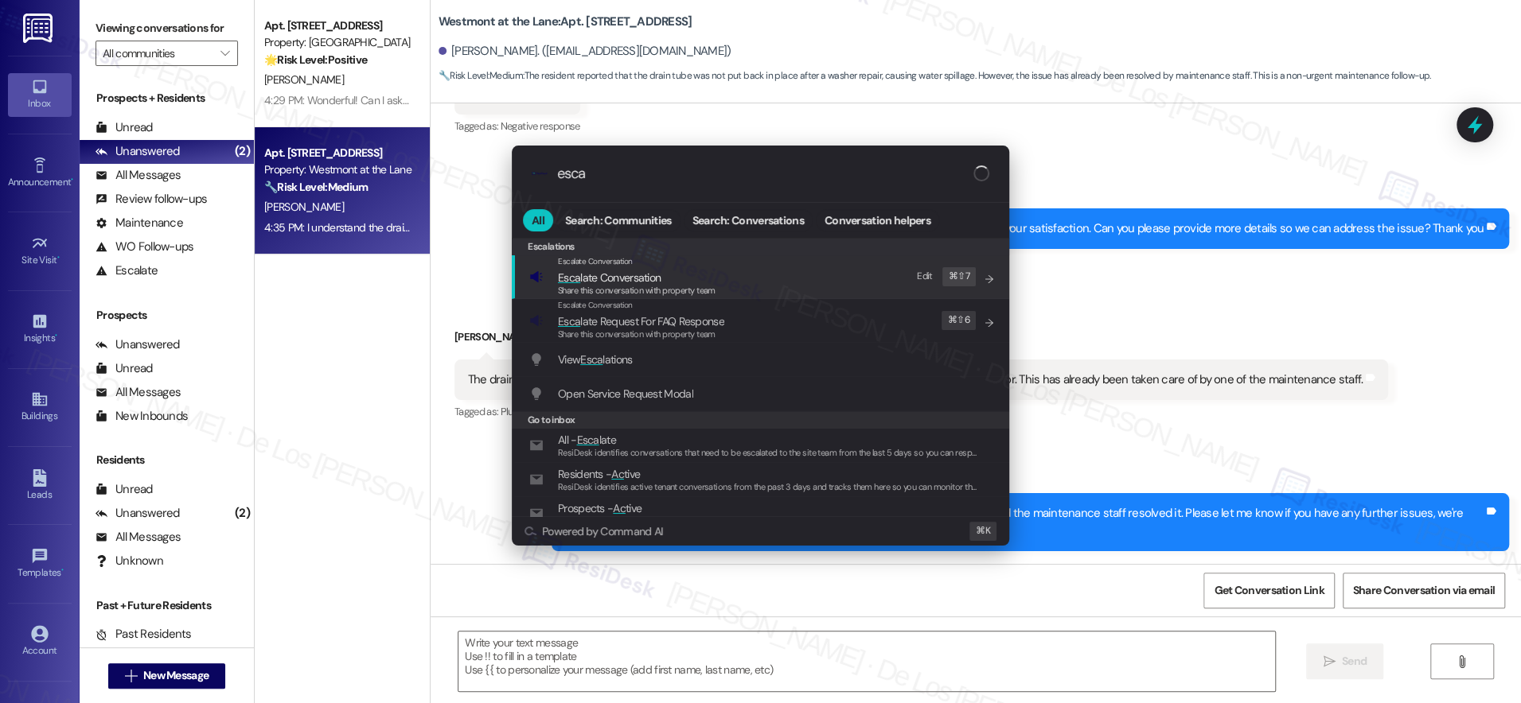
type input "esca"
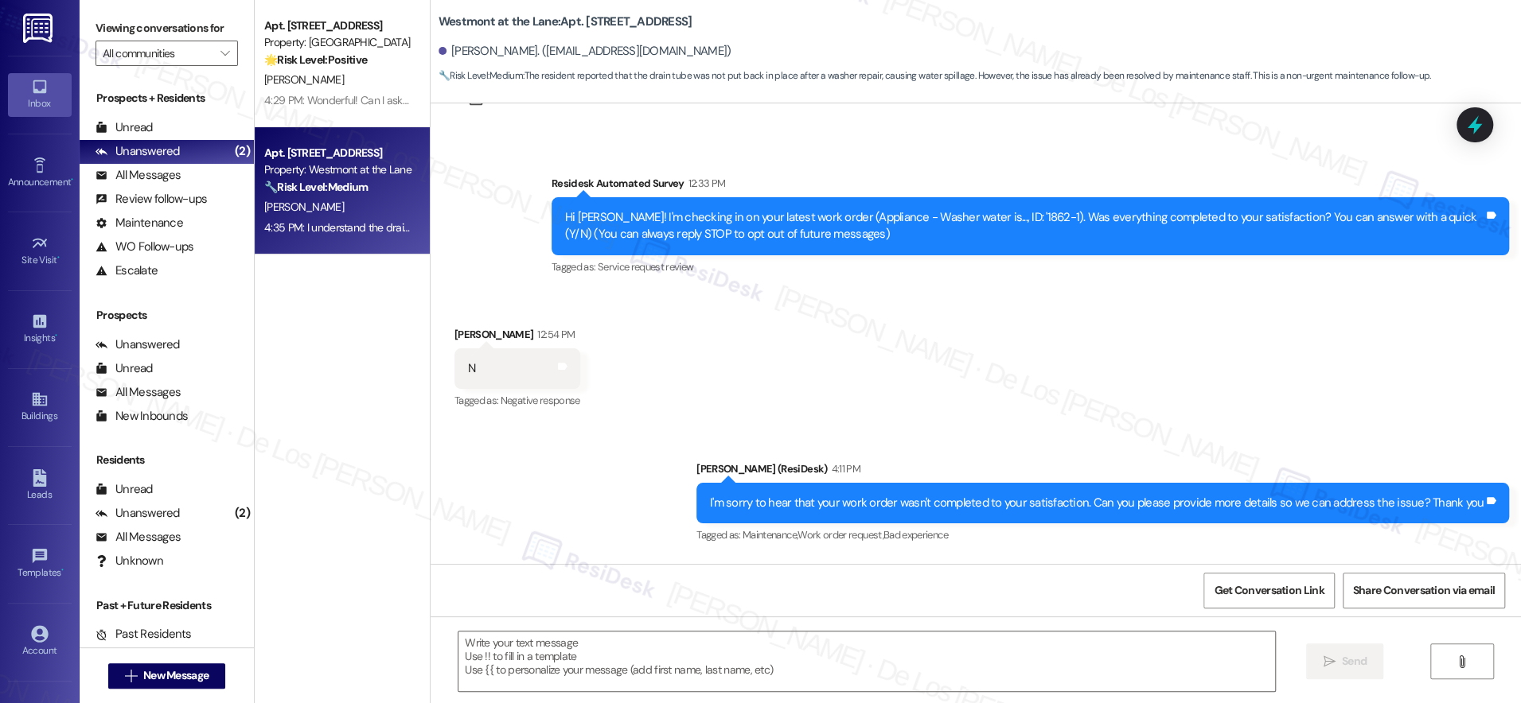
scroll to position [59, 0]
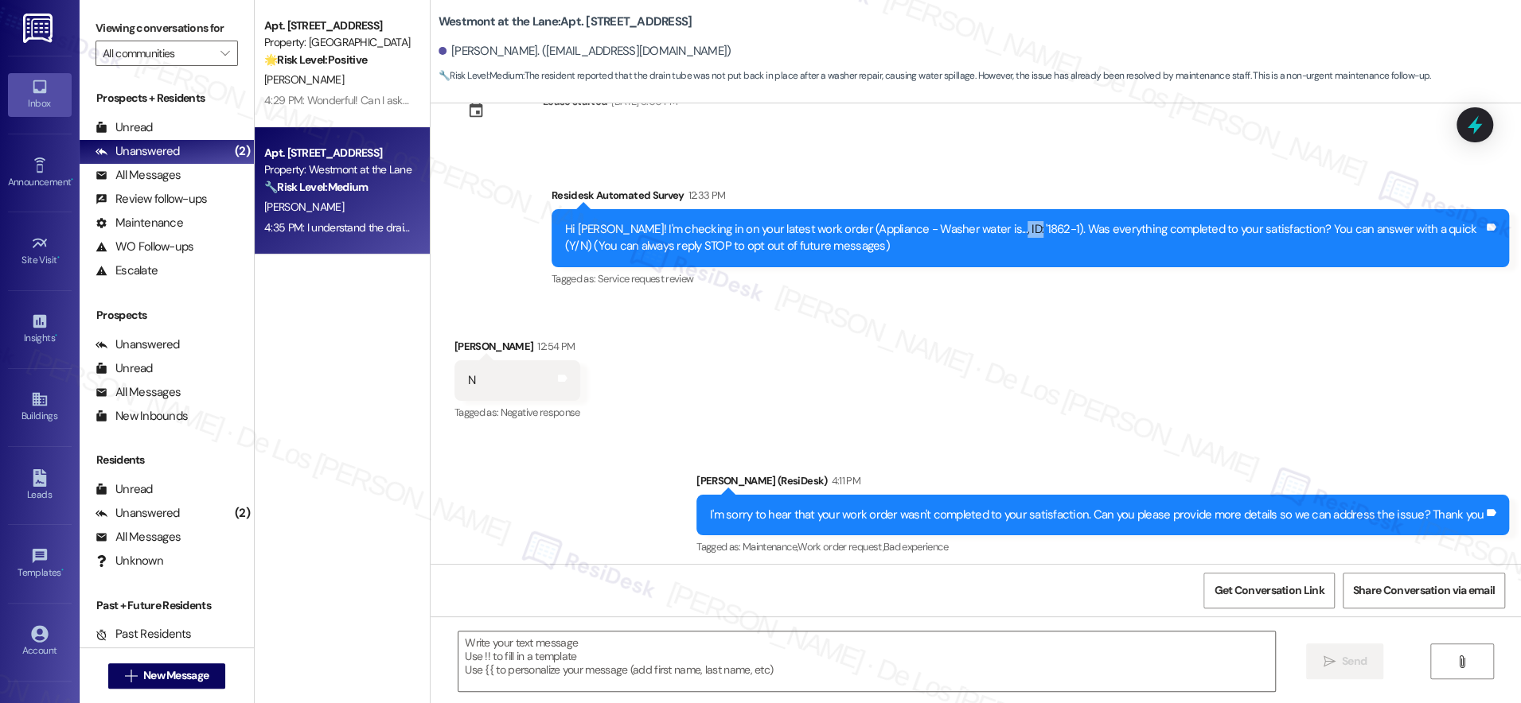
drag, startPoint x: 1000, startPoint y: 228, endPoint x: 972, endPoint y: 226, distance: 28.7
click at [970, 226] on div "Hi [PERSON_NAME]! I'm checking in on your latest work order (Appliance - Washer…" at bounding box center [1024, 238] width 918 height 34
drag, startPoint x: 982, startPoint y: 226, endPoint x: 993, endPoint y: 228, distance: 11.4
click at [982, 226] on div "Hi [PERSON_NAME]! I'm checking in on your latest work order (Appliance - Washer…" at bounding box center [1024, 238] width 918 height 34
drag, startPoint x: 1003, startPoint y: 228, endPoint x: 969, endPoint y: 229, distance: 33.4
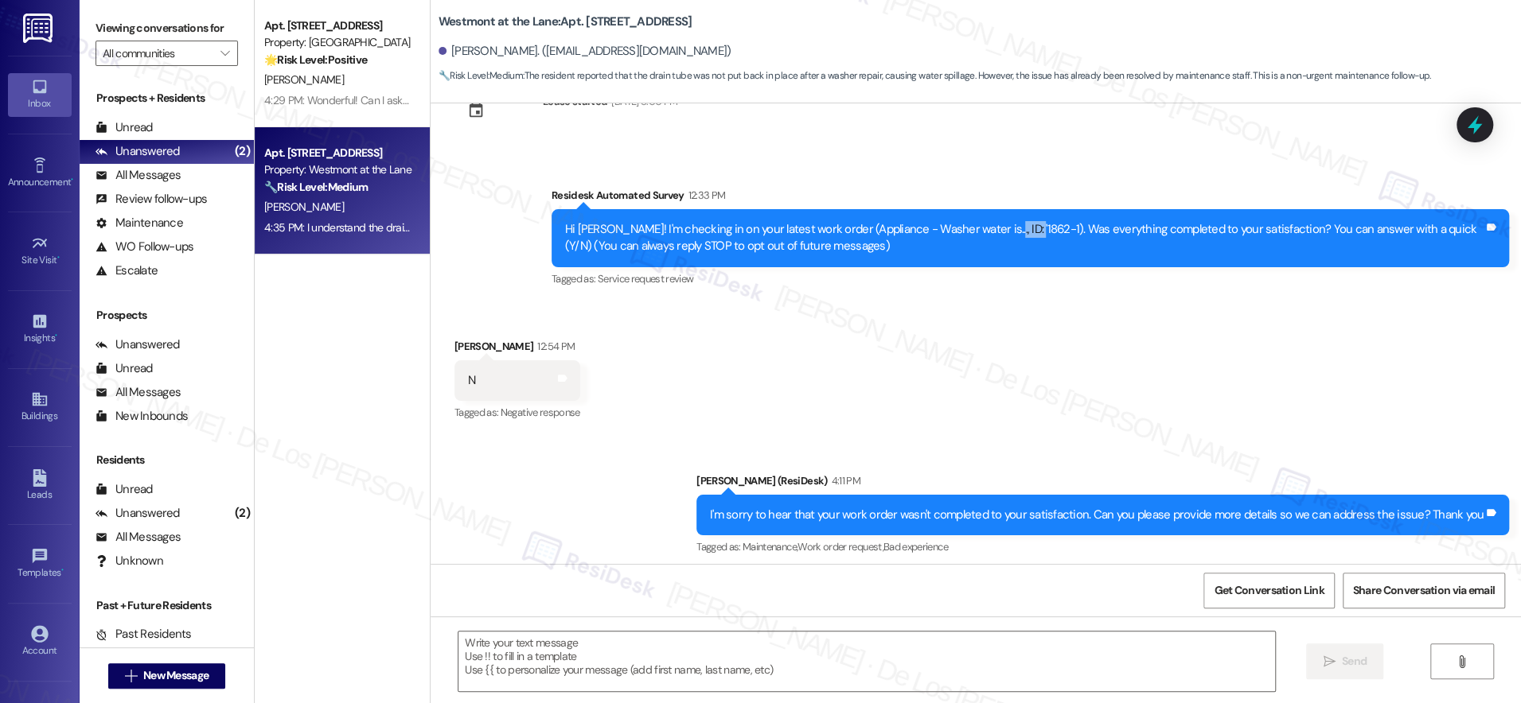
click at [968, 228] on div "Hi [PERSON_NAME]! I'm checking in on your latest work order (Appliance - Washer…" at bounding box center [1024, 238] width 918 height 34
copy div "1862-1)"
click at [934, 644] on textarea "To enrich screen reader interactions, please activate Accessibility in Grammarl…" at bounding box center [866, 662] width 816 height 60
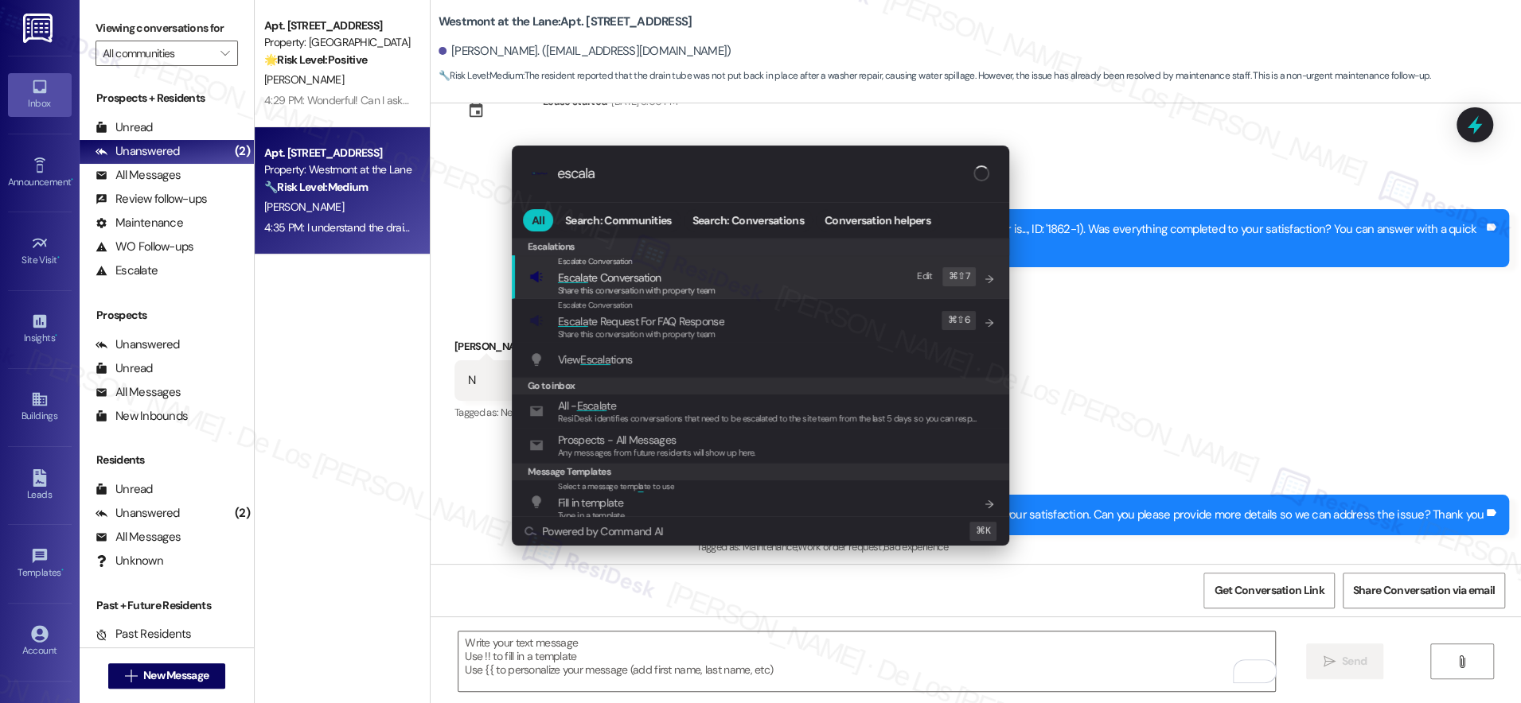
type input "escala"
click at [660, 271] on span "Escala te Conversation" at bounding box center [609, 278] width 103 height 14
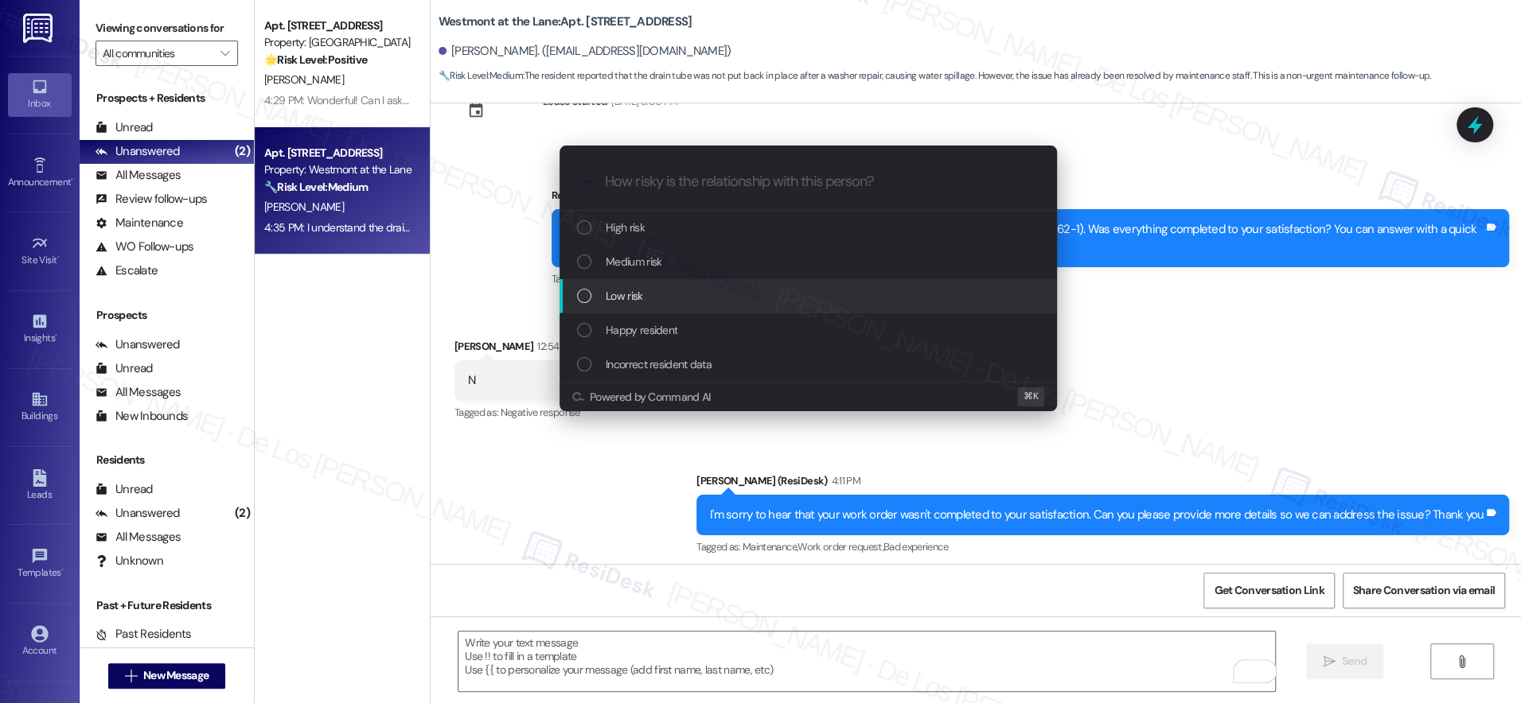
drag, startPoint x: 627, startPoint y: 287, endPoint x: 692, endPoint y: 262, distance: 69.3
click at [627, 287] on span "Low risk" at bounding box center [624, 296] width 37 height 18
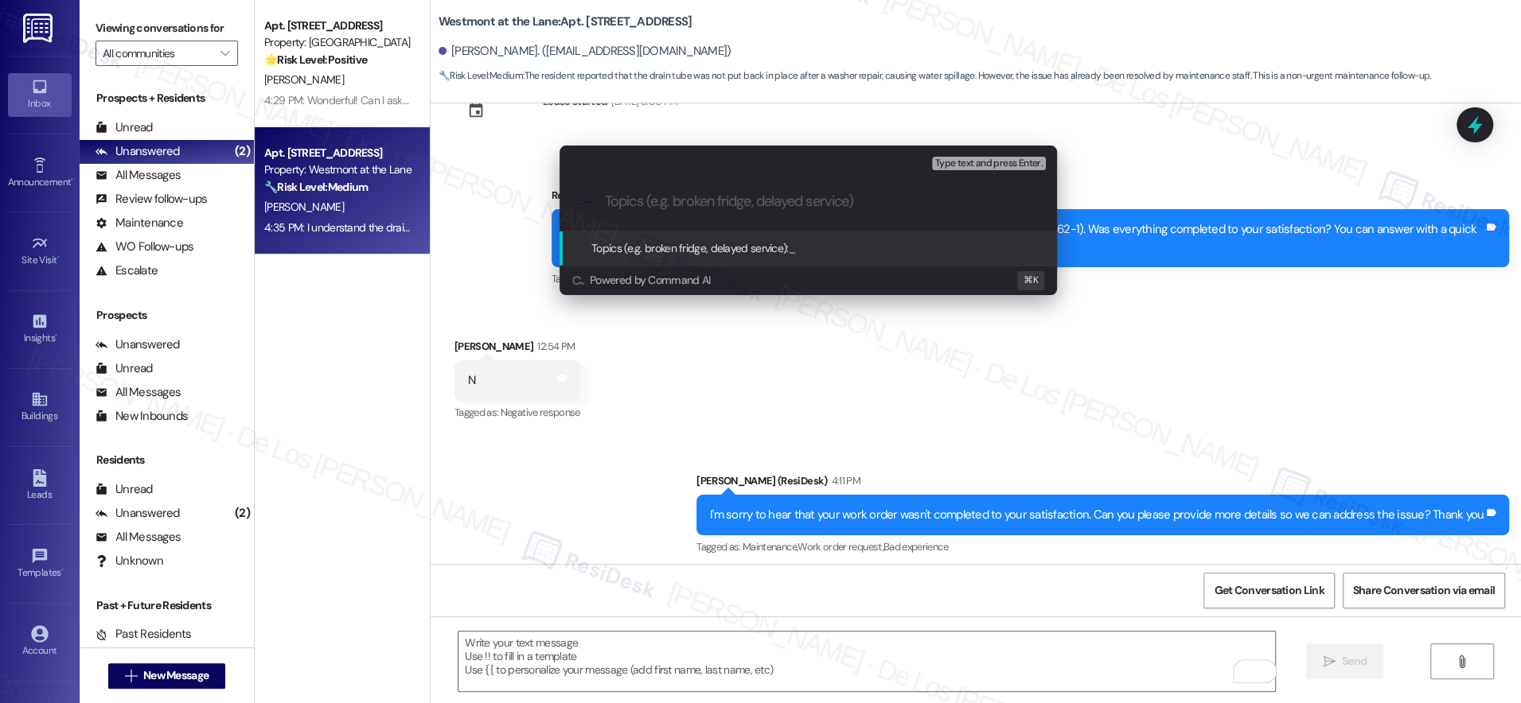
paste input "1862-1)"
type input "Feedback on Work order #1862-1"
click at [830, 200] on input "Feedback on Work order #1862-1" at bounding box center [814, 201] width 419 height 17
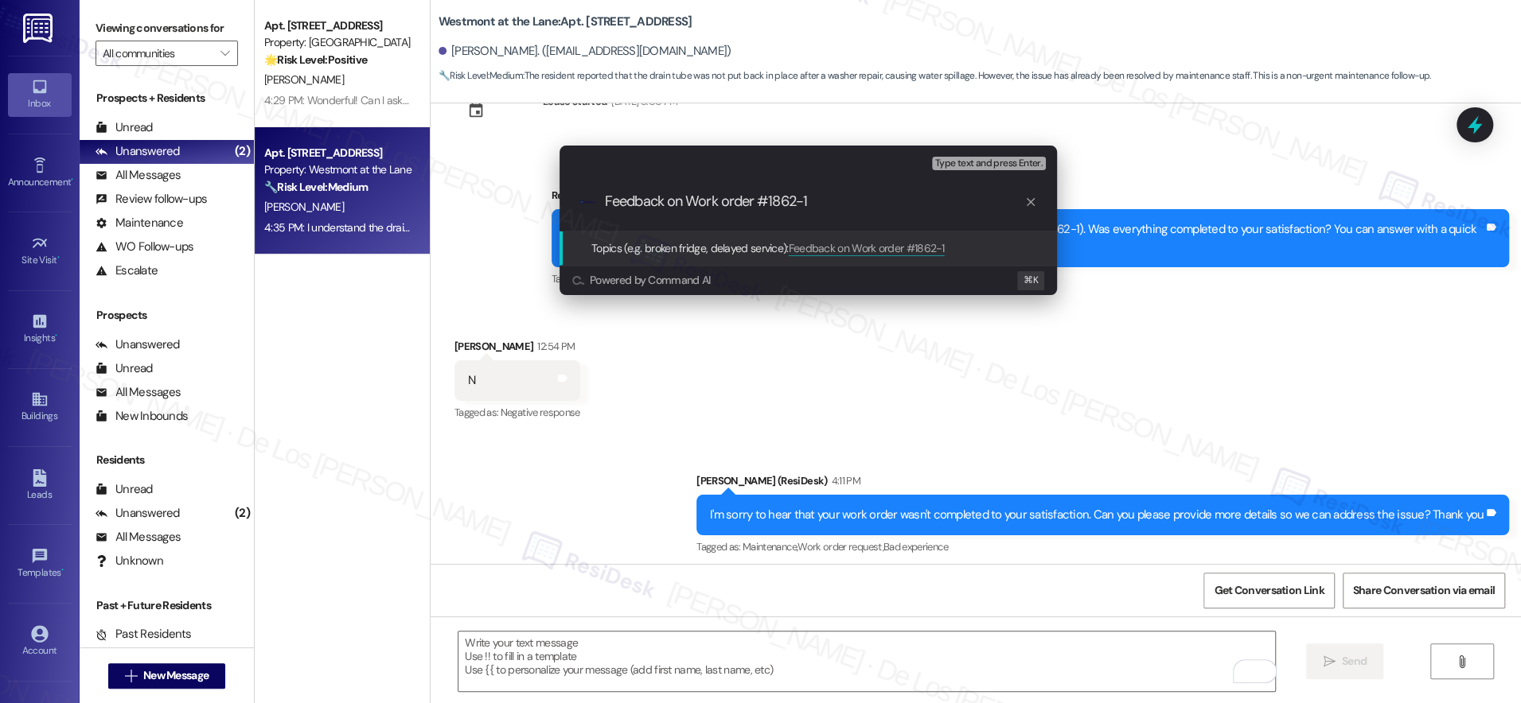
click at [830, 200] on input "Feedback on Work order #1862-1" at bounding box center [814, 201] width 419 height 17
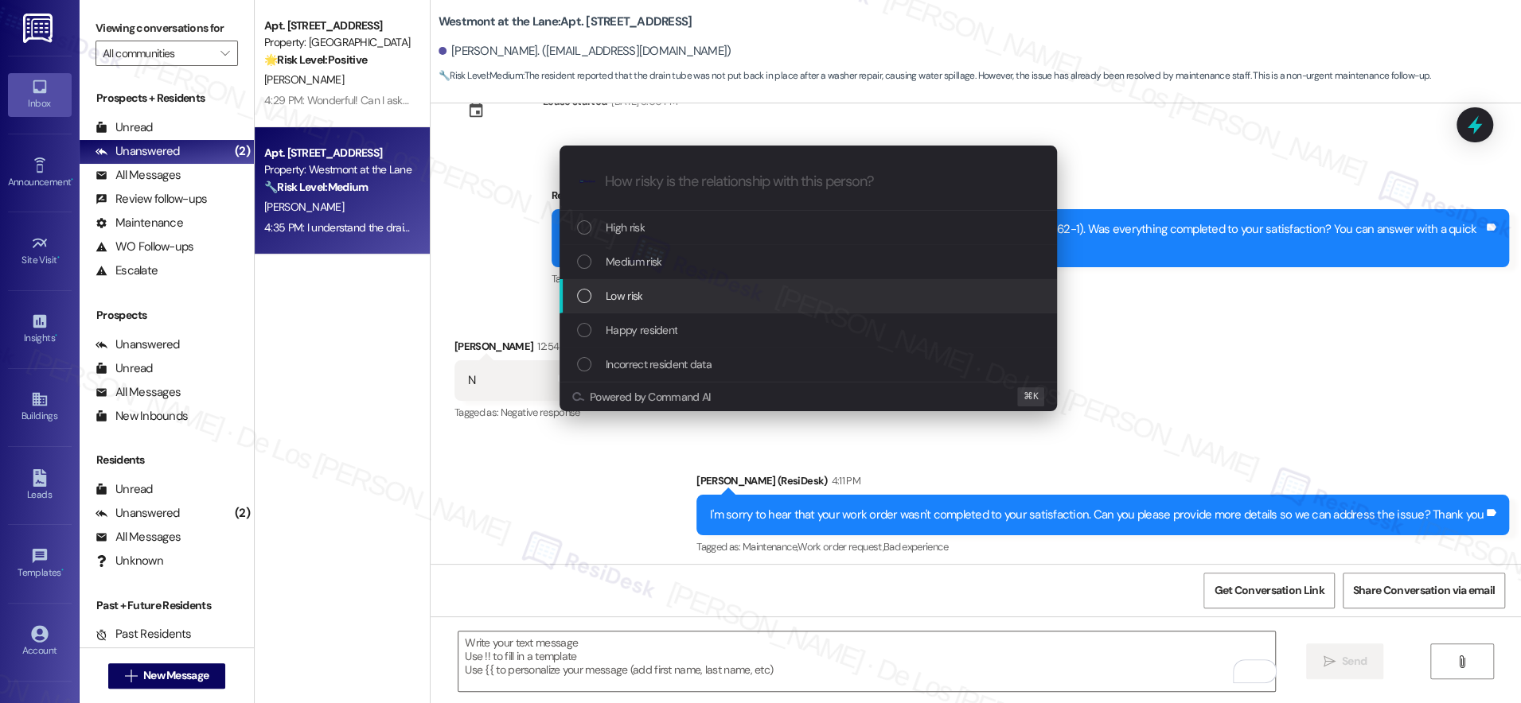
click at [747, 299] on div "Low risk" at bounding box center [810, 296] width 466 height 18
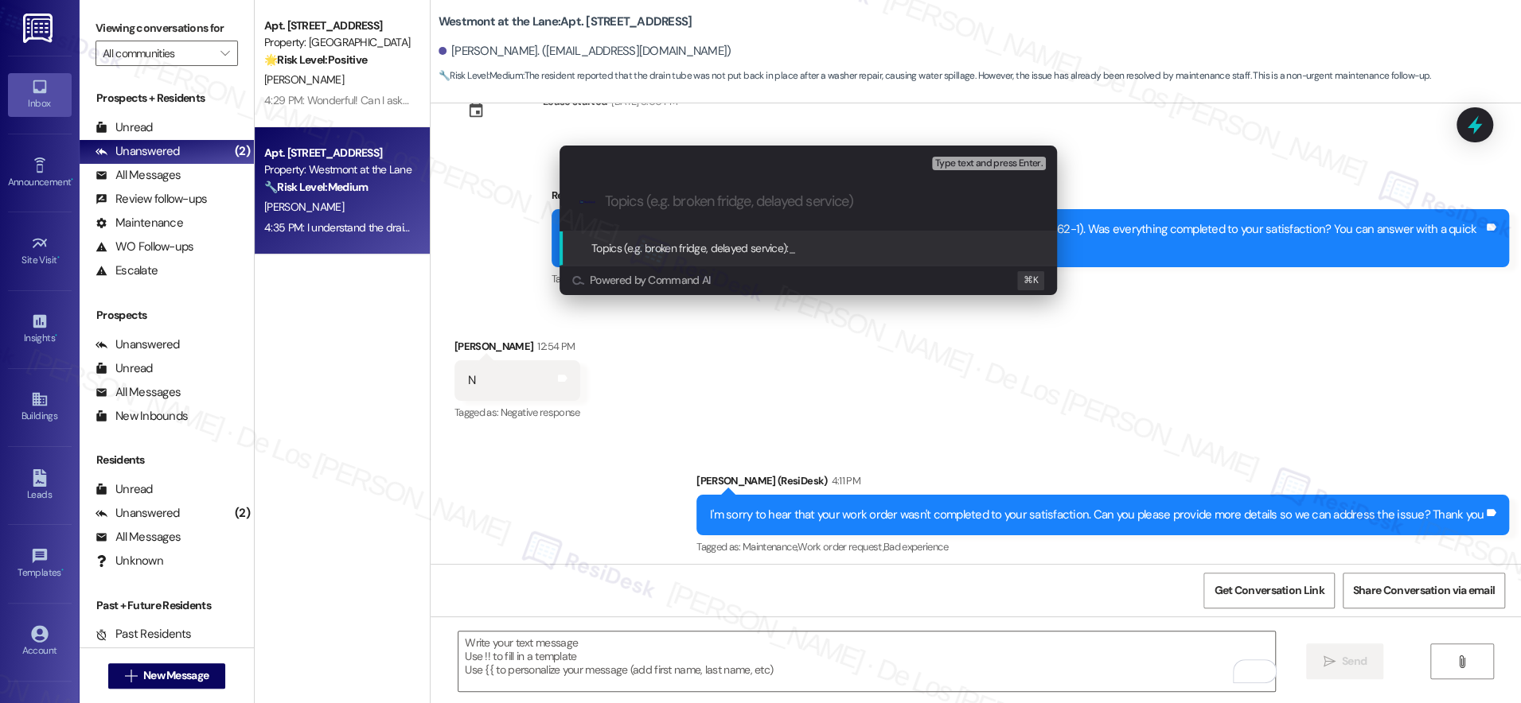
paste input "Feedback on Work order #1862-1"
type input "Feedback on Work order #1862-1"
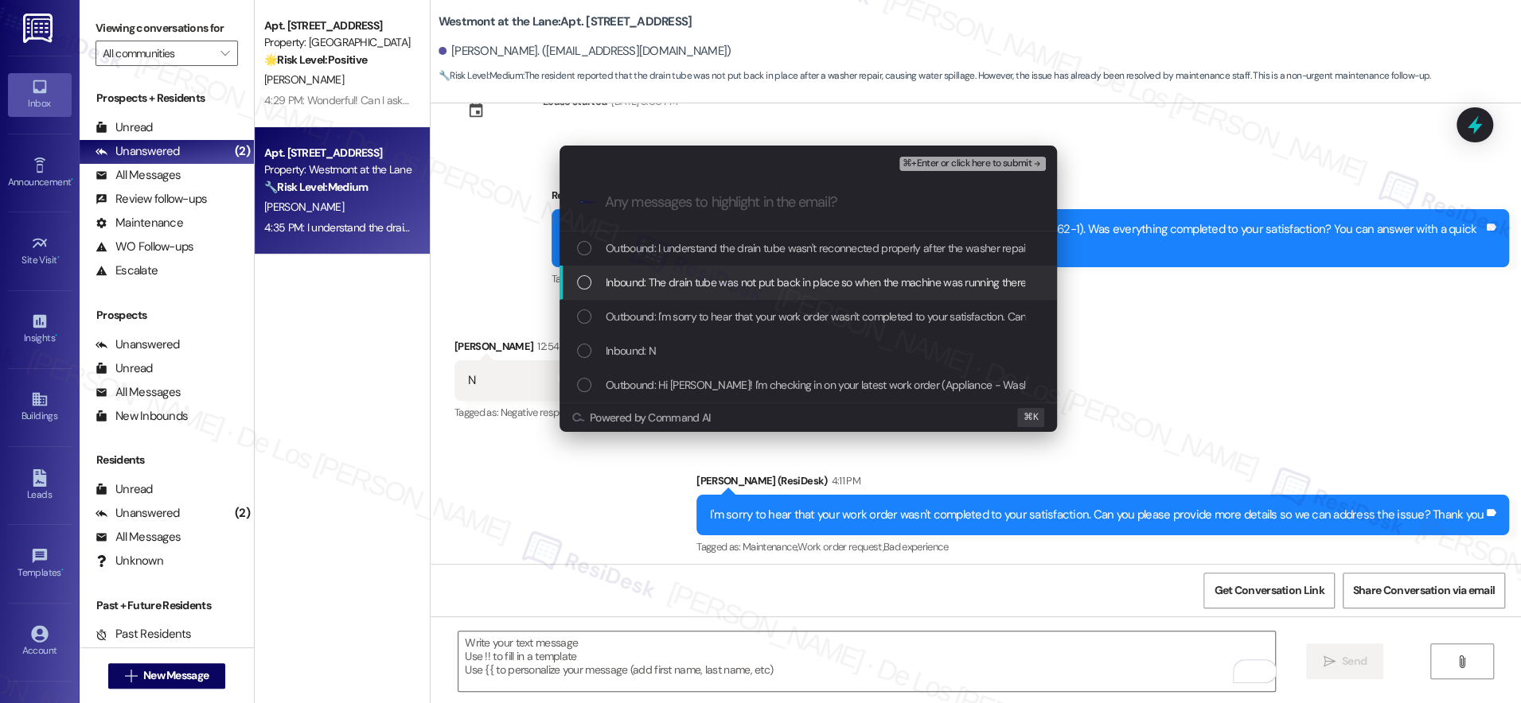
click at [765, 270] on div "Inbound: The drain tube was not put back in place so when the machine was runni…" at bounding box center [807, 283] width 497 height 34
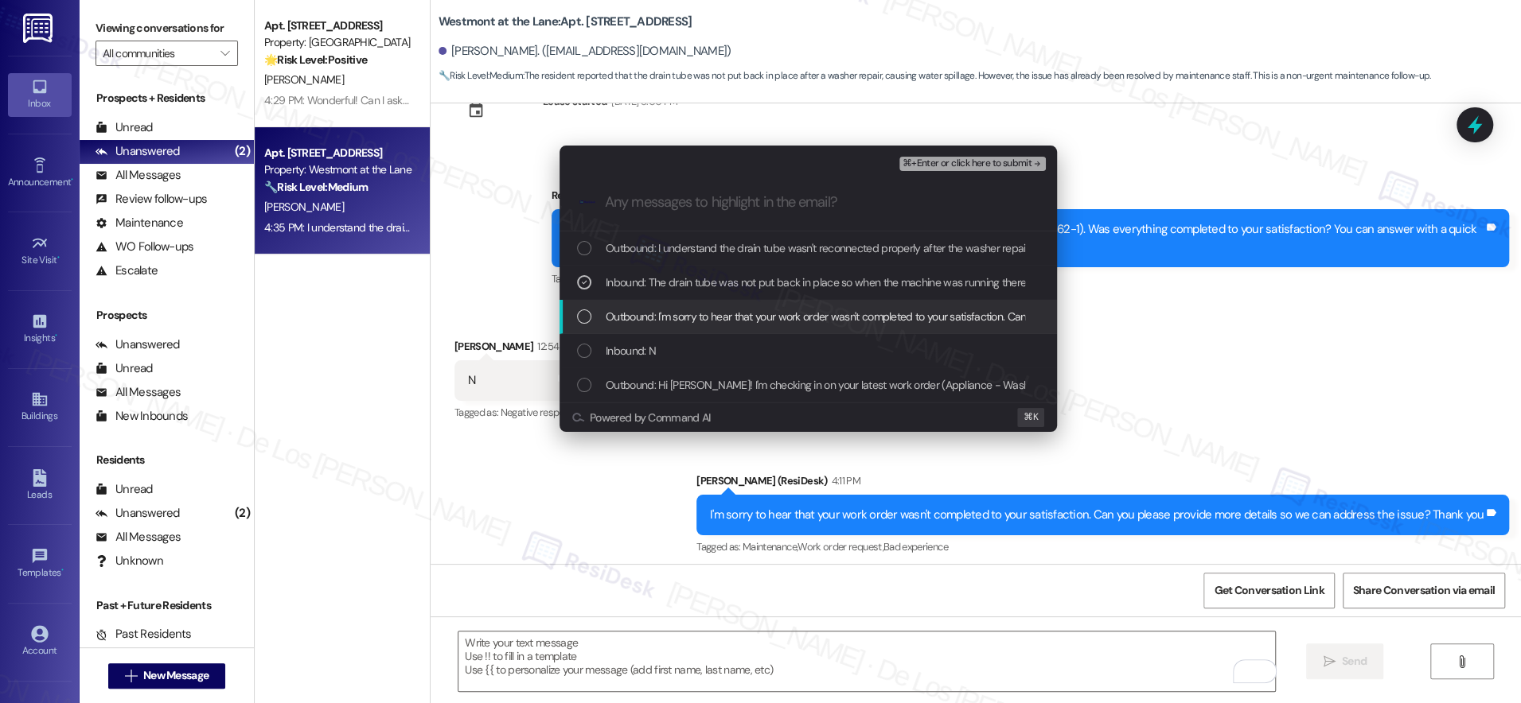
click at [738, 324] on span "Outbound: I'm sorry to hear that your work order wasn't completed to your satis…" at bounding box center [986, 317] width 761 height 18
click at [751, 313] on span "Outbound: I'm sorry to hear that your work order wasn't completed to your satis…" at bounding box center [986, 317] width 761 height 18
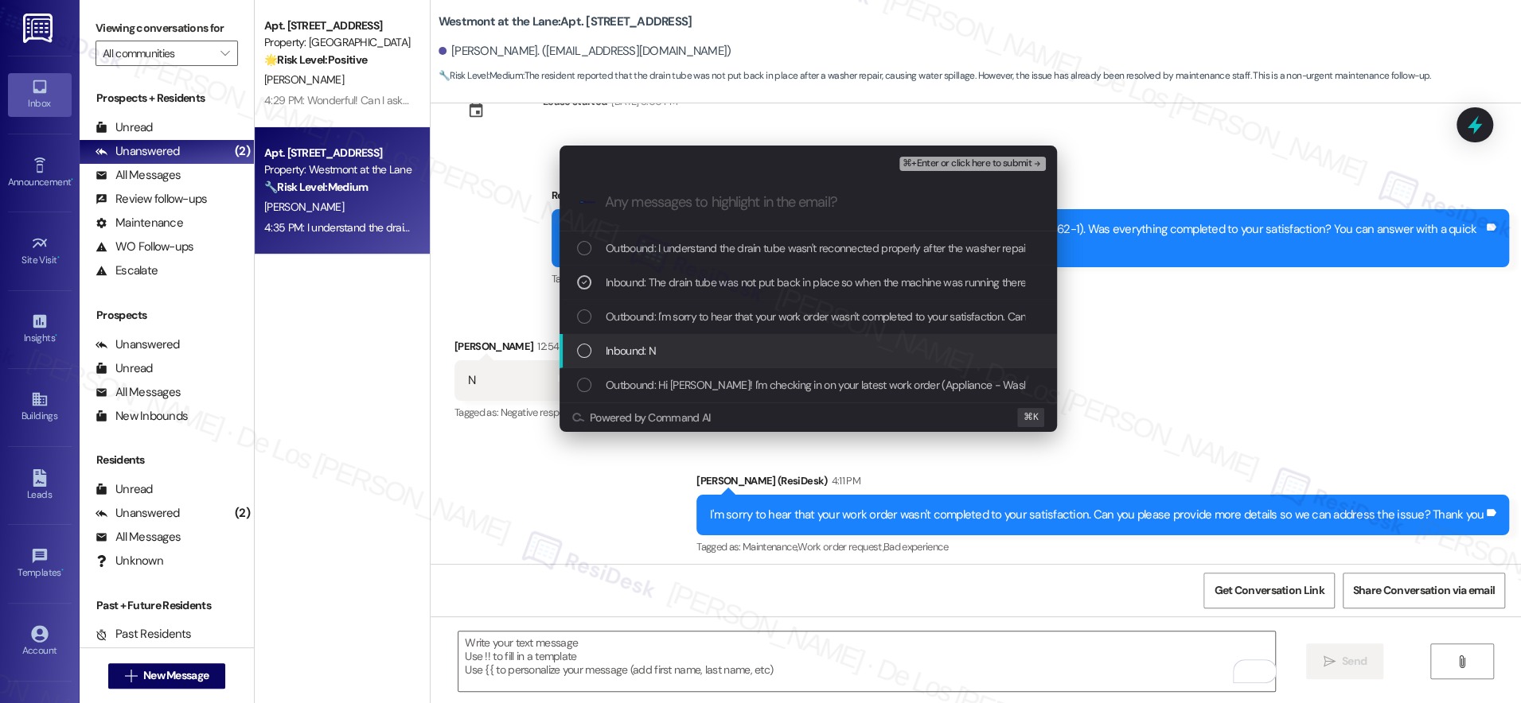
click at [744, 340] on div "Inbound: N" at bounding box center [807, 351] width 497 height 34
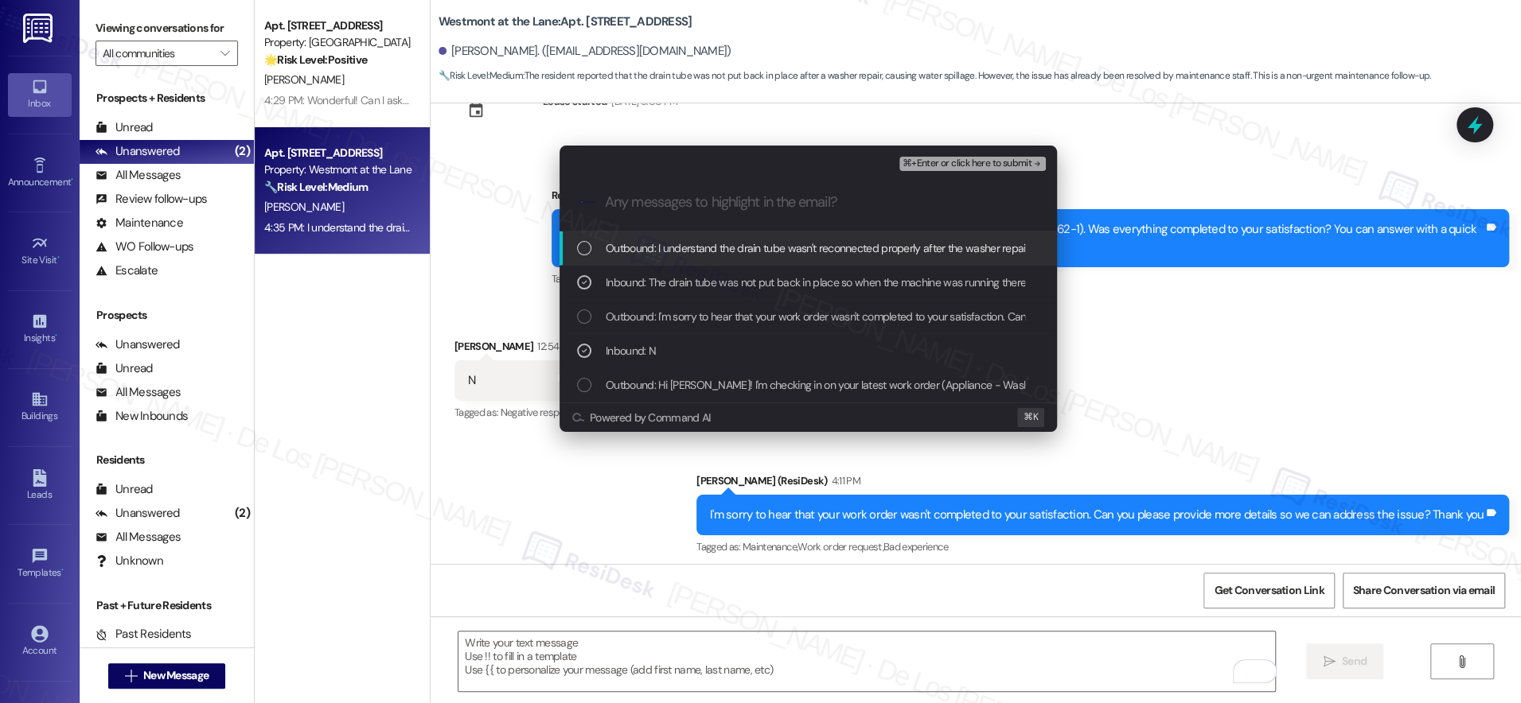
click at [955, 162] on span "⌘+Enter or click here to submit" at bounding box center [966, 163] width 129 height 11
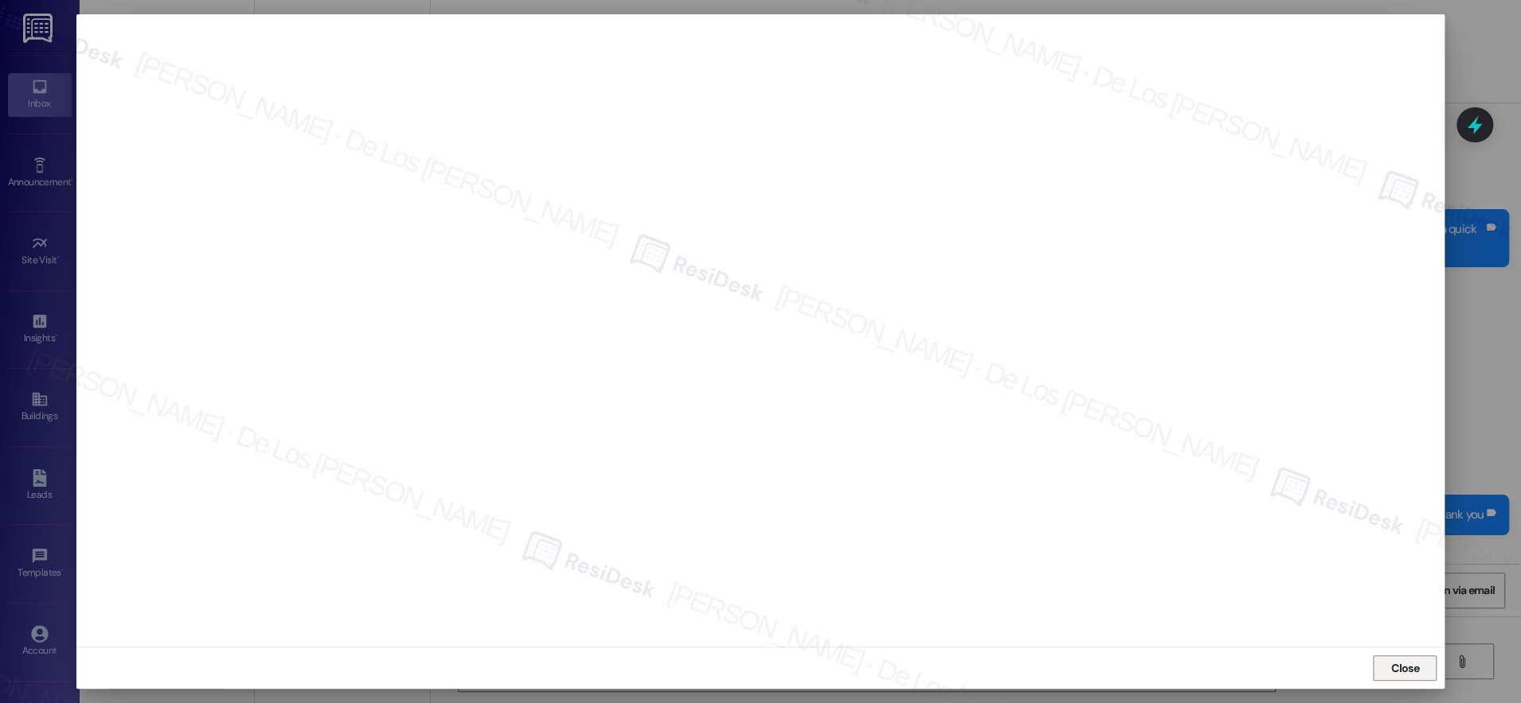
click at [1389, 666] on span "Close" at bounding box center [1405, 669] width 34 height 17
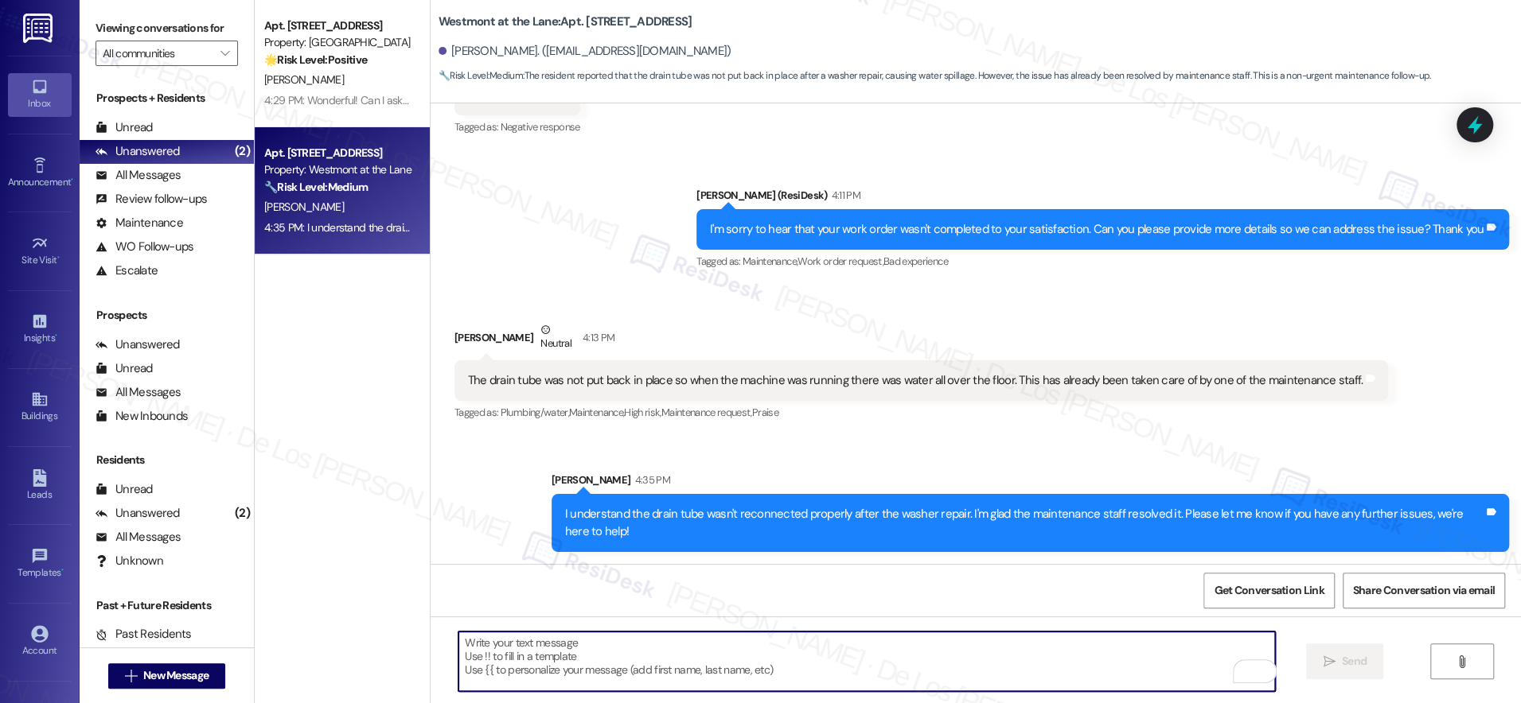
scroll to position [345, 0]
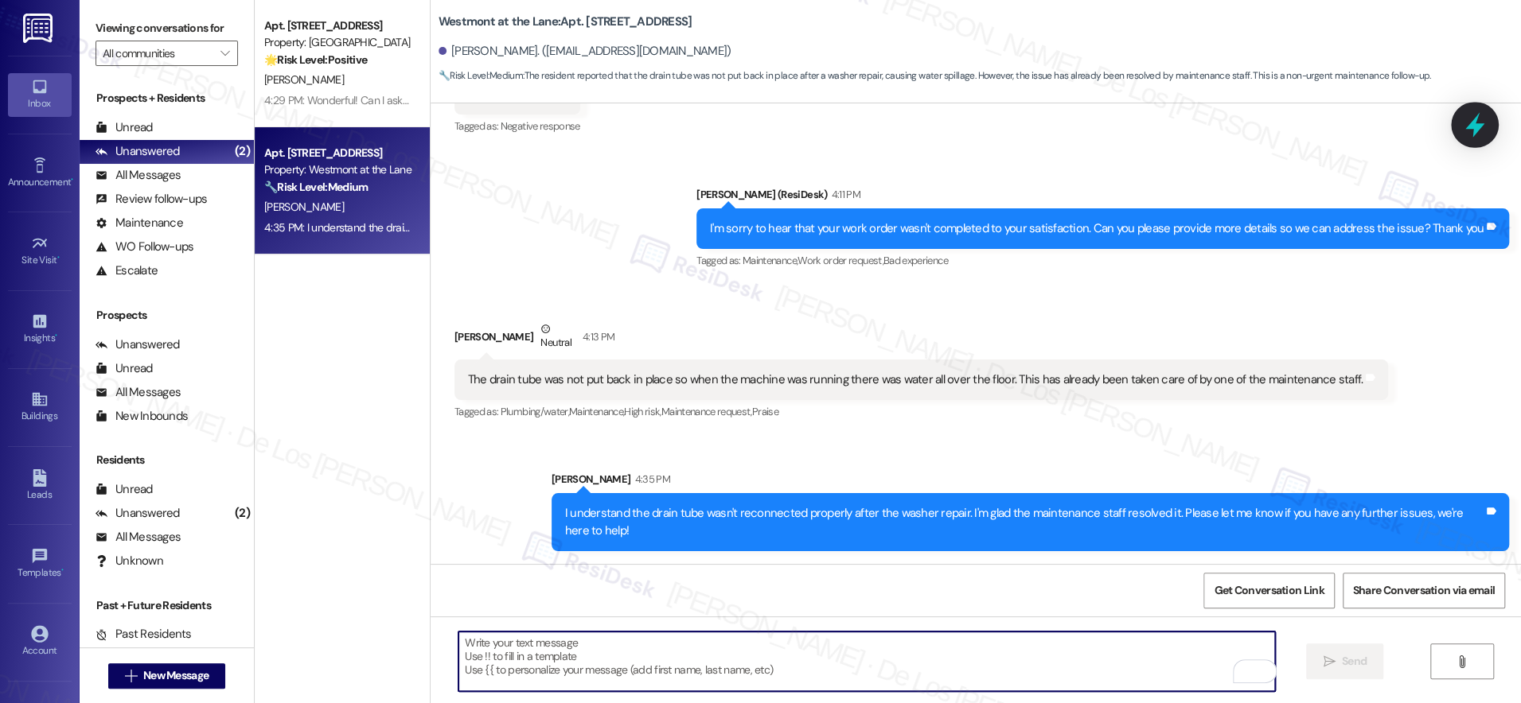
click at [1478, 128] on icon at bounding box center [1474, 125] width 19 height 25
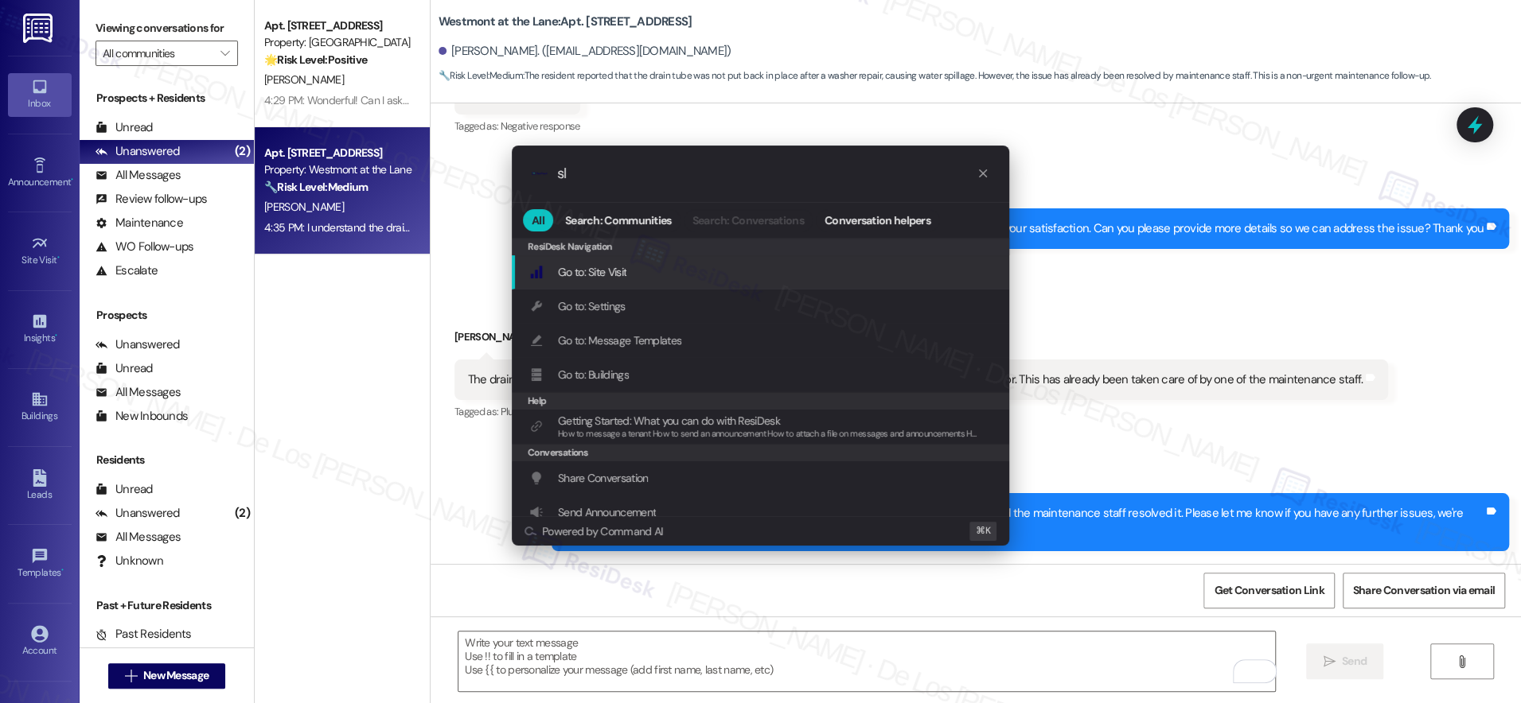
type input "sla"
